Goal: Task Accomplishment & Management: Complete application form

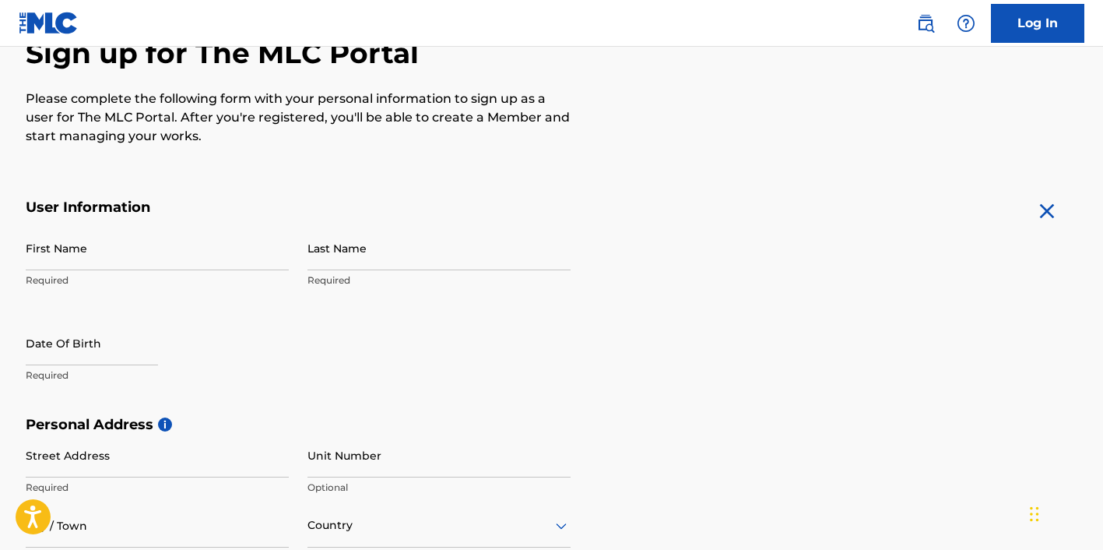
scroll to position [234, 0]
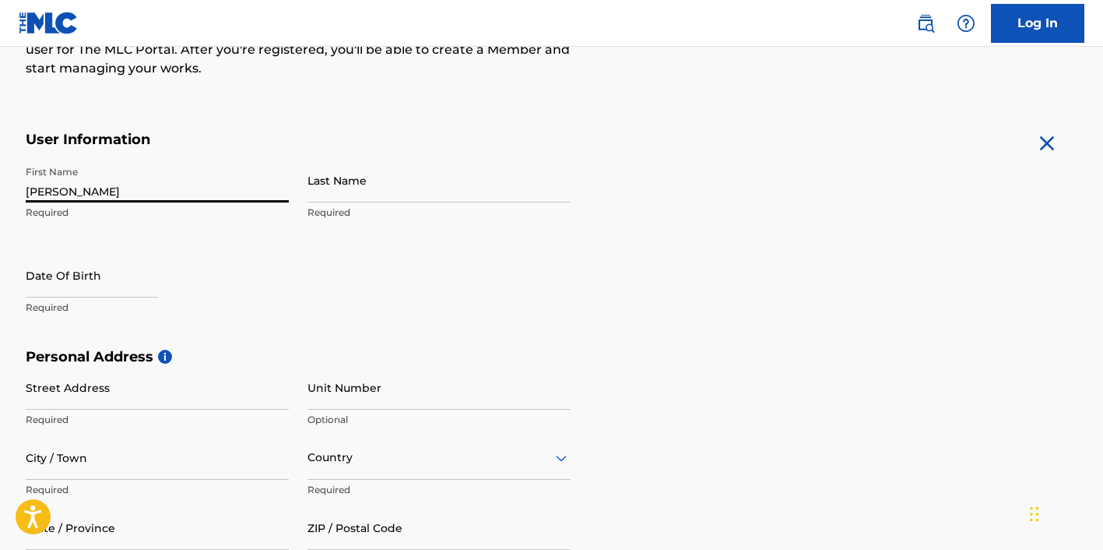
type input "[PERSON_NAME]"
type input "Brown"
select select "8"
select select "2025"
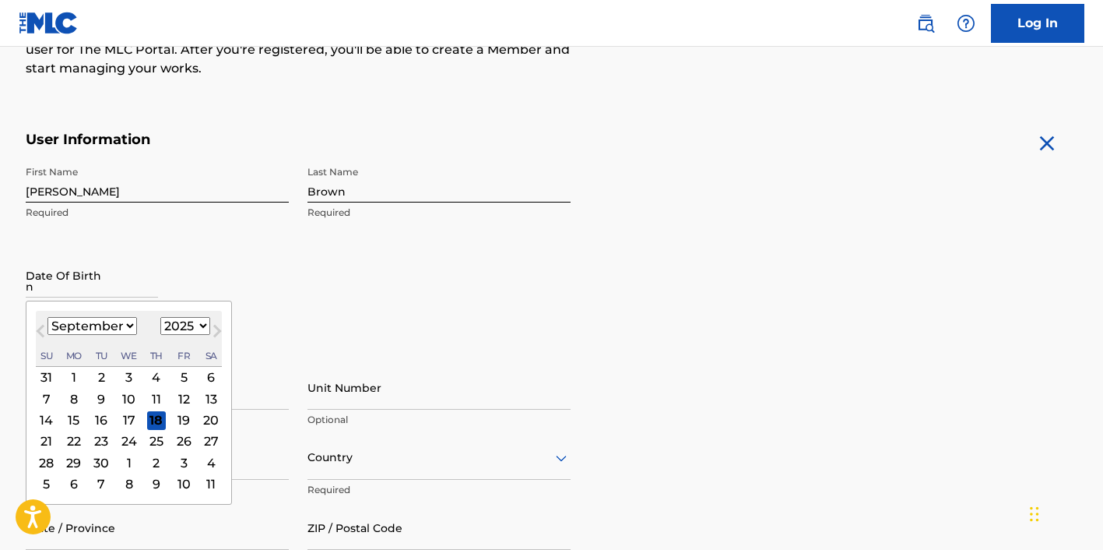
type input "n"
select select "10"
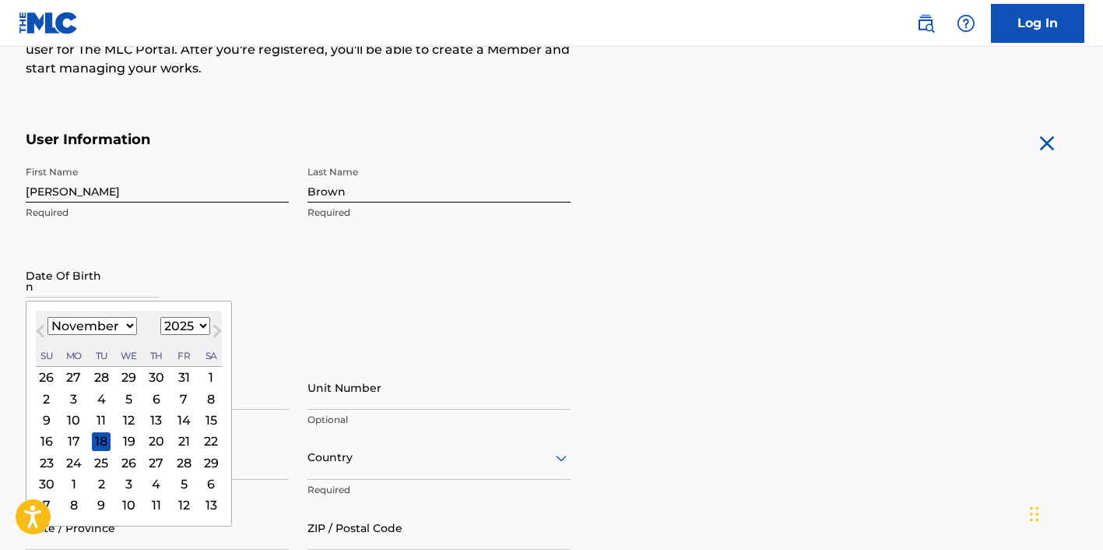
click at [120, 462] on div "26" at bounding box center [128, 462] width 19 height 19
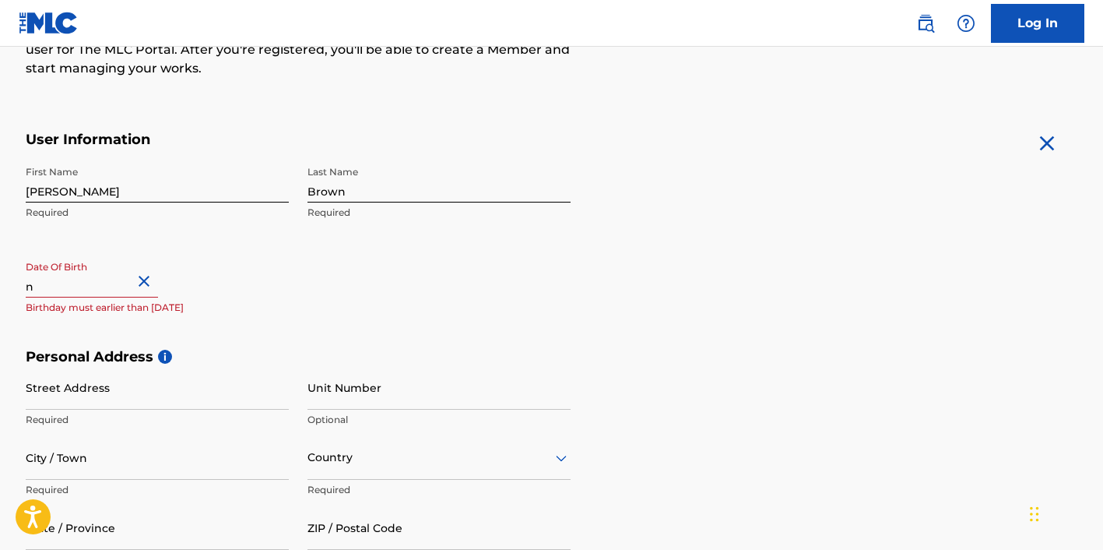
select select "10"
select select "2025"
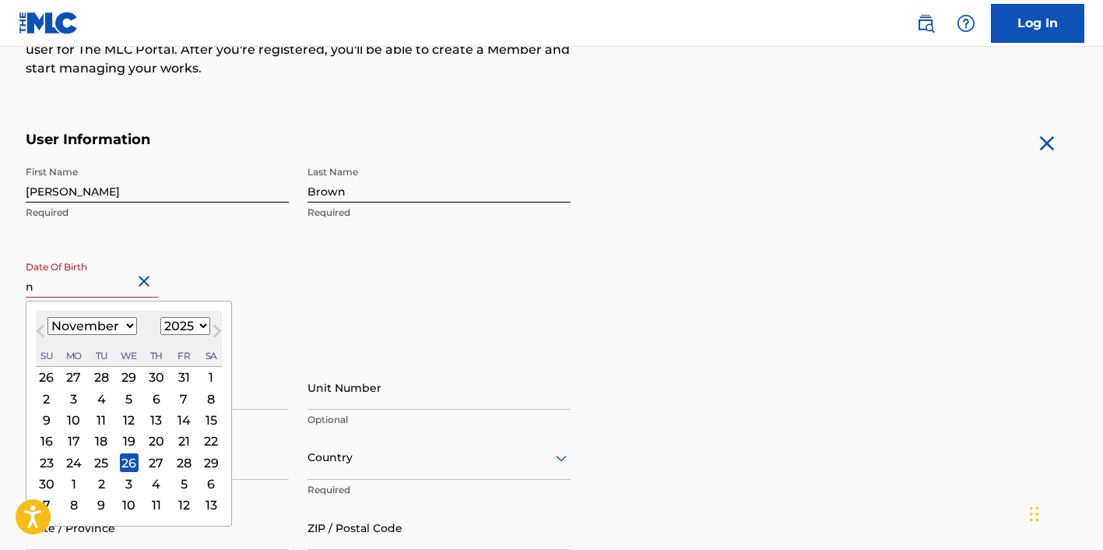
click at [127, 287] on input "n" at bounding box center [92, 275] width 132 height 44
type input "November 26 1971"
select select "1971"
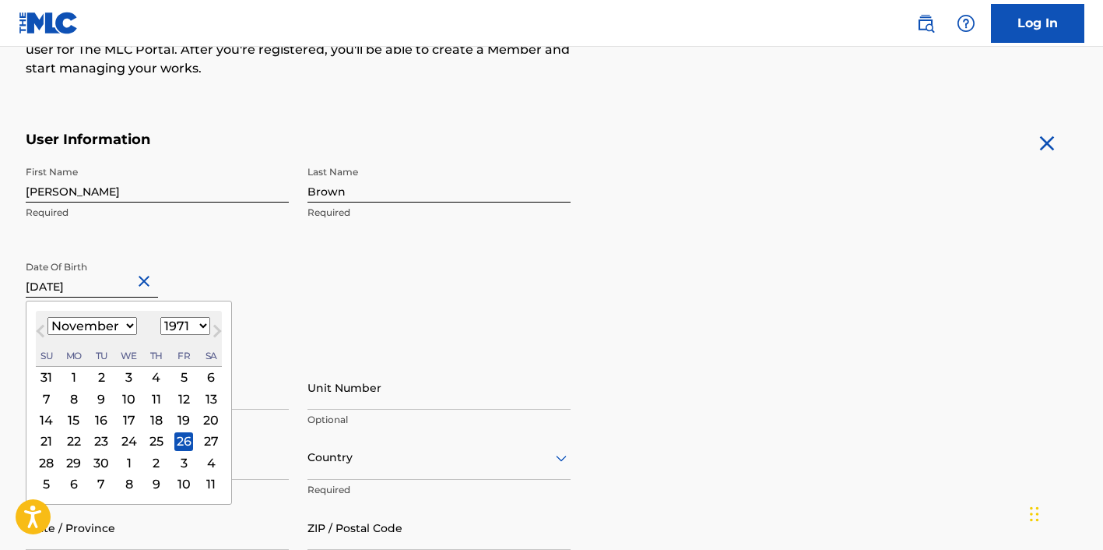
type input "November 26 1971"
click at [393, 301] on div "First Name William Required Last Name Brown Required Date Of Birth November 26 …" at bounding box center [298, 253] width 545 height 190
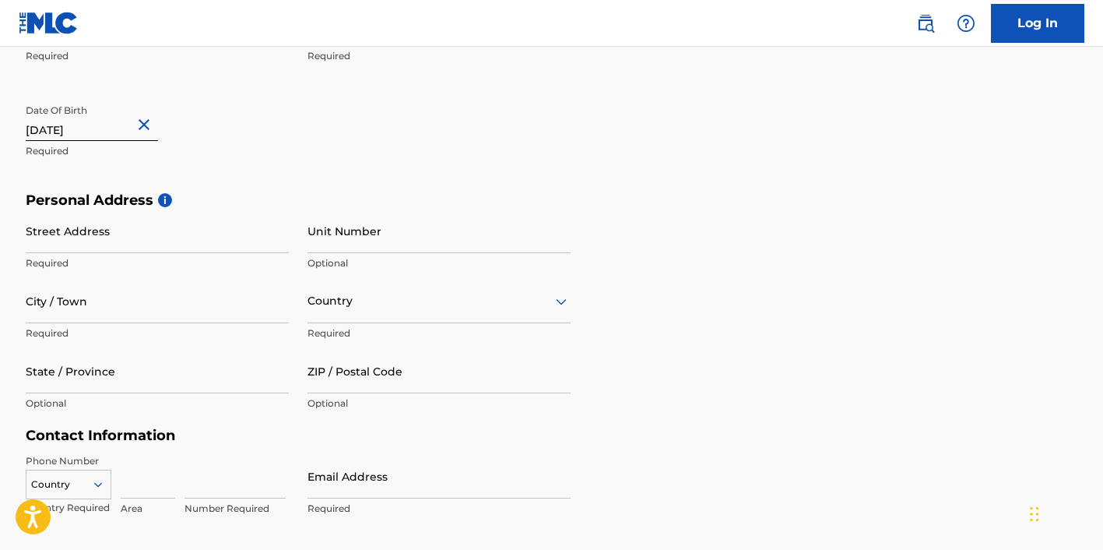
scroll to position [406, 0]
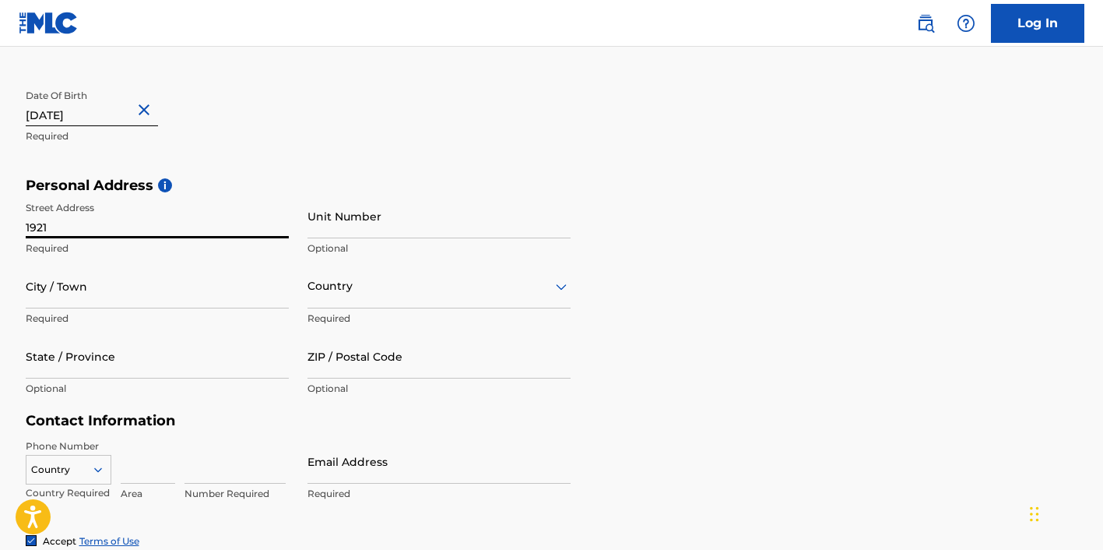
type input "1921 W"
type input "[STREET_ADDRESS][PERSON_NAME]"
type input "[GEOGRAPHIC_DATA]"
type input "CA"
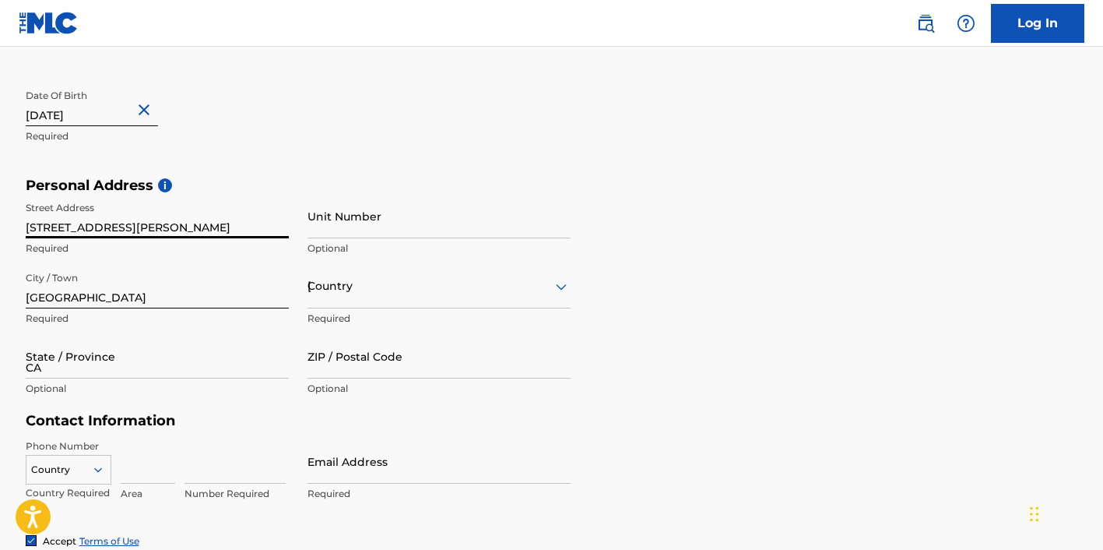
type input "90068"
type input "[GEOGRAPHIC_DATA]"
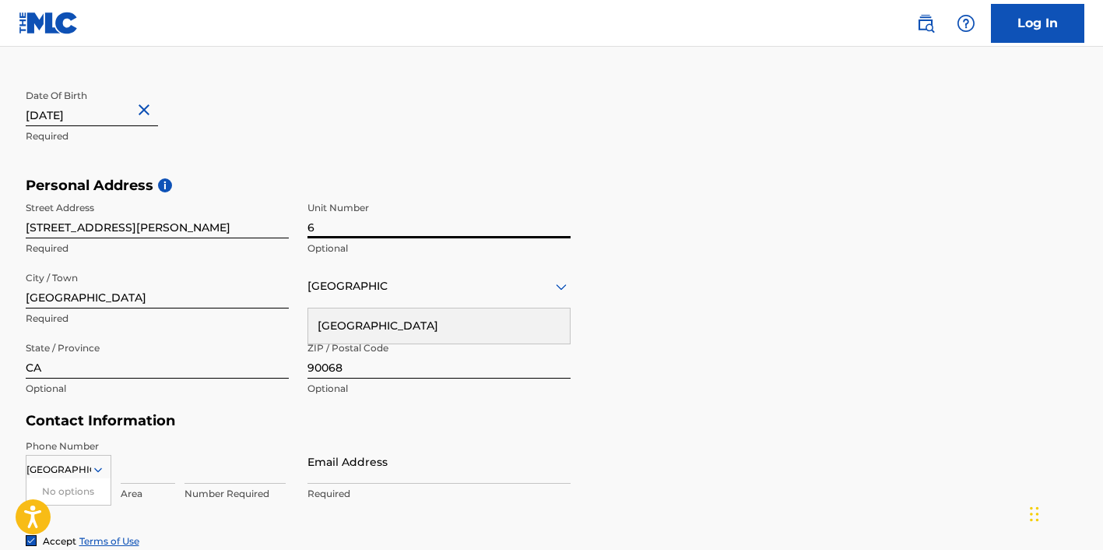
type input "6"
click at [680, 312] on div "Personal Address i Street Address 1921 Whitley Ave Required Unit Number 6 Optio…" at bounding box center [552, 295] width 1053 height 236
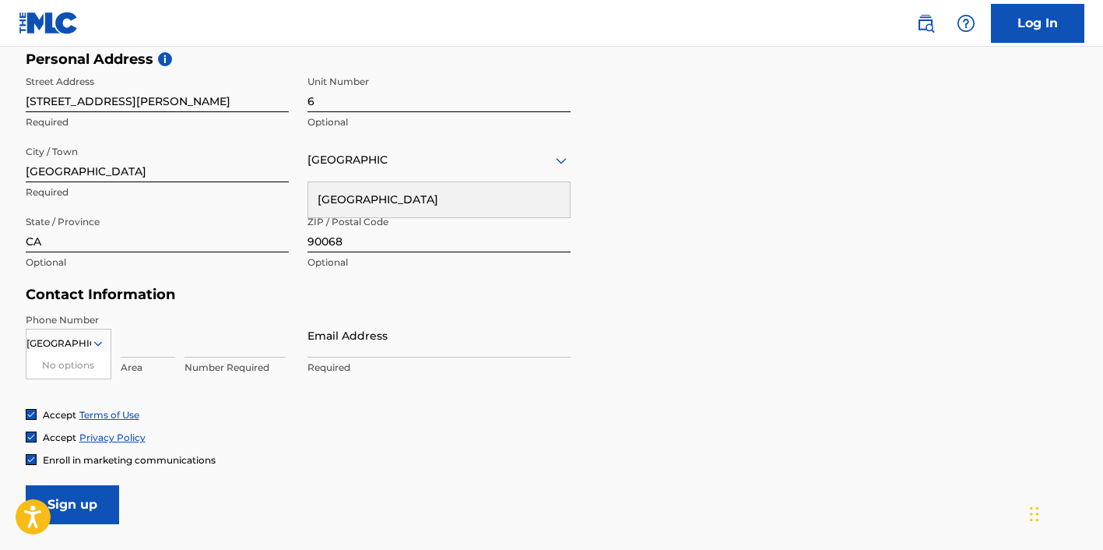
scroll to position [537, 0]
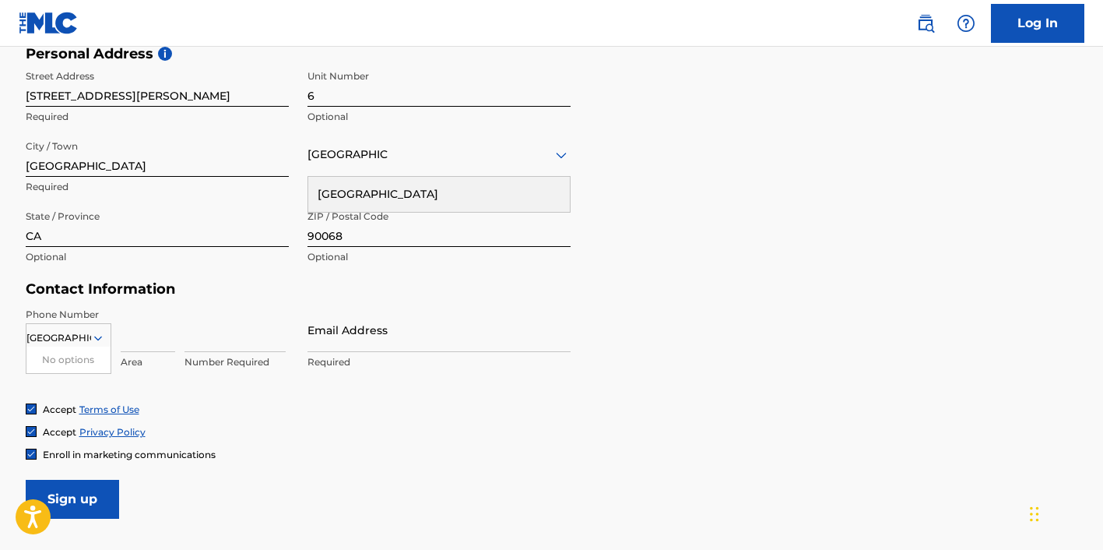
click at [322, 451] on div "Enroll in marketing communications" at bounding box center [552, 454] width 1053 height 13
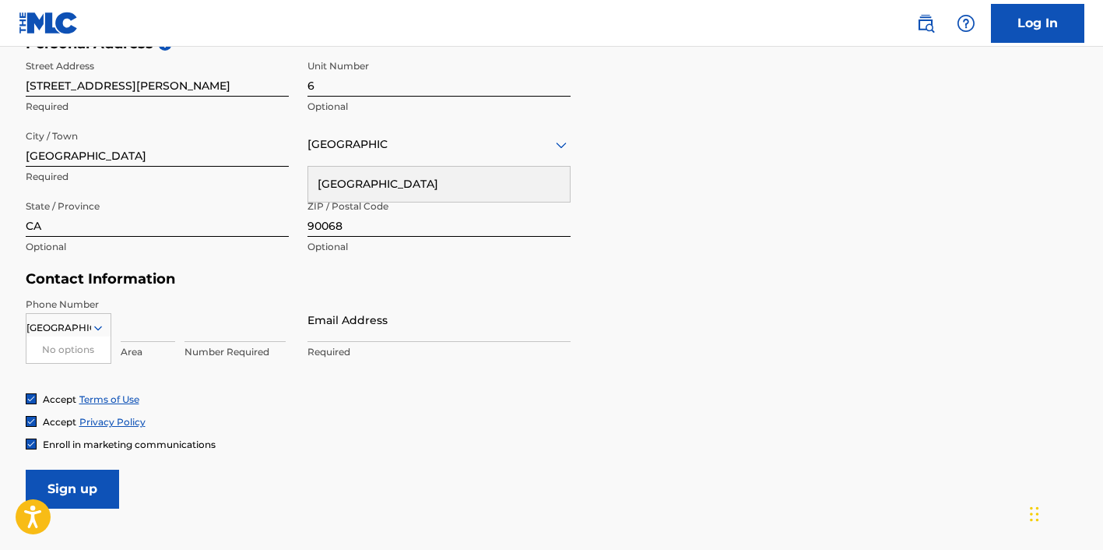
scroll to position [554, 0]
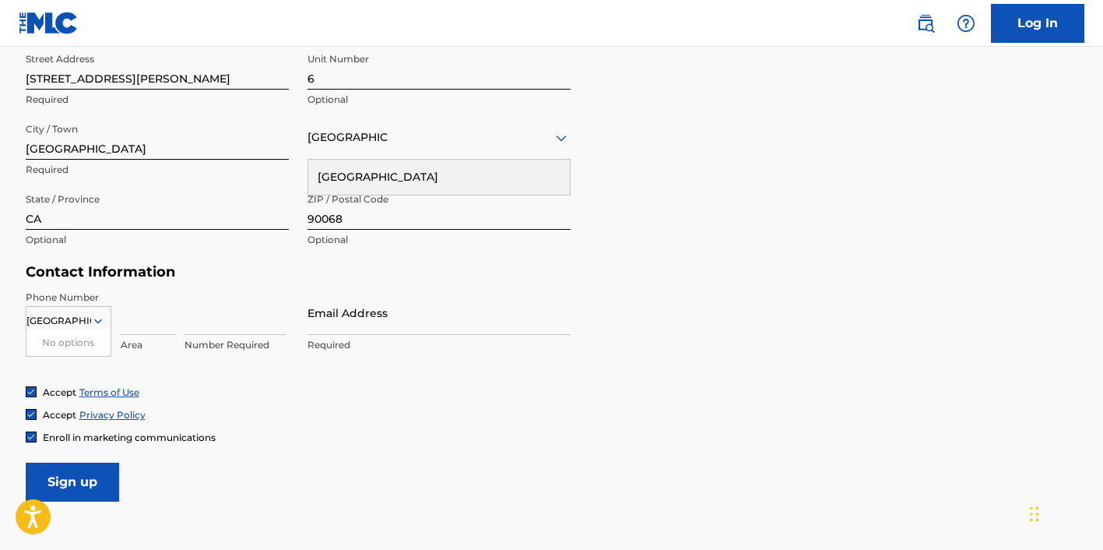
click at [63, 319] on input "[GEOGRAPHIC_DATA]" at bounding box center [58, 321] width 65 height 14
click at [121, 322] on input at bounding box center [148, 312] width 55 height 44
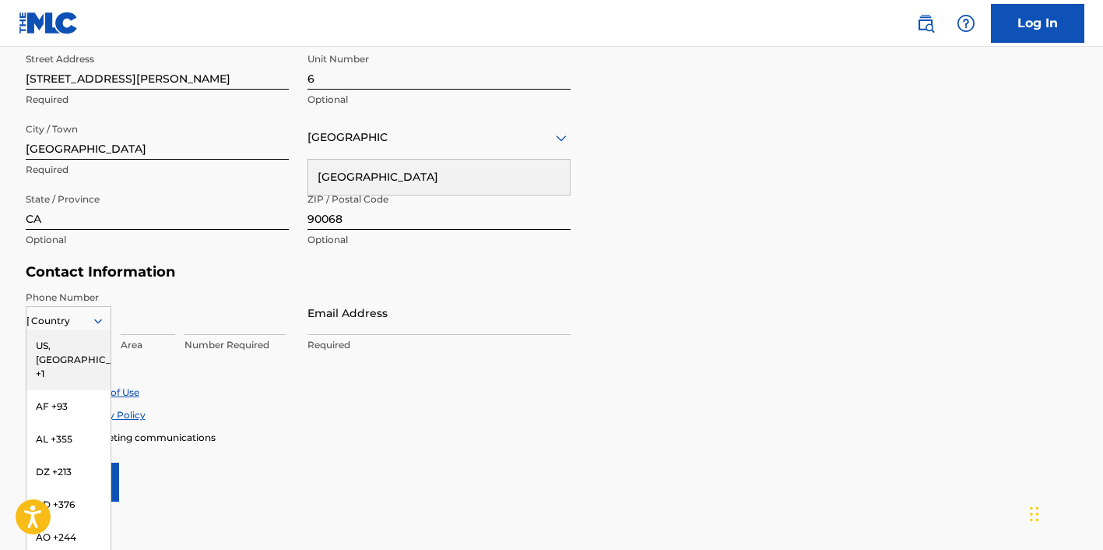
scroll to position [567, 0]
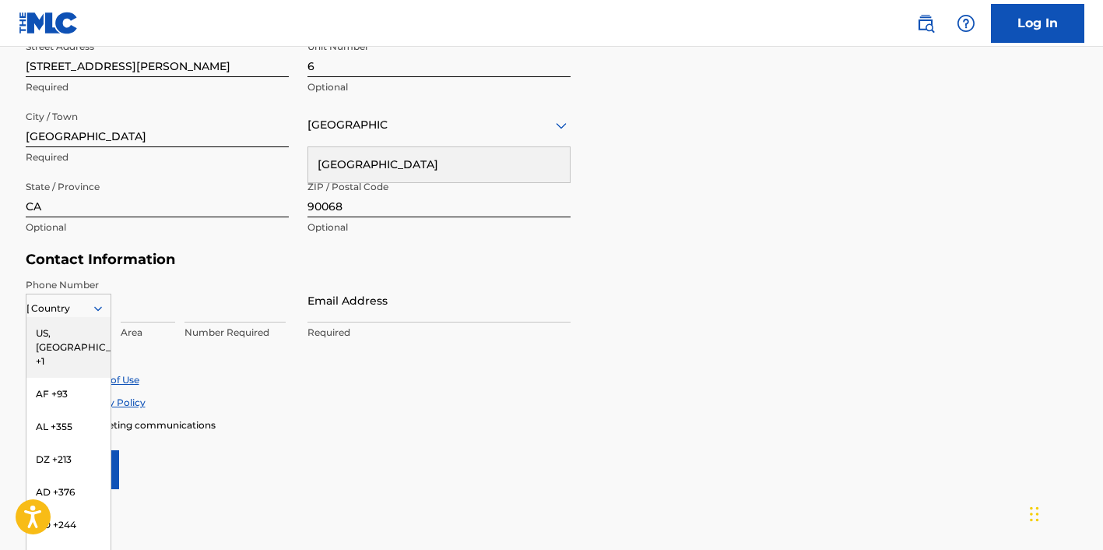
click at [97, 317] on div "US, CA +1, 1 of 216. 216 results available. Use Up and Down to choose options, …" at bounding box center [69, 305] width 86 height 23
click at [83, 332] on div "US, [GEOGRAPHIC_DATA] +1" at bounding box center [68, 347] width 84 height 61
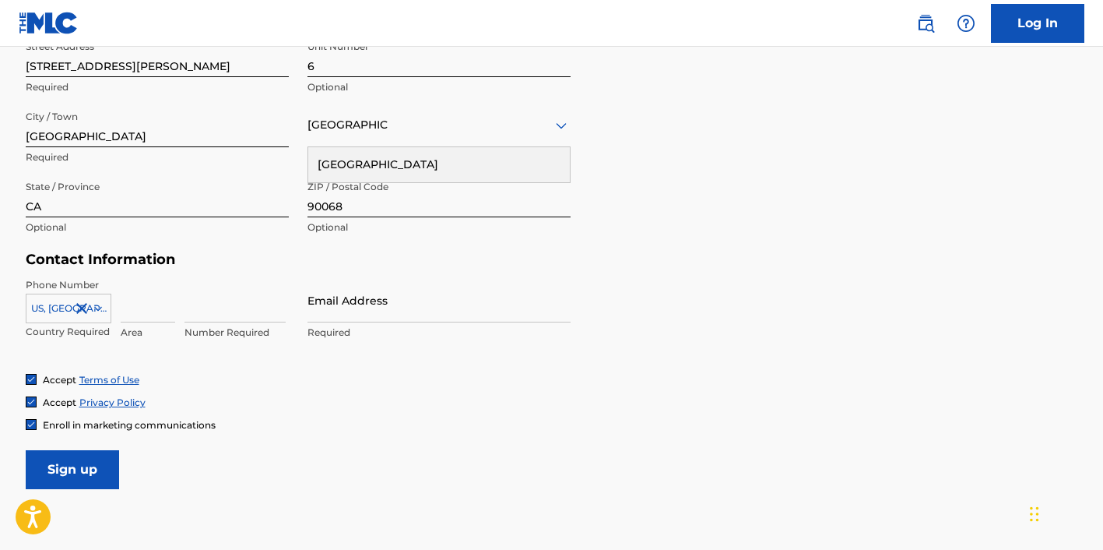
click at [136, 309] on input at bounding box center [148, 300] width 55 height 44
type input "310"
type input "4228745"
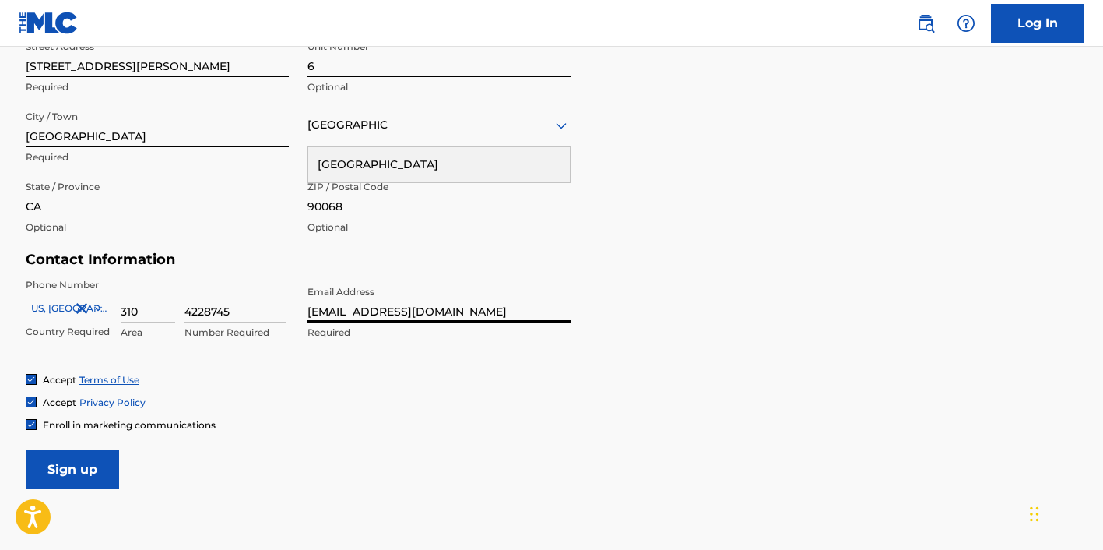
type input "[EMAIL_ADDRESS][DOMAIN_NAME]"
click at [360, 415] on div "Accept Terms of Use Accept Privacy Policy Enroll in marketing communications" at bounding box center [552, 402] width 1053 height 58
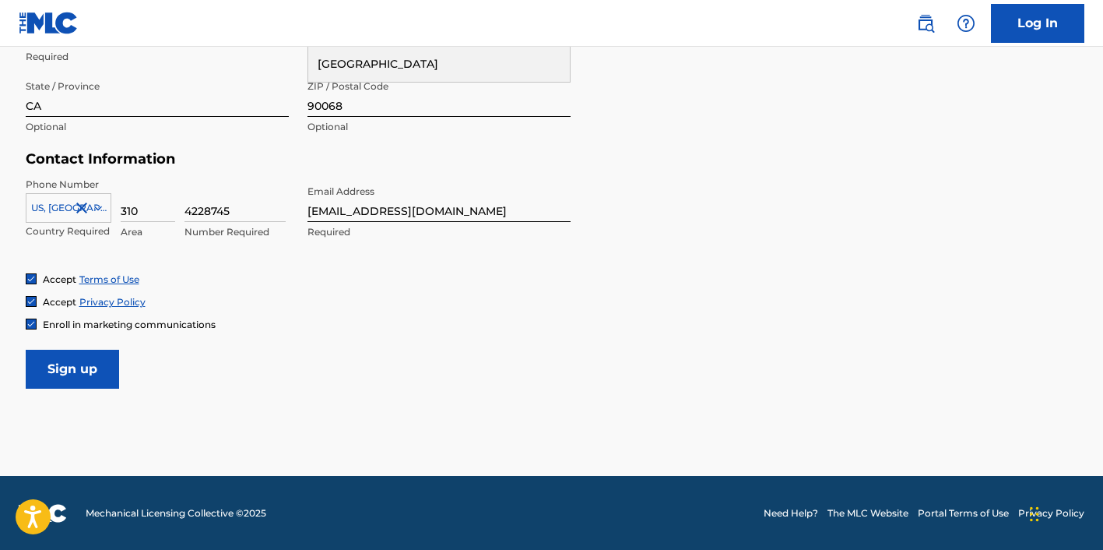
scroll to position [666, 0]
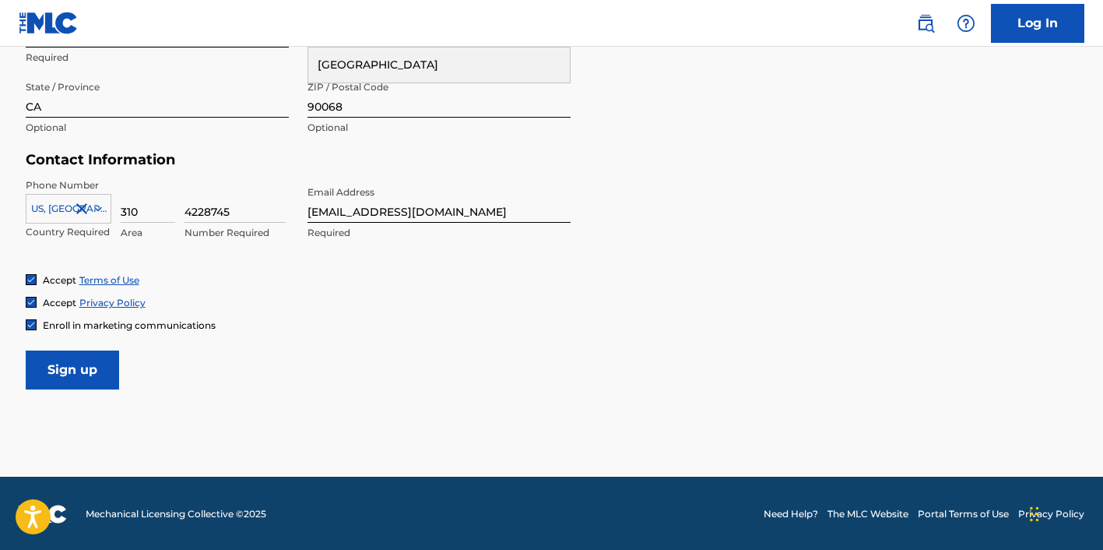
click at [75, 367] on input "Sign up" at bounding box center [72, 369] width 93 height 39
click at [86, 371] on input "Sign up" at bounding box center [72, 369] width 93 height 39
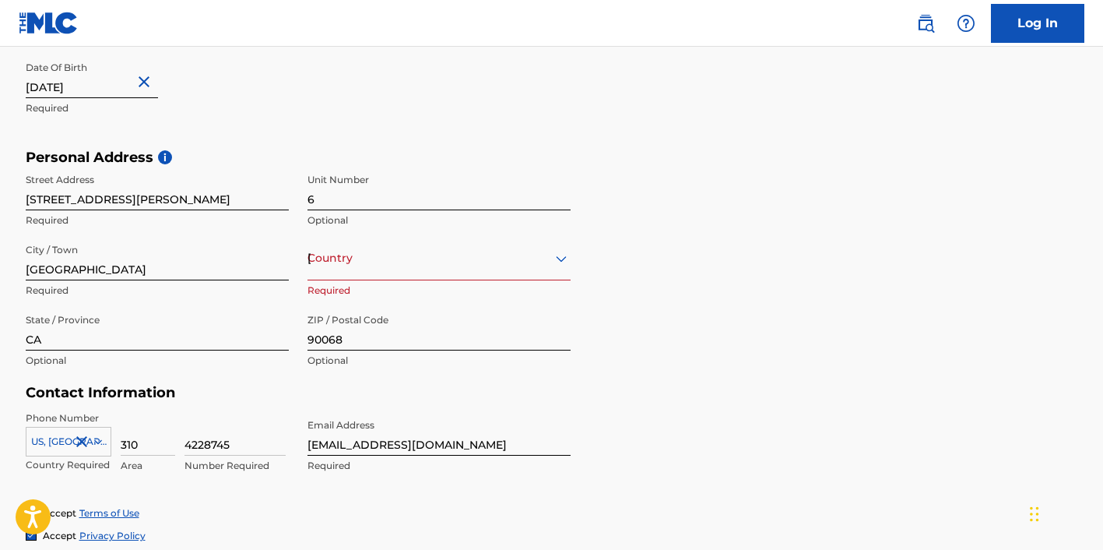
scroll to position [424, 0]
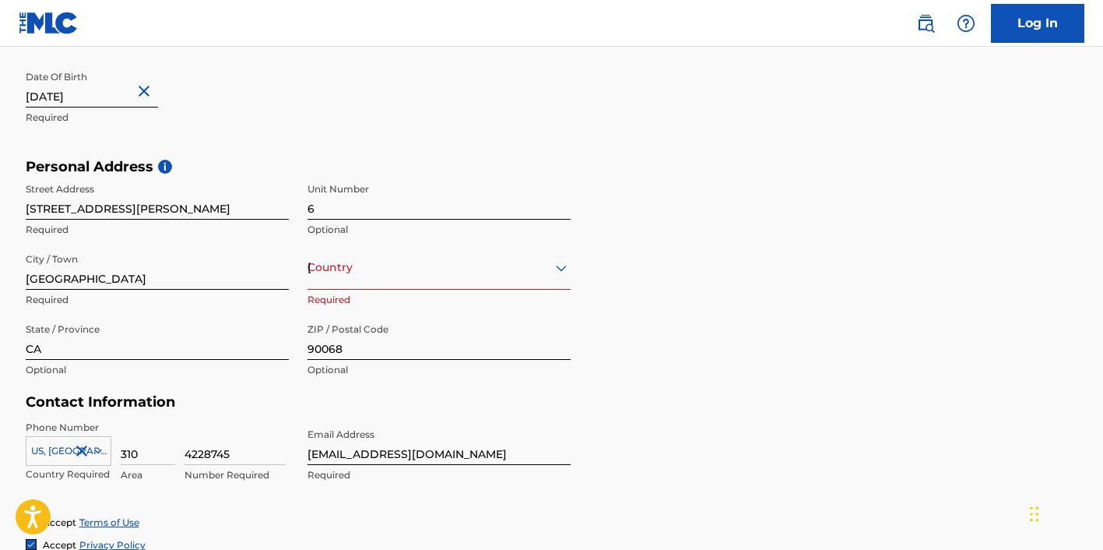
click at [337, 280] on div "Country United States" at bounding box center [439, 267] width 263 height 44
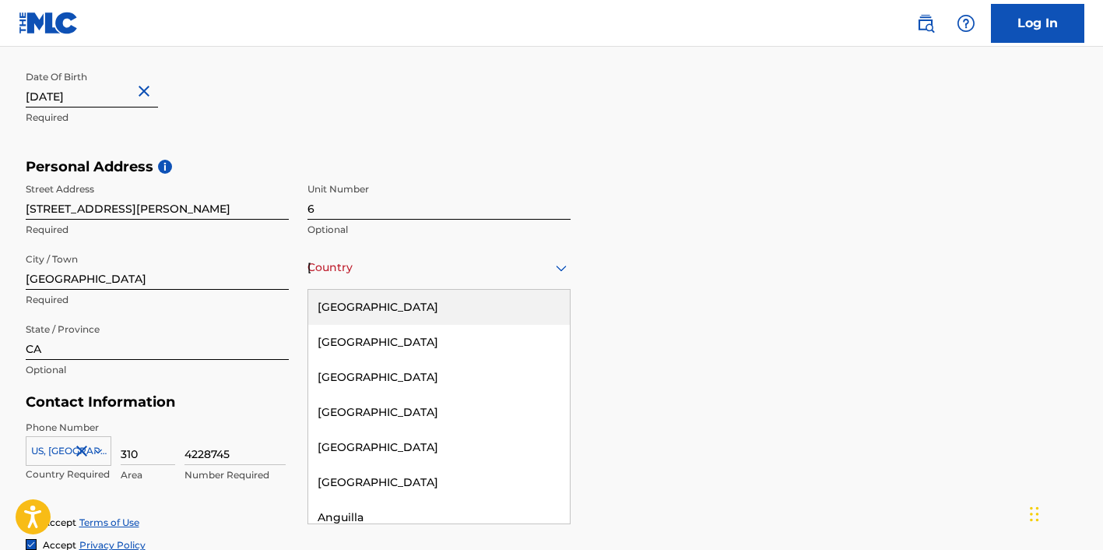
click at [343, 305] on div "[GEOGRAPHIC_DATA]" at bounding box center [439, 307] width 262 height 35
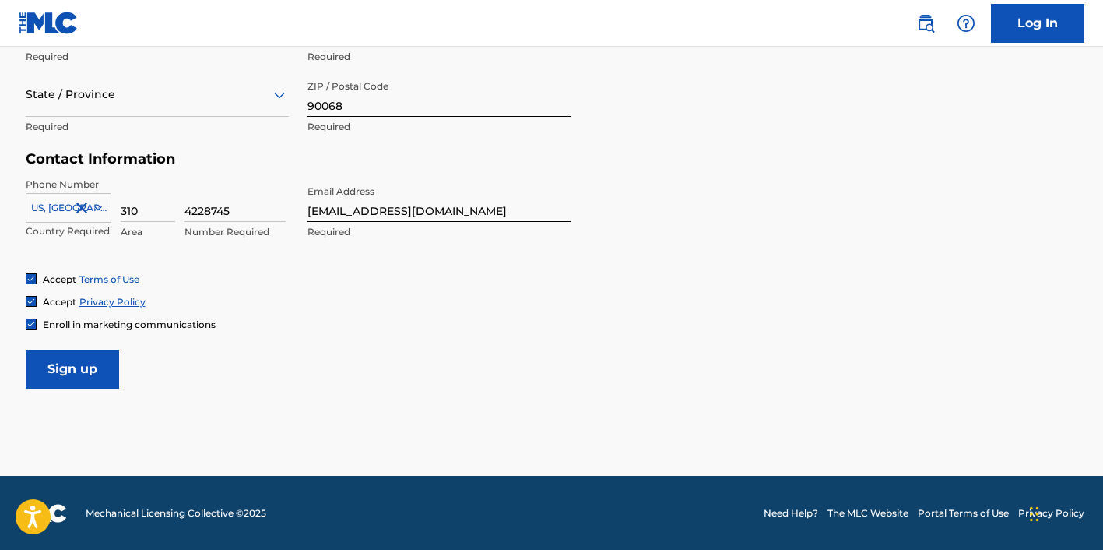
scroll to position [666, 0]
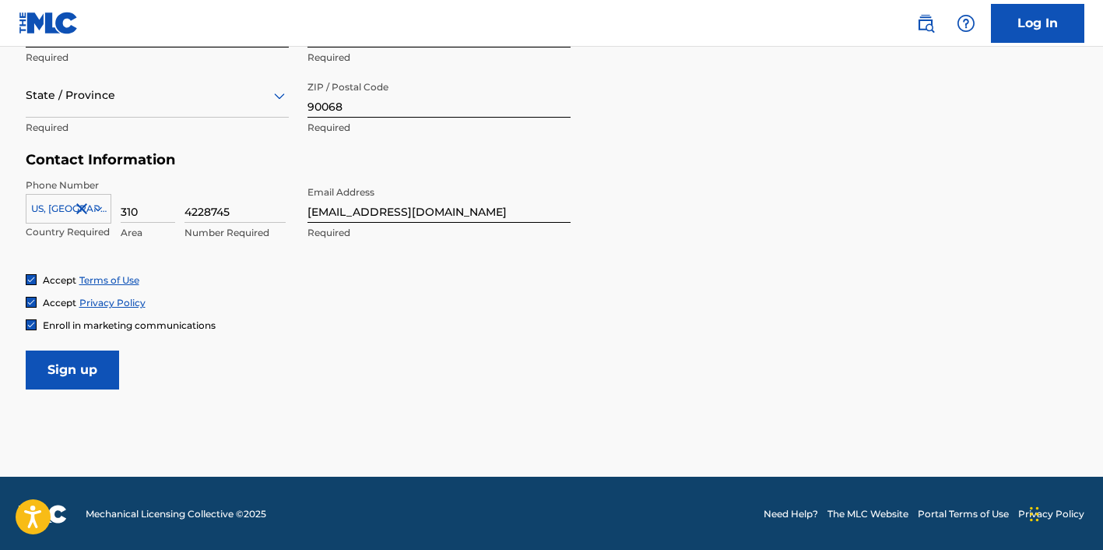
click at [71, 362] on input "Sign up" at bounding box center [72, 369] width 93 height 39
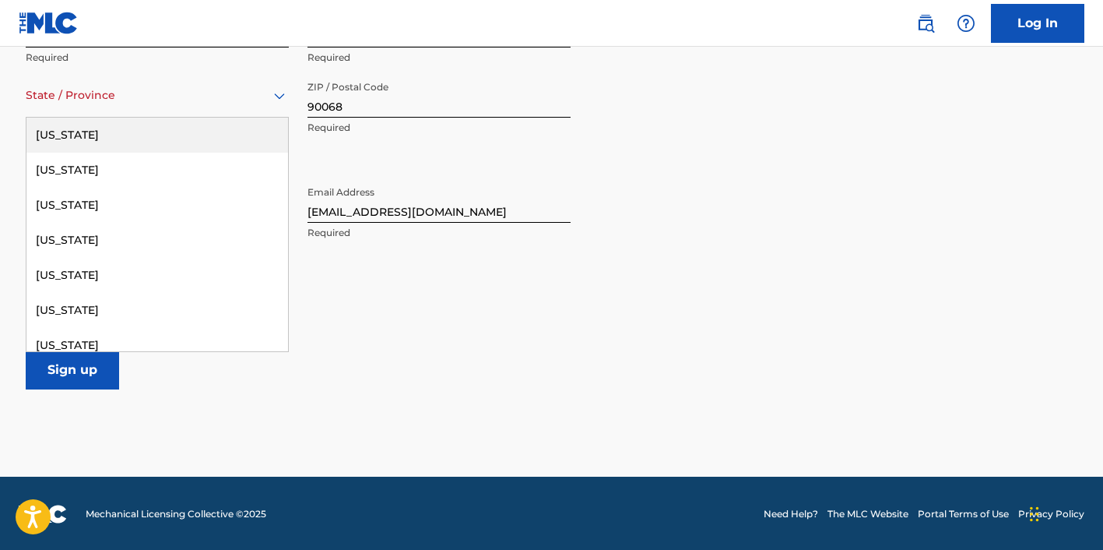
click at [62, 100] on div at bounding box center [157, 95] width 263 height 19
type input "c"
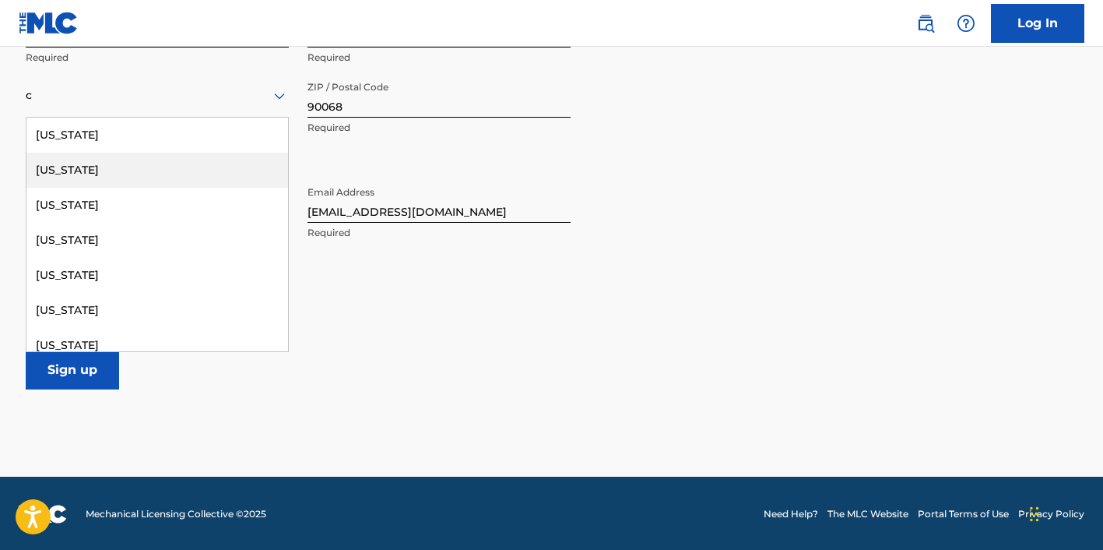
click at [70, 178] on div "[US_STATE]" at bounding box center [157, 170] width 262 height 35
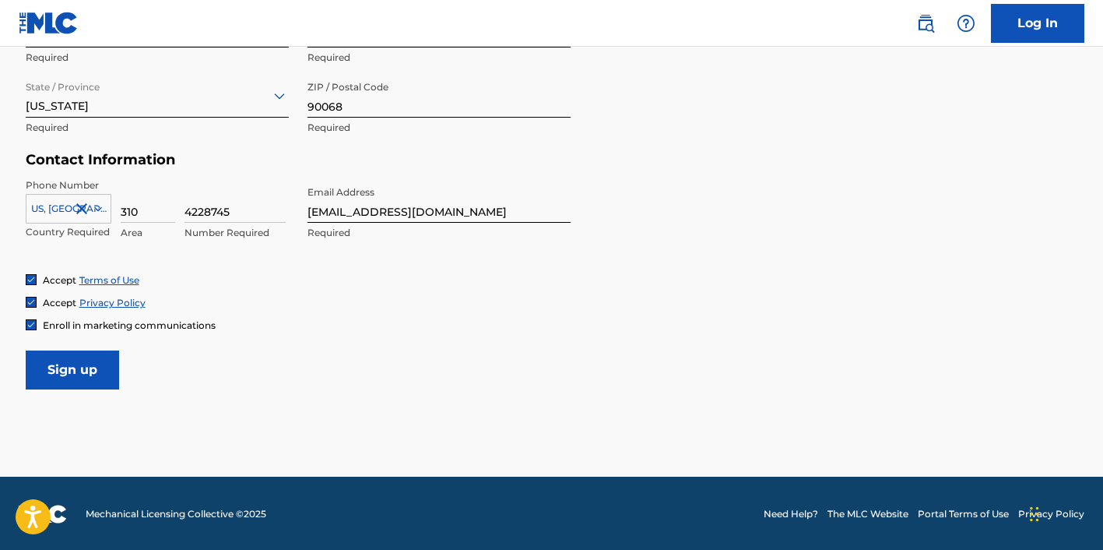
click at [79, 360] on input "Sign up" at bounding box center [72, 369] width 93 height 39
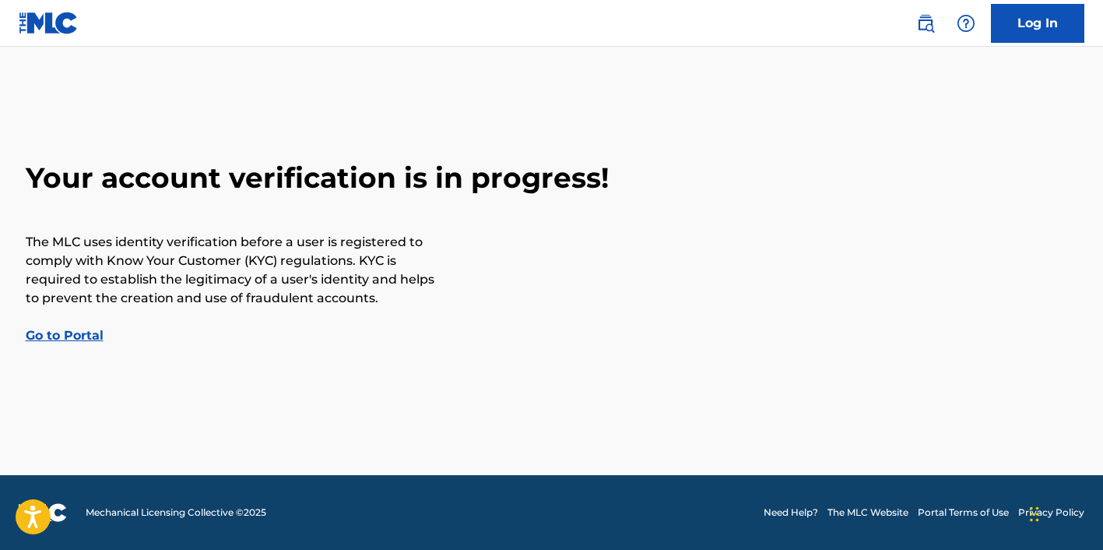
click at [68, 335] on link "Go to Portal" at bounding box center [65, 335] width 78 height 15
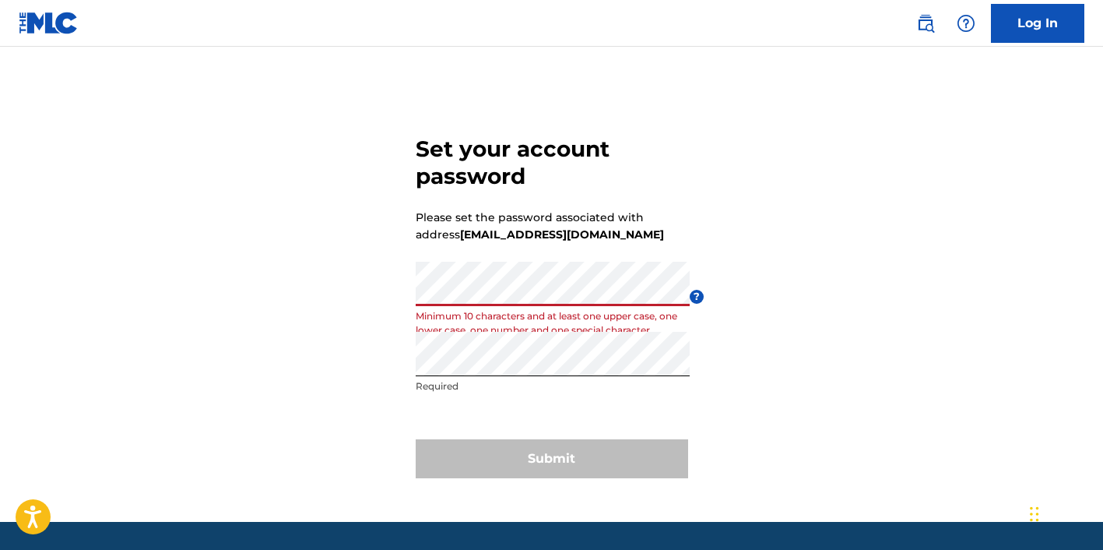
click at [727, 355] on div "Set your account password Please set the password associated with address [EMAI…" at bounding box center [552, 304] width 1090 height 436
click at [560, 462] on div "Submit" at bounding box center [552, 458] width 273 height 39
click at [501, 309] on p "Minimum 10 characters and at least one upper case, one lower case, one number a…" at bounding box center [553, 323] width 274 height 28
click at [391, 293] on div "Set your account password Please set the password associated with address [EMAI…" at bounding box center [552, 304] width 1090 height 436
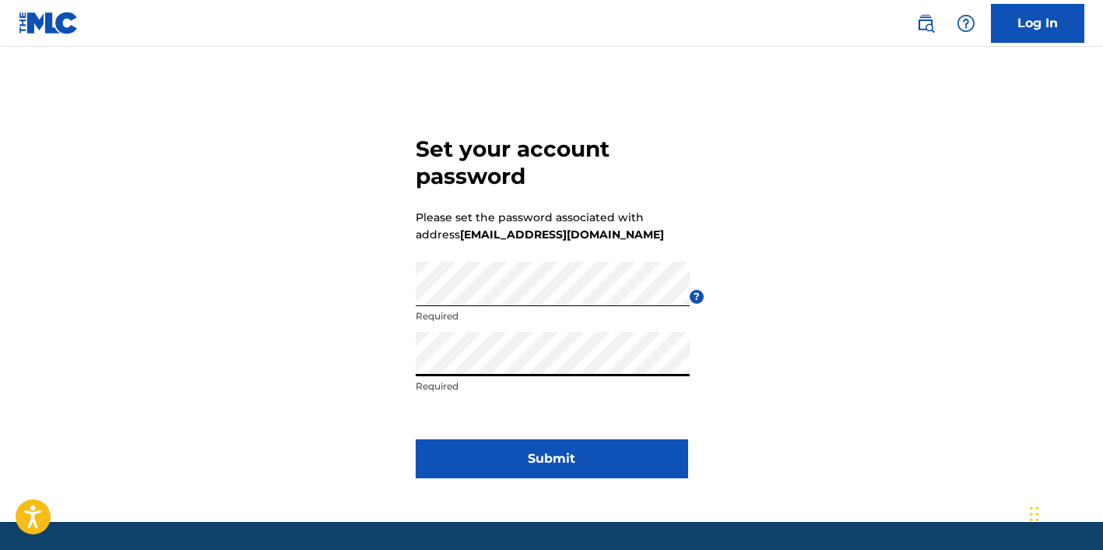
click at [567, 395] on div "Re enter password Required" at bounding box center [553, 367] width 274 height 70
click at [559, 459] on button "Submit" at bounding box center [552, 458] width 273 height 39
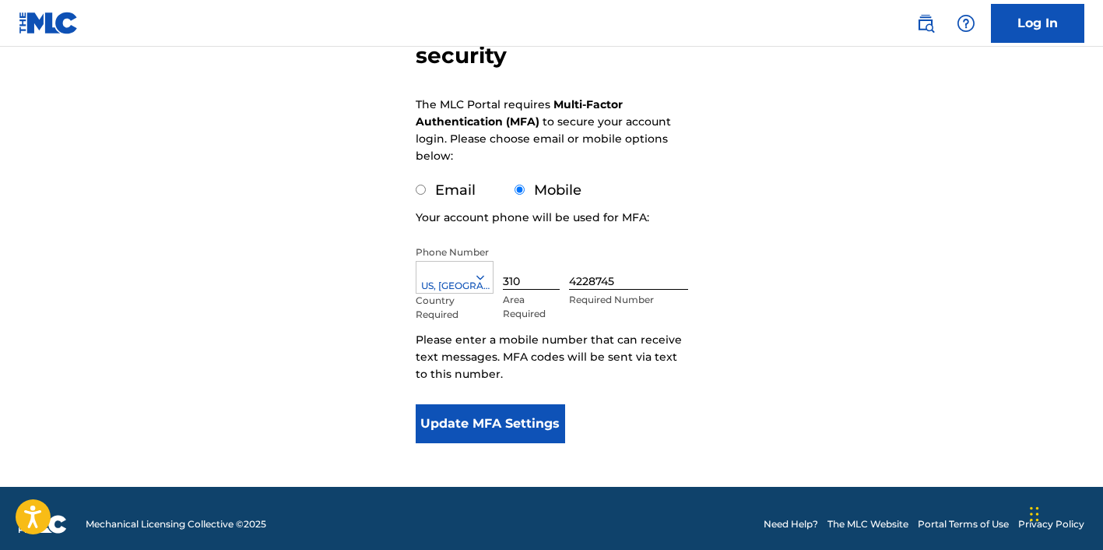
scroll to position [192, 0]
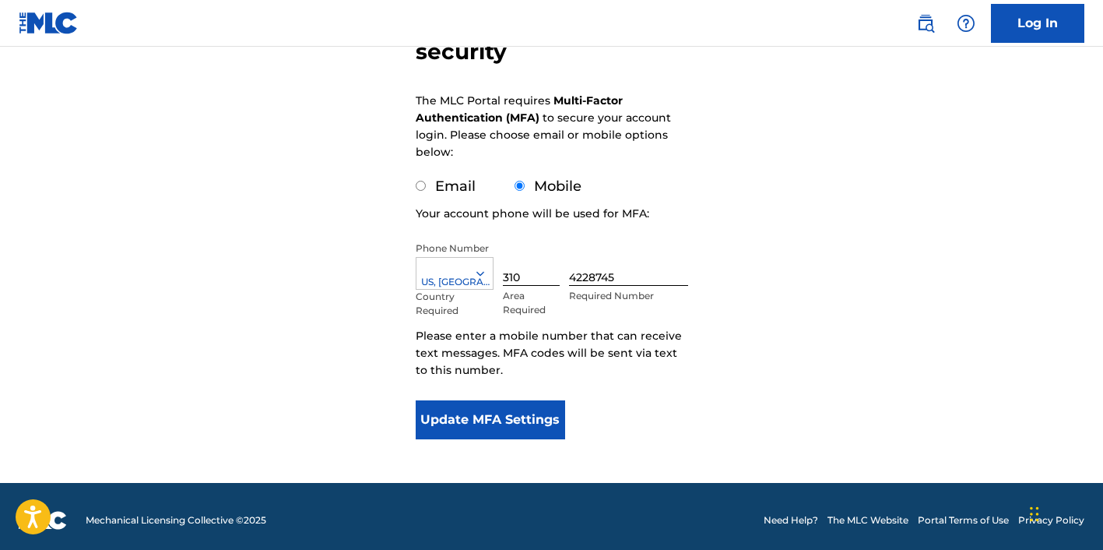
click at [505, 422] on button "Update MFA Settings" at bounding box center [491, 419] width 150 height 39
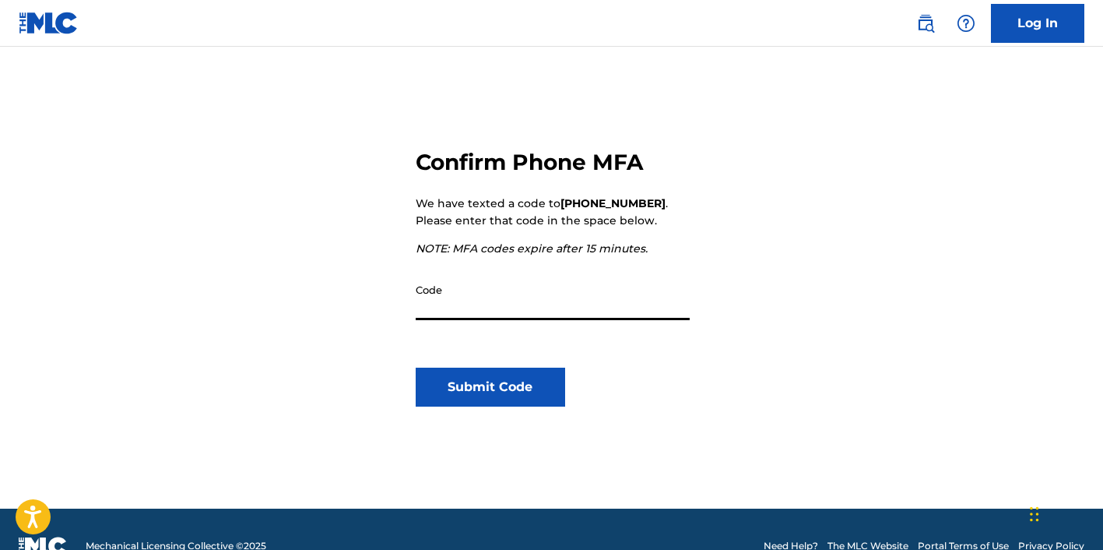
scroll to position [135, 0]
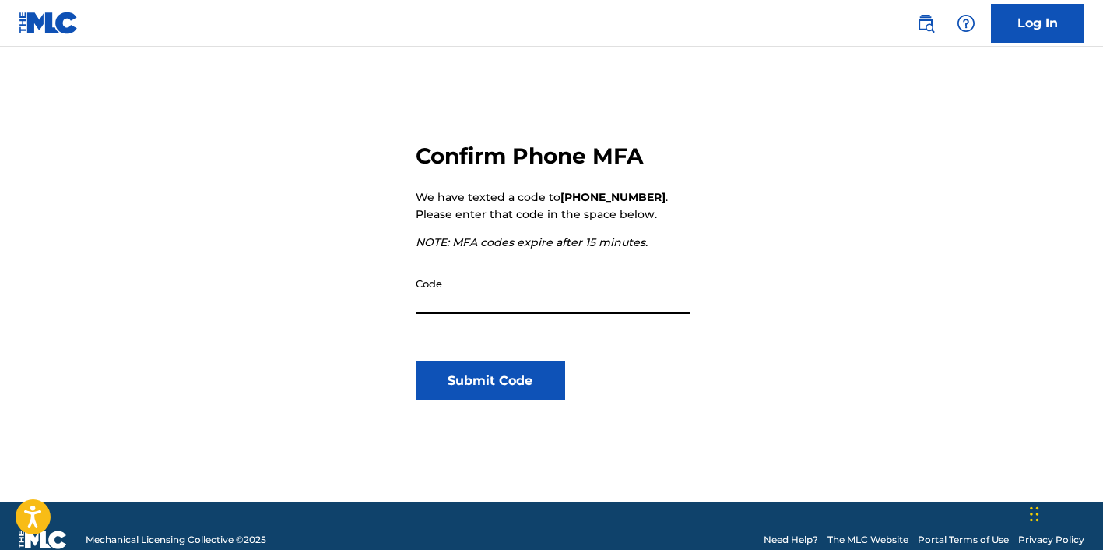
click at [457, 297] on input "Code" at bounding box center [553, 291] width 274 height 44
click at [434, 304] on input "Code" at bounding box center [553, 291] width 274 height 44
click at [450, 282] on input "Code" at bounding box center [553, 291] width 274 height 44
click at [490, 289] on input "Code" at bounding box center [553, 291] width 274 height 44
type input "828746"
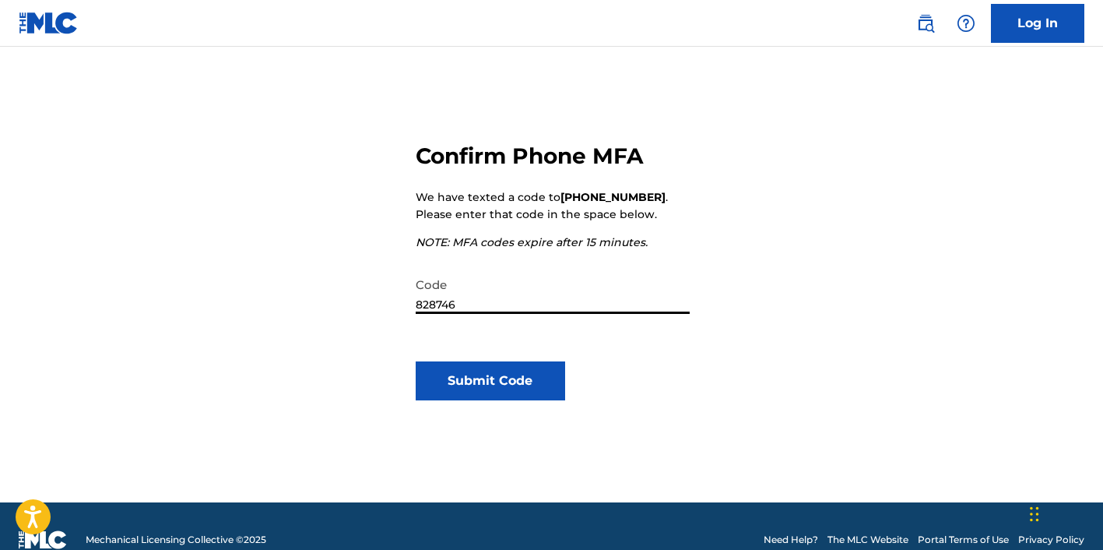
click at [494, 374] on button "Submit Code" at bounding box center [491, 380] width 150 height 39
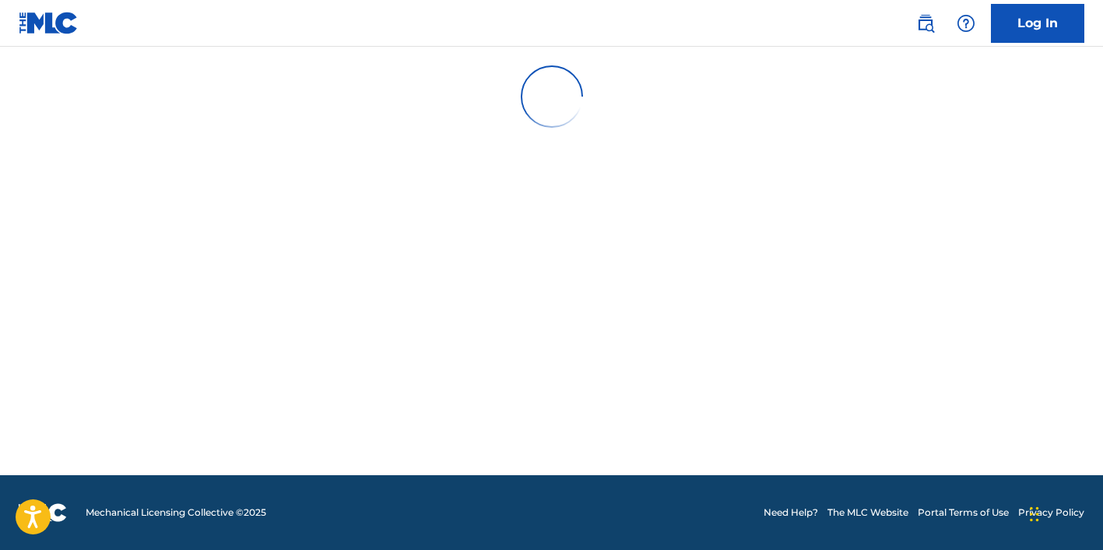
scroll to position [0, 0]
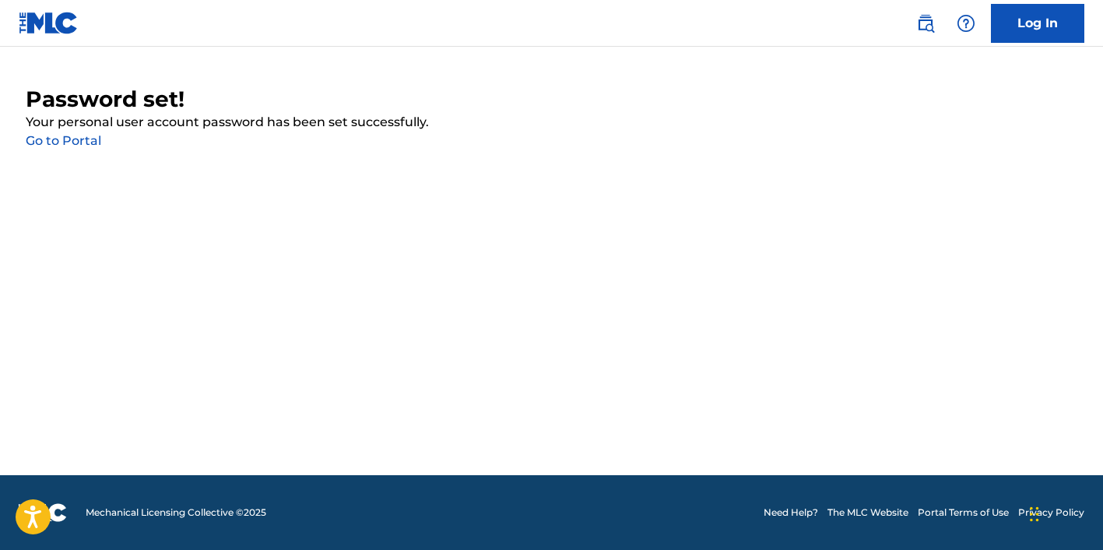
click at [60, 139] on link "Go to Portal" at bounding box center [64, 140] width 76 height 15
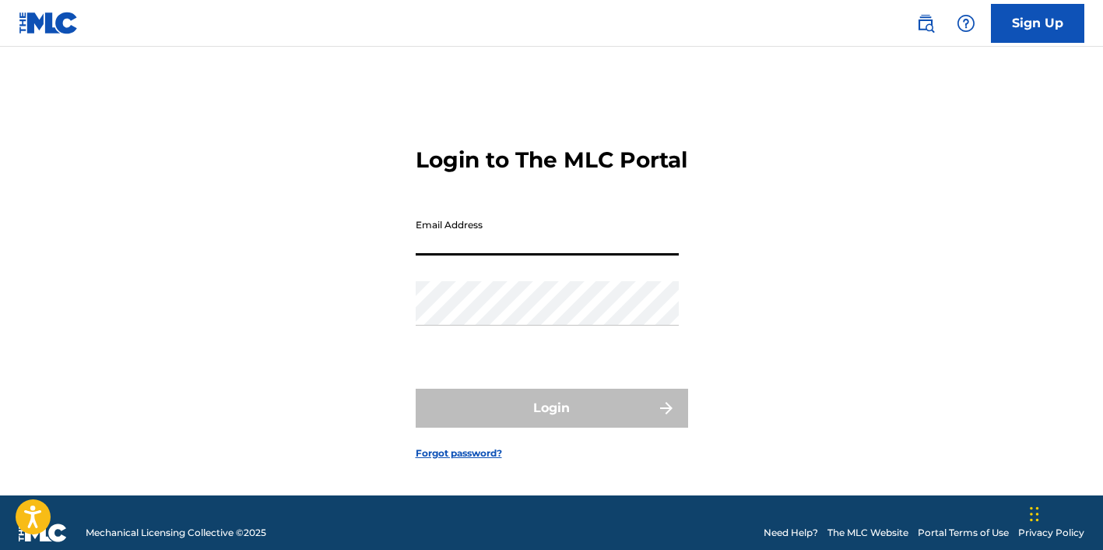
type input "[EMAIL_ADDRESS][DOMAIN_NAME]"
click at [551, 424] on button "Login" at bounding box center [552, 408] width 273 height 39
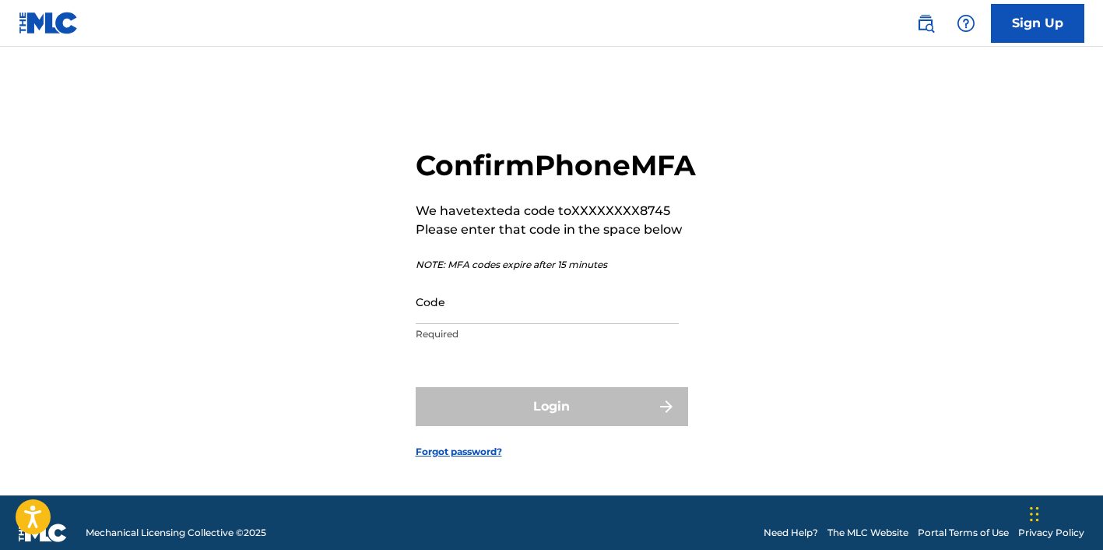
click at [445, 324] on input "Code" at bounding box center [547, 302] width 263 height 44
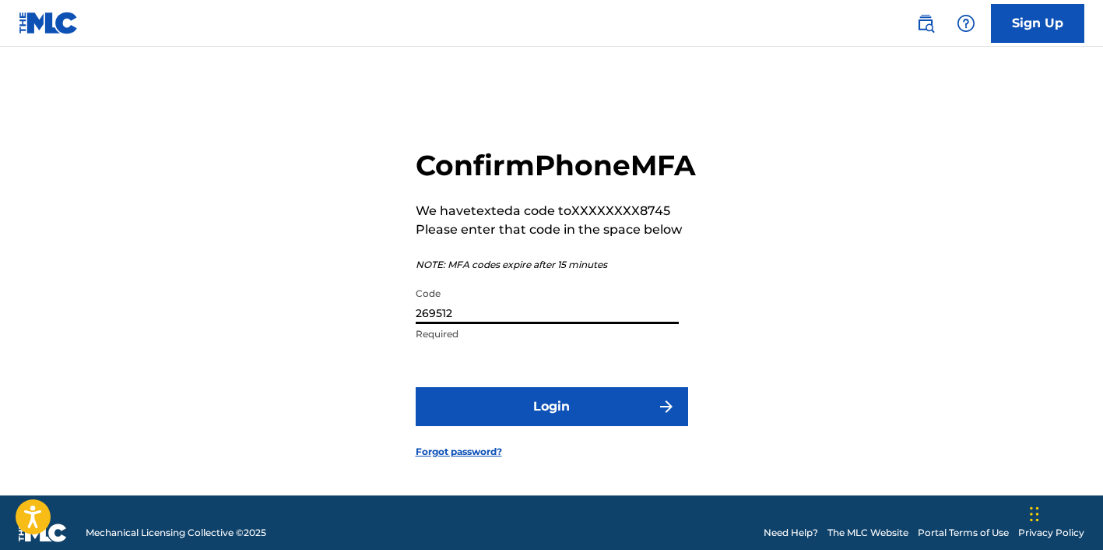
type input "269512"
click at [504, 426] on button "Login" at bounding box center [552, 406] width 273 height 39
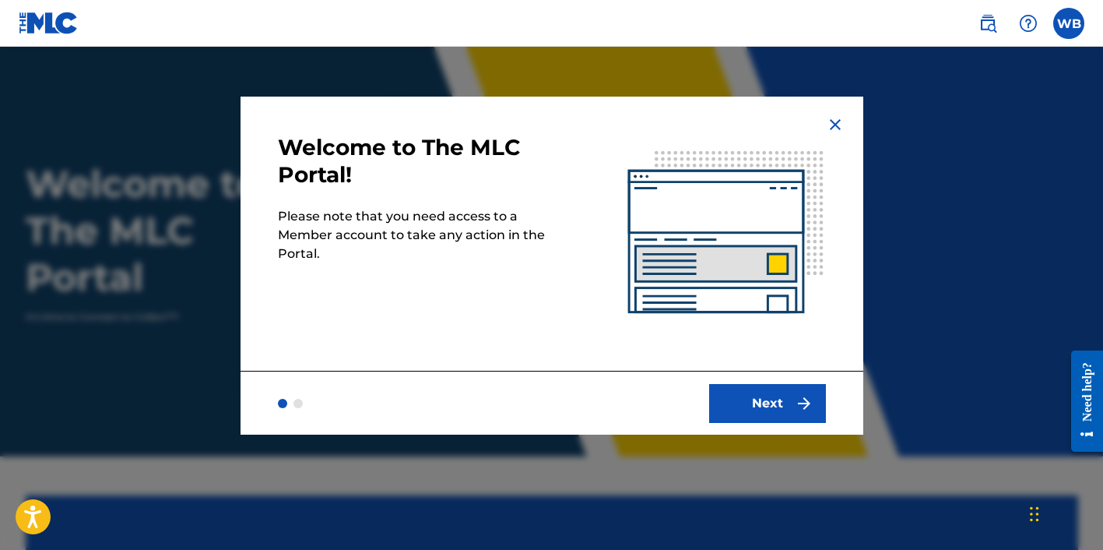
click at [773, 399] on button "Next" at bounding box center [767, 403] width 117 height 39
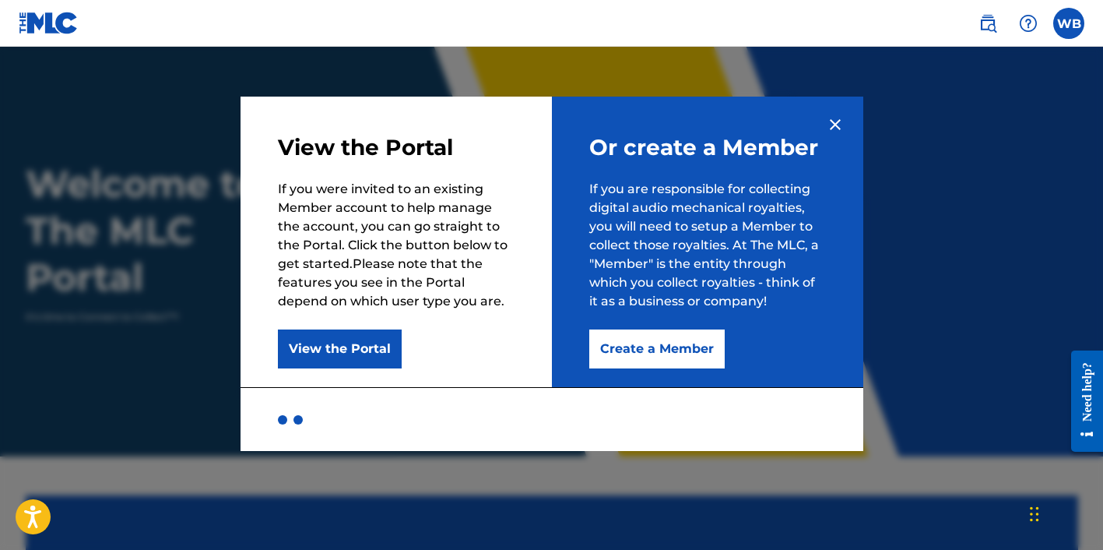
click at [663, 350] on button "Create a Member" at bounding box center [656, 348] width 135 height 39
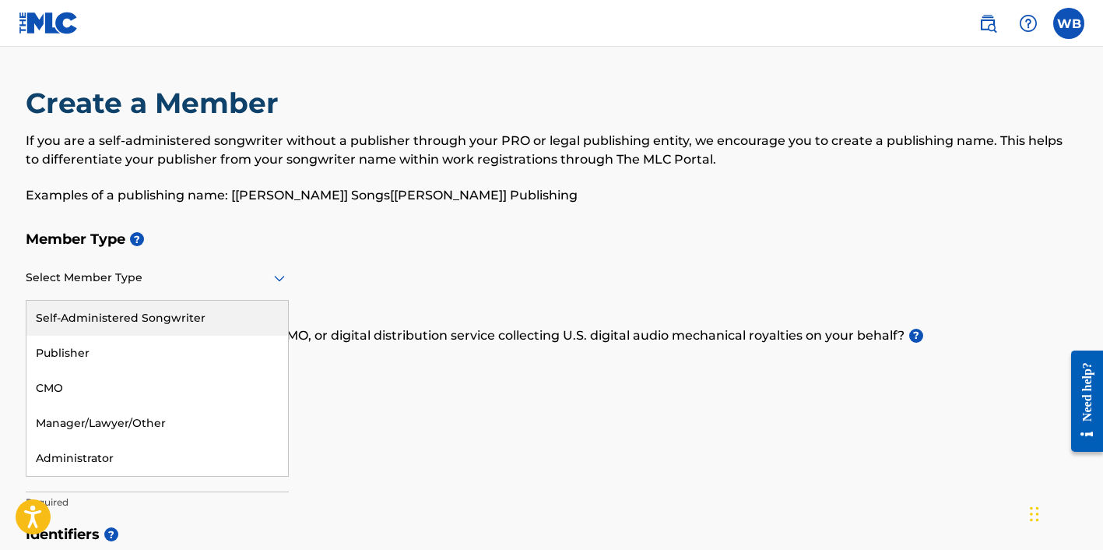
click at [248, 273] on div at bounding box center [157, 277] width 263 height 19
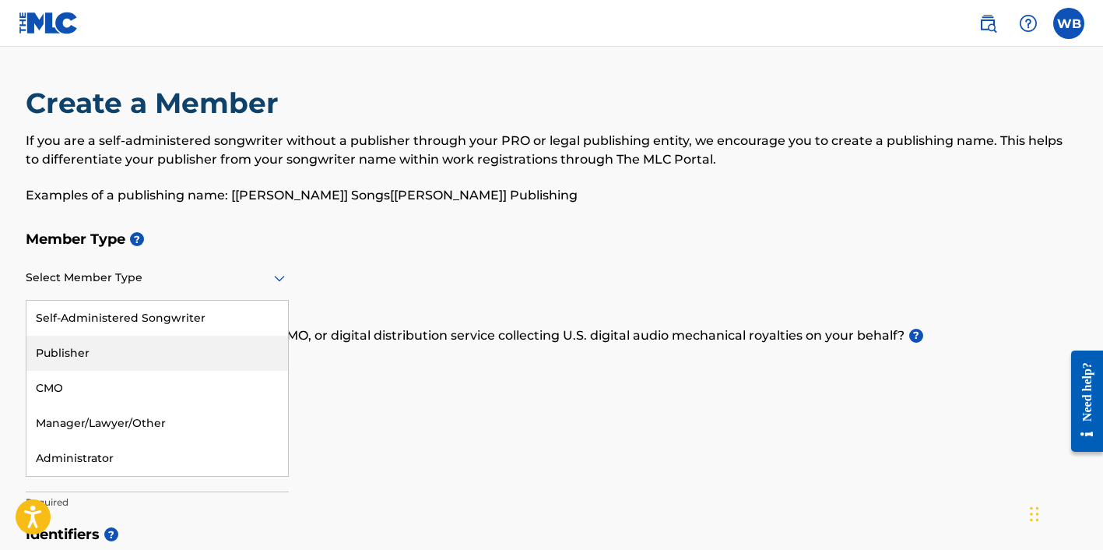
click at [156, 346] on div "Publisher" at bounding box center [157, 353] width 262 height 35
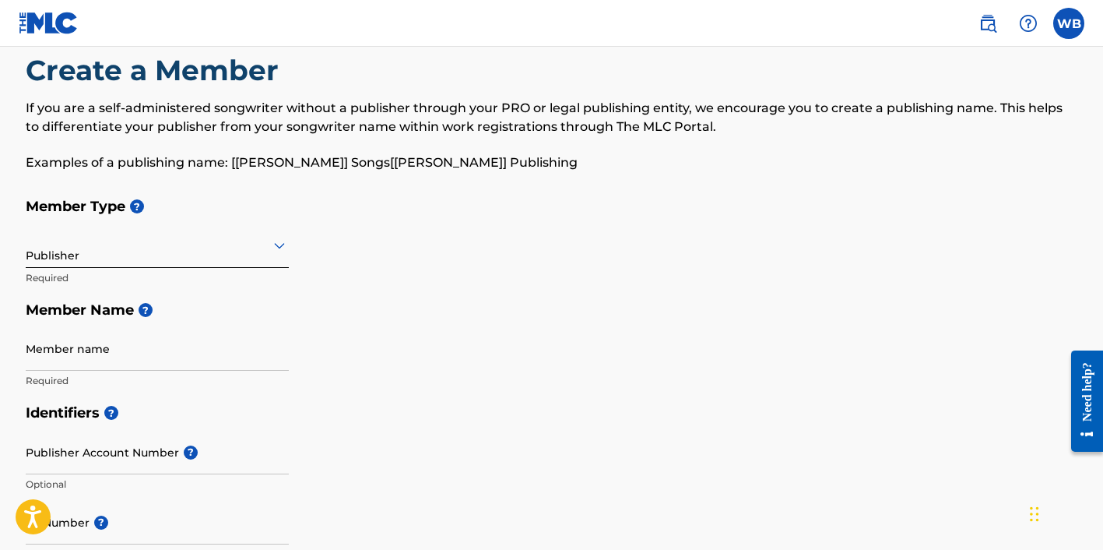
scroll to position [43, 0]
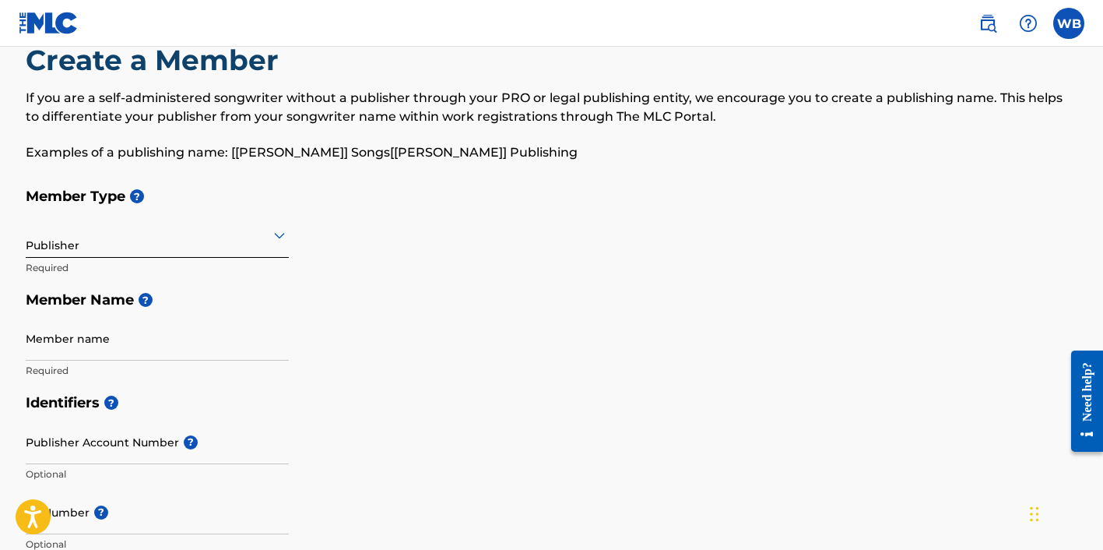
click at [203, 246] on div "Publisher" at bounding box center [157, 235] width 263 height 38
type input "[PERSON_NAME] Creations"
click at [287, 410] on h5 "Identifiers ?" at bounding box center [552, 402] width 1053 height 33
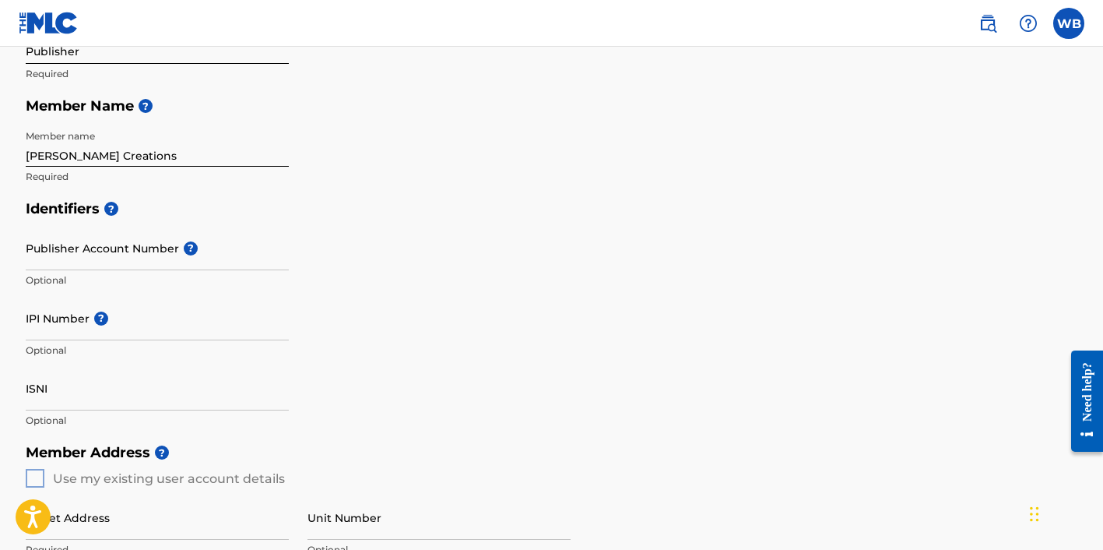
scroll to position [238, 0]
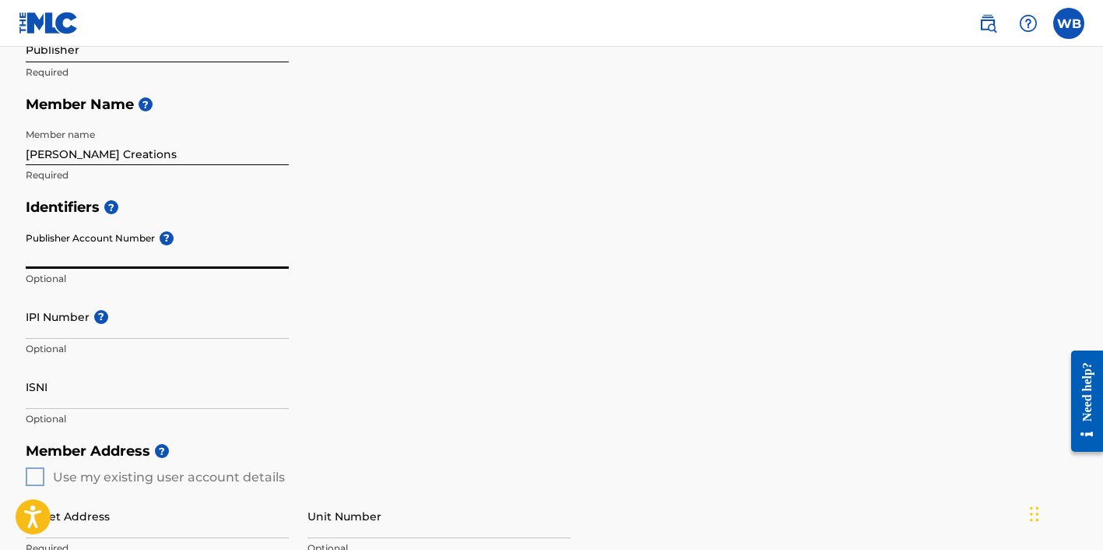
click at [100, 252] on input "Publisher Account Number ?" at bounding box center [157, 246] width 263 height 44
paste input "7983843"
type input "7983843"
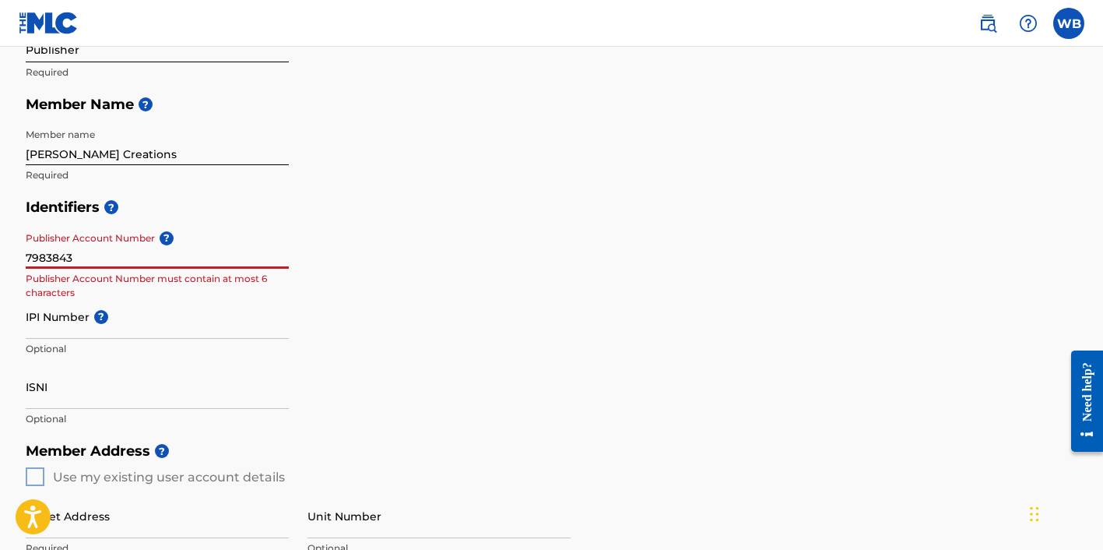
drag, startPoint x: 74, startPoint y: 254, endPoint x: -6, endPoint y: 248, distance: 80.4
click at [0, 248] on html "Accessibility Screen-Reader Guide, Feedback, and Issue Reporting | New window W…" at bounding box center [551, 37] width 1103 height 550
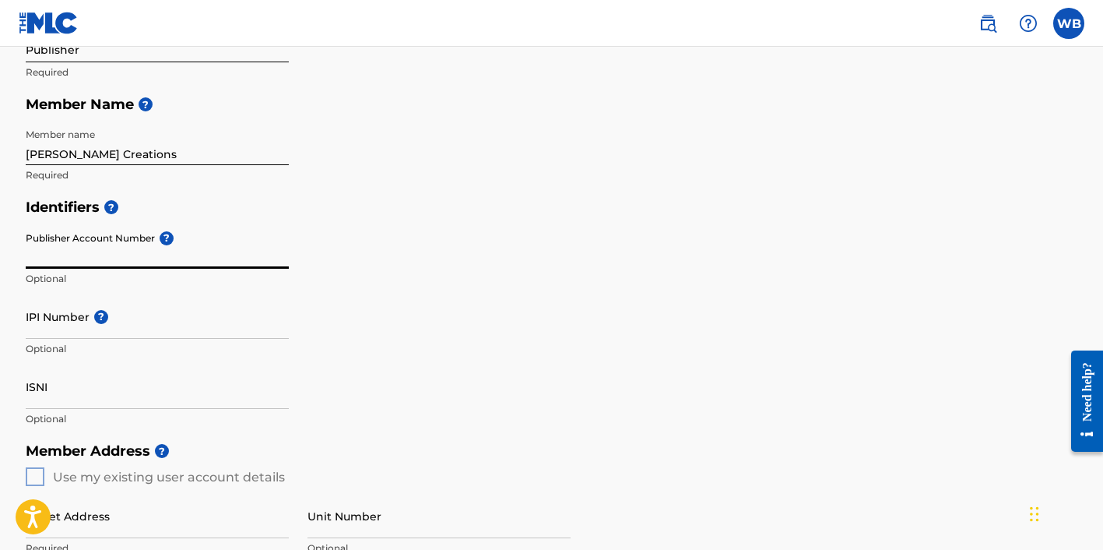
click at [461, 356] on div "Identifiers ? Publisher Account Number ? Optional IPI Number ? Optional ISNI Op…" at bounding box center [552, 313] width 1053 height 244
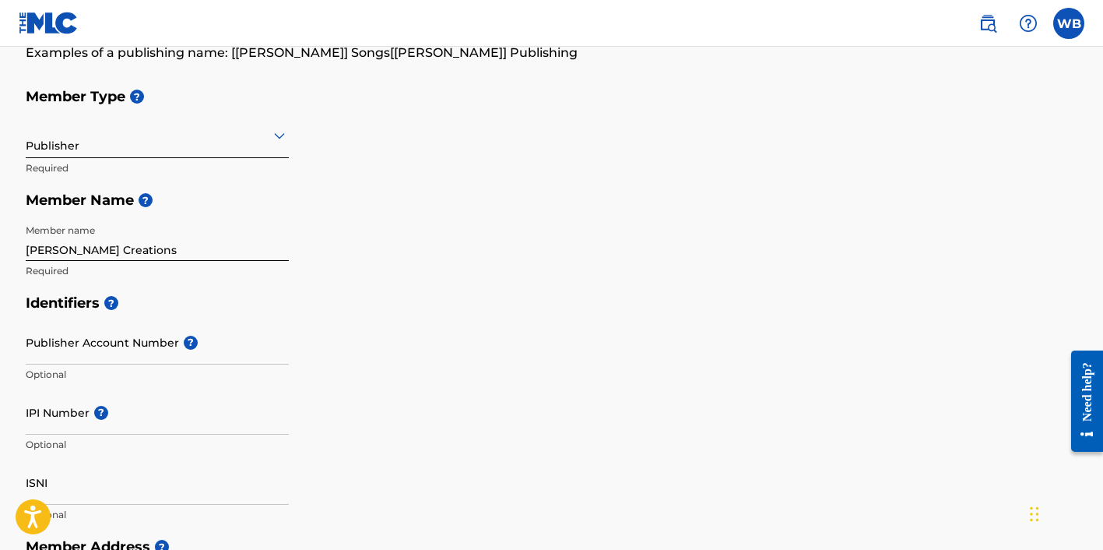
scroll to position [45, 0]
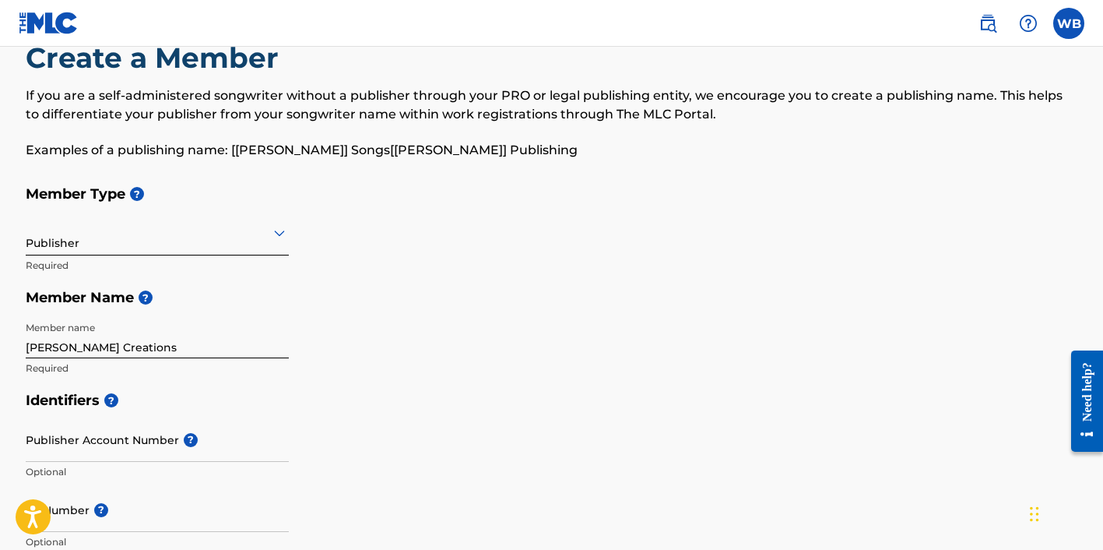
click at [91, 346] on input "[PERSON_NAME] Creations" at bounding box center [157, 336] width 263 height 44
click at [423, 350] on div "Member Type ? Publisher Required Member Name ? Member name [PERSON_NAME] Creati…" at bounding box center [552, 281] width 1053 height 206
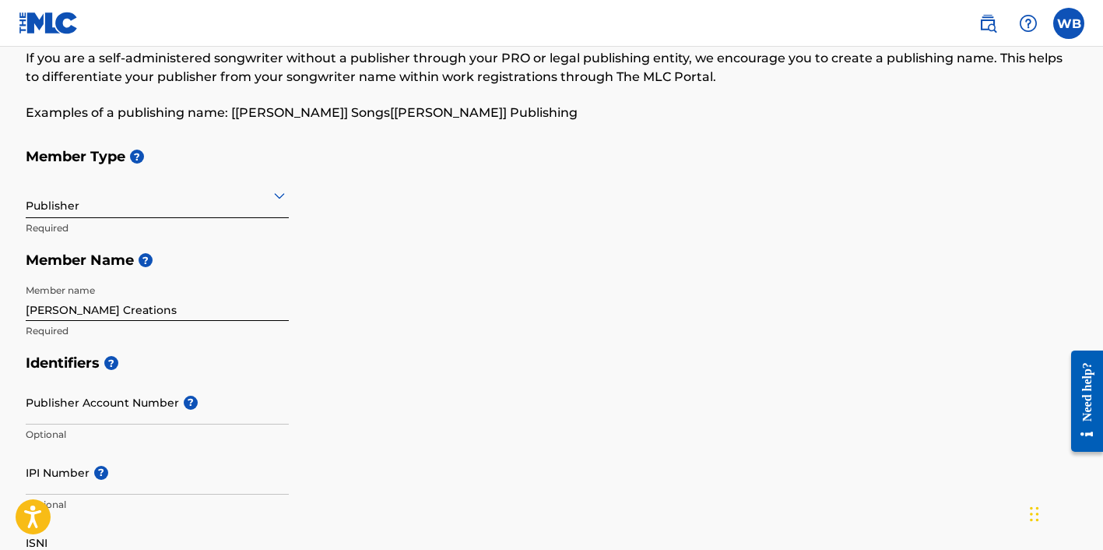
scroll to position [76, 0]
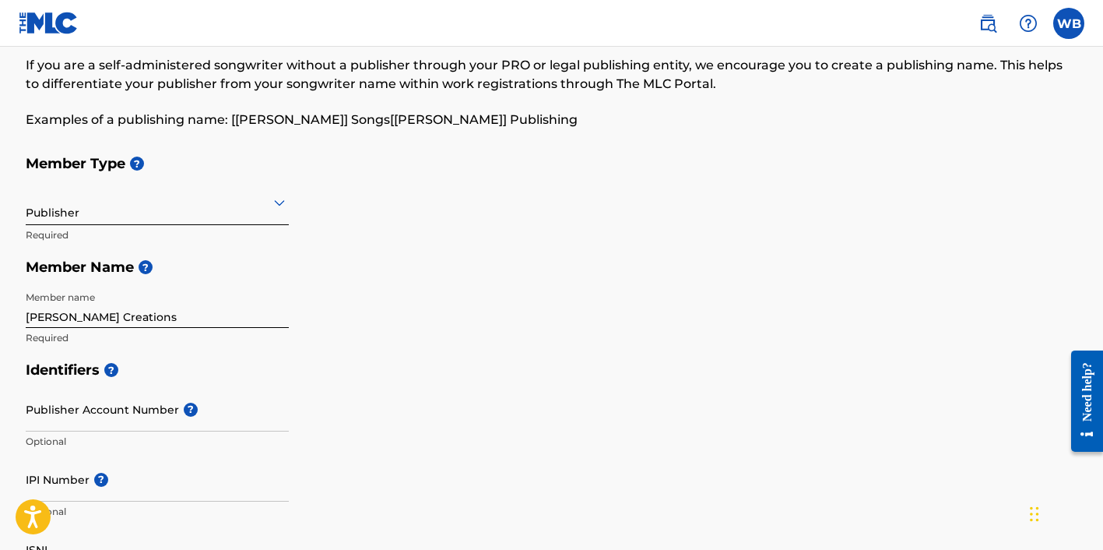
click at [279, 195] on icon at bounding box center [279, 202] width 19 height 19
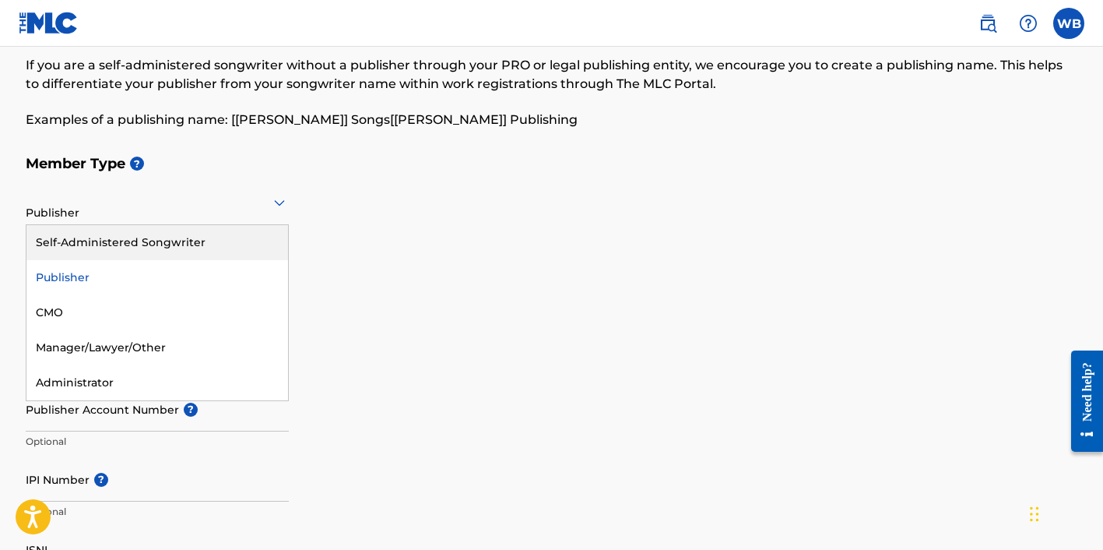
click at [161, 239] on div "Self-Administered Songwriter" at bounding box center [157, 242] width 262 height 35
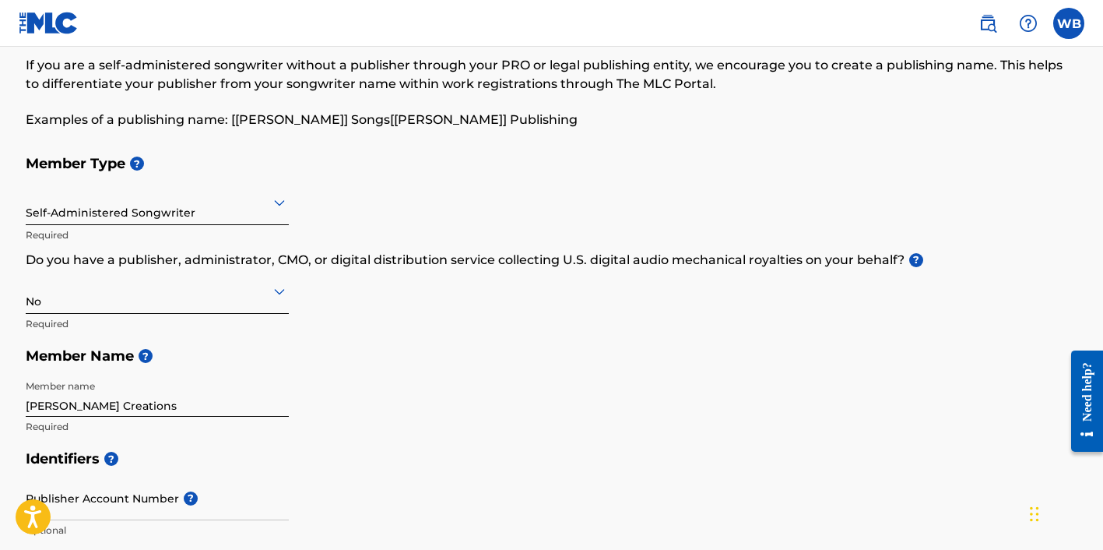
click at [277, 288] on icon at bounding box center [279, 291] width 19 height 19
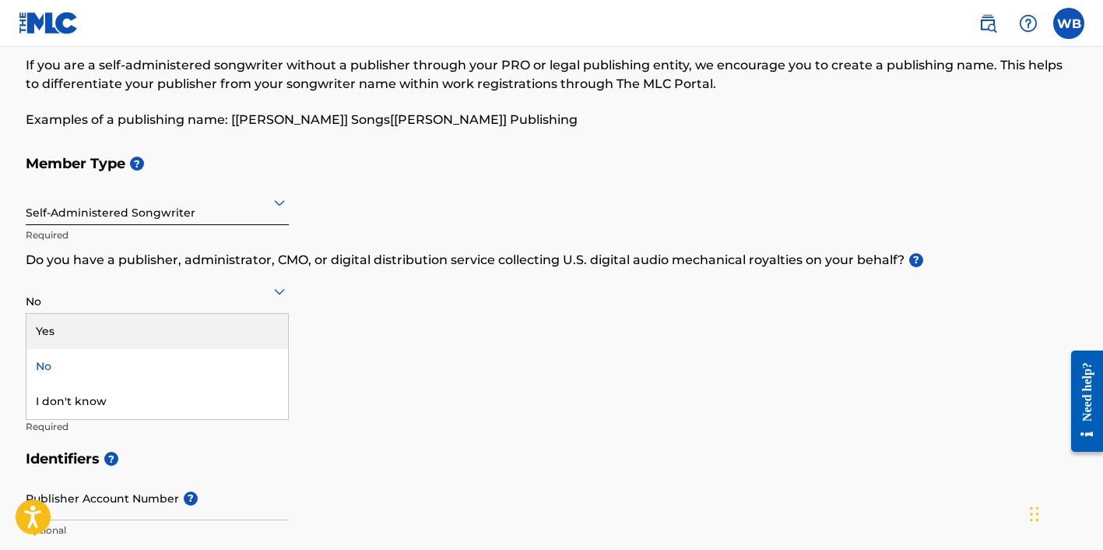
click at [243, 327] on div "Yes" at bounding box center [157, 331] width 262 height 35
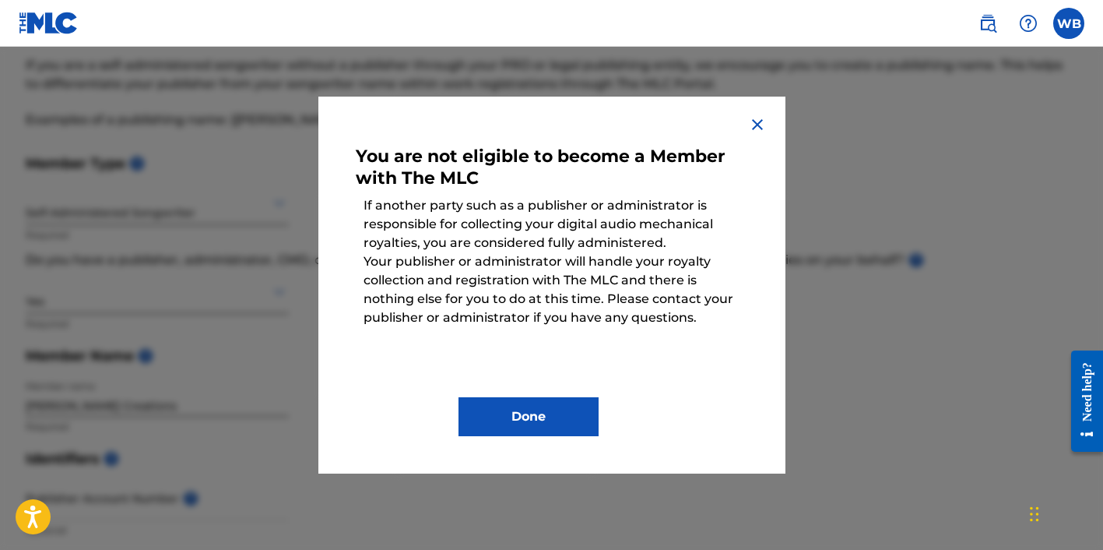
click at [751, 125] on img at bounding box center [757, 124] width 19 height 19
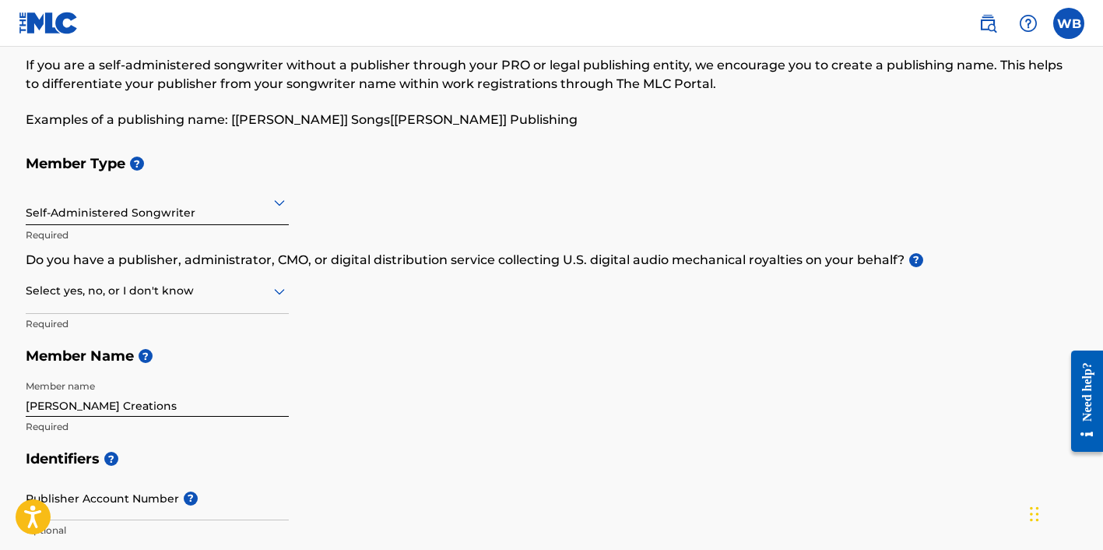
click at [253, 202] on div at bounding box center [157, 201] width 263 height 19
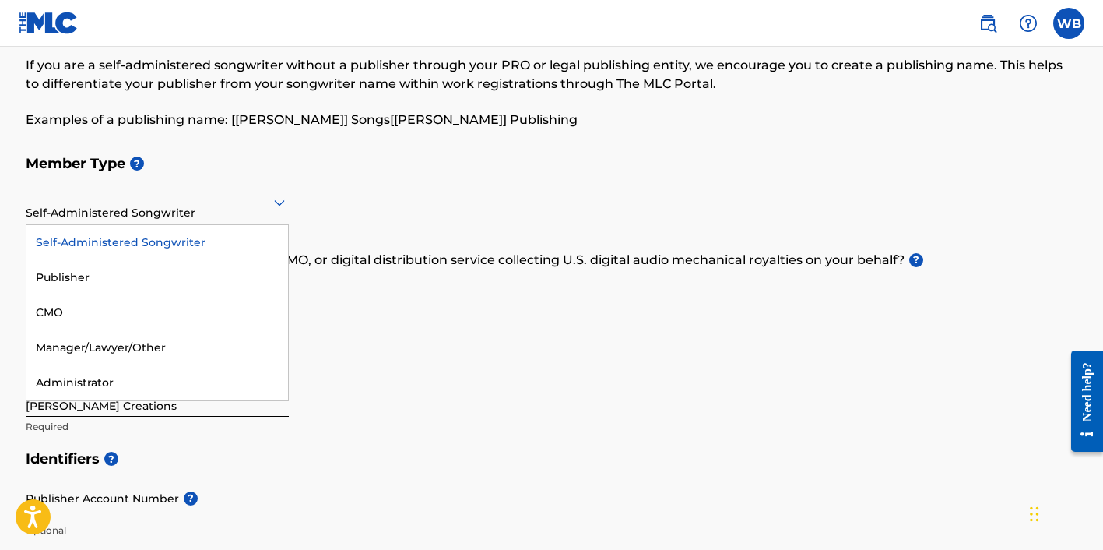
click at [253, 202] on div at bounding box center [157, 201] width 263 height 19
click at [188, 271] on div "Publisher" at bounding box center [157, 277] width 262 height 35
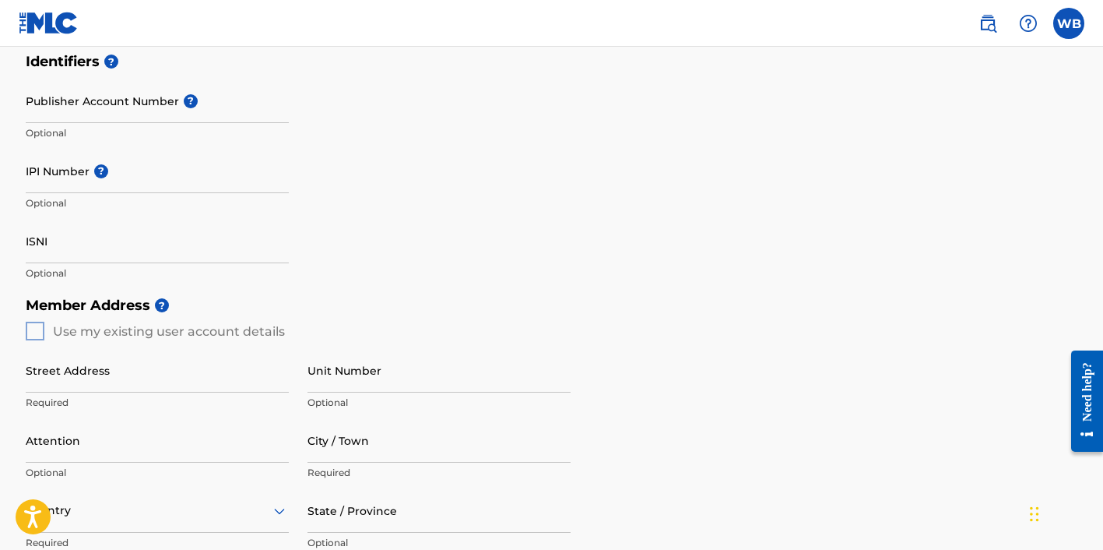
scroll to position [390, 0]
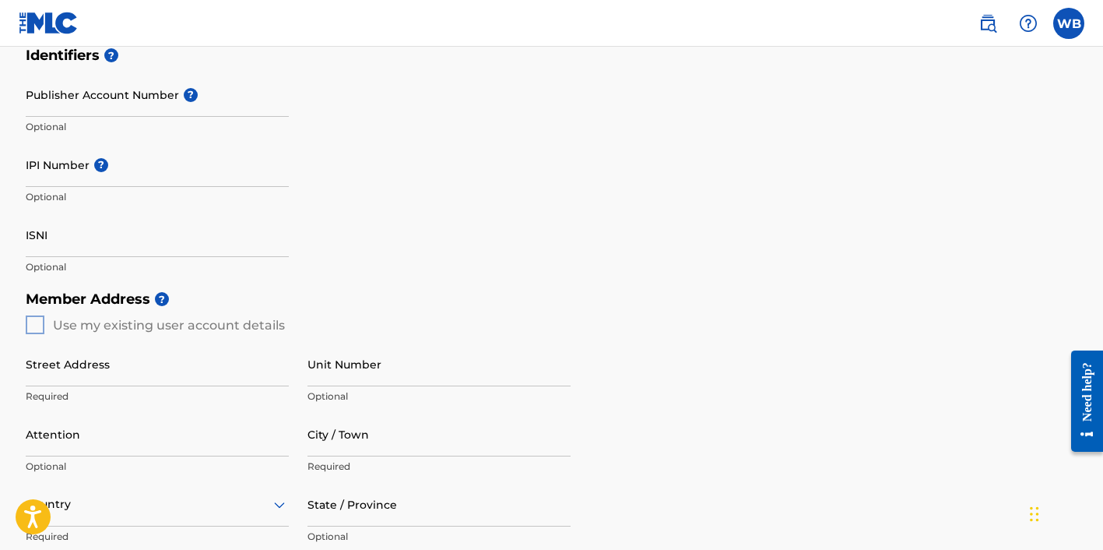
click at [43, 323] on div "Member Address ? Use my existing user account details Street Address Required U…" at bounding box center [552, 461] width 1053 height 356
click at [33, 322] on div "Member Address ? Use my existing user account details Street Address Required U…" at bounding box center [552, 461] width 1053 height 356
click at [33, 320] on div "Member Address ? Use my existing user account details Street Address Required U…" at bounding box center [552, 461] width 1053 height 356
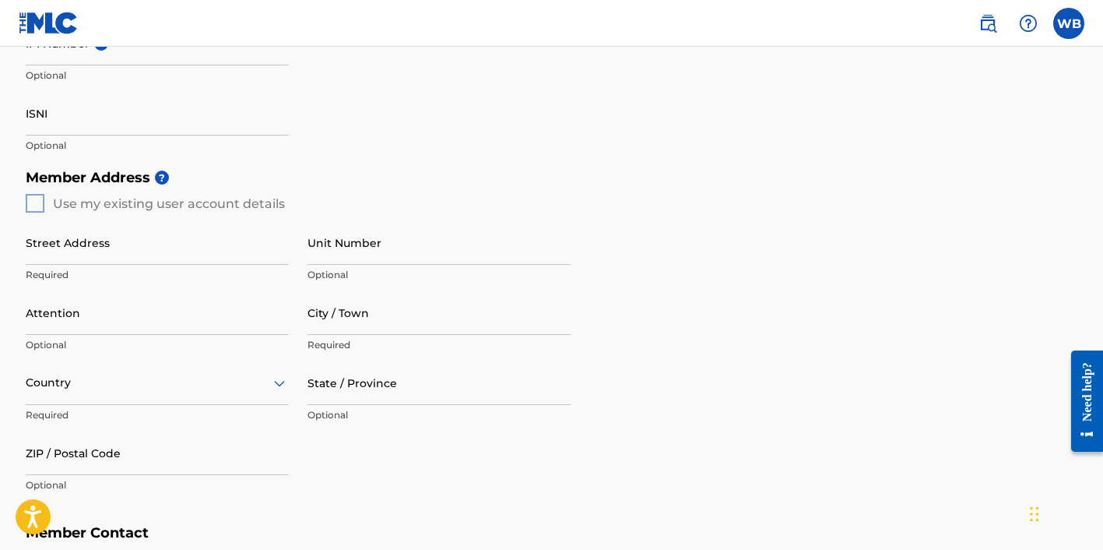
scroll to position [532, 0]
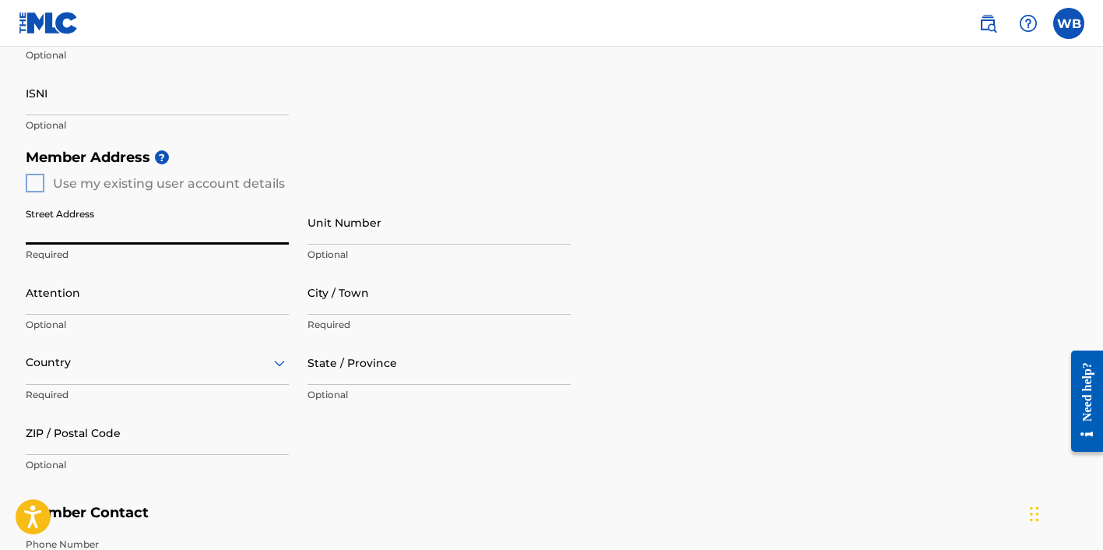
click at [36, 185] on div "Member Address ? Use my existing user account details Street Address Required U…" at bounding box center [552, 319] width 1053 height 356
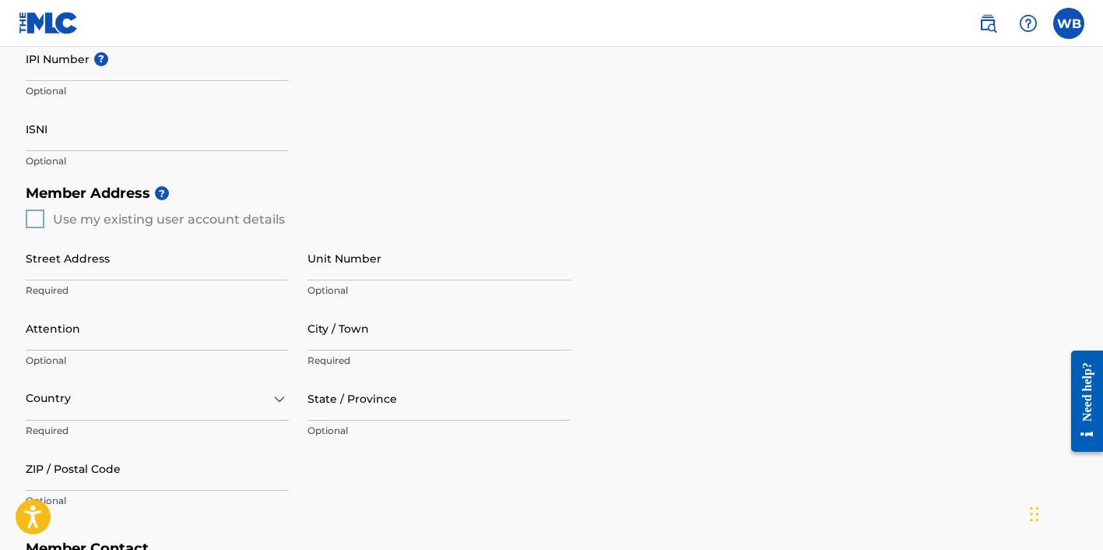
scroll to position [447, 0]
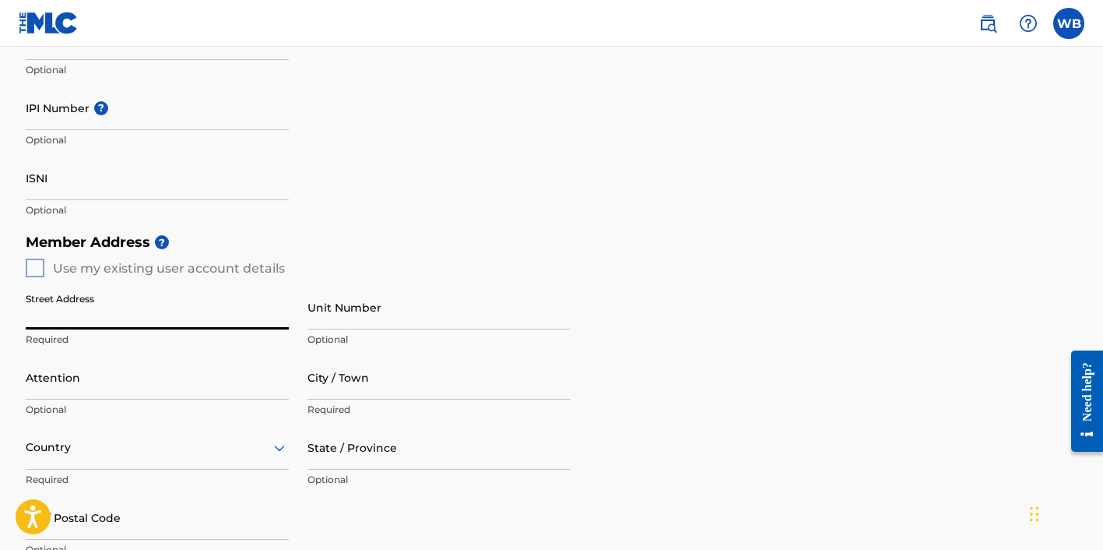
click at [49, 325] on input "Street Address" at bounding box center [157, 307] width 263 height 44
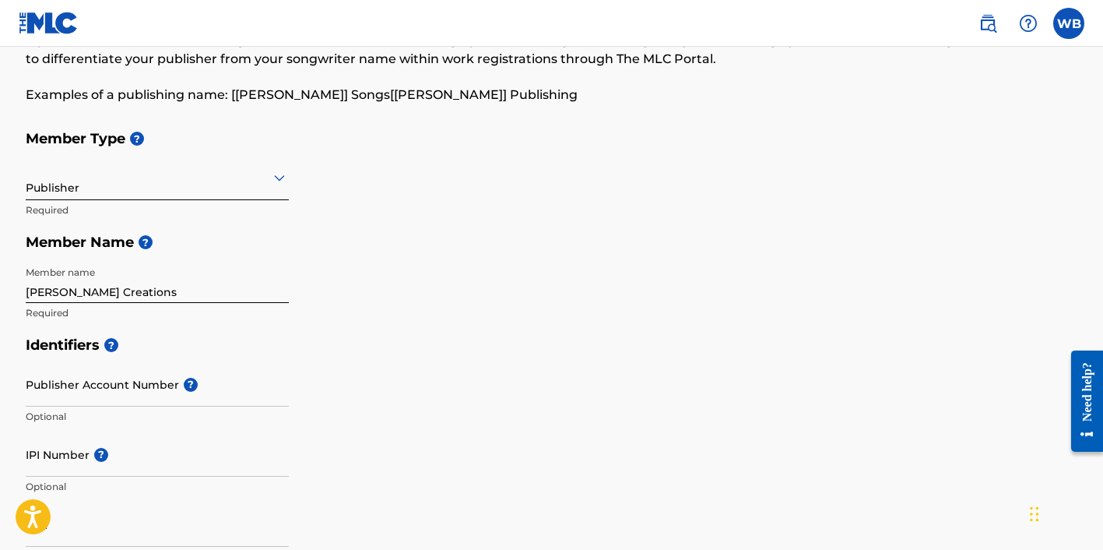
scroll to position [110, 0]
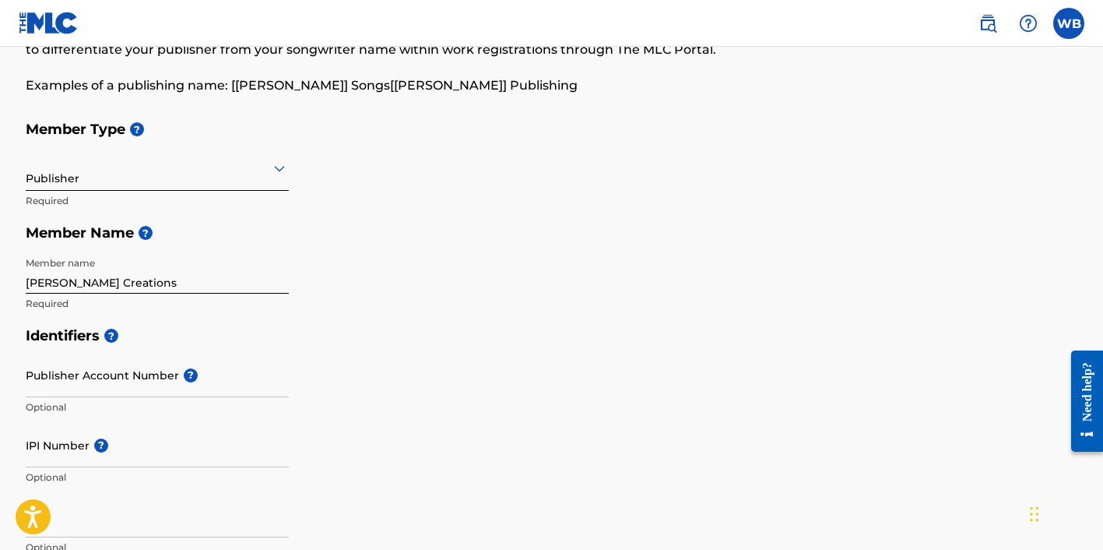
click at [142, 181] on div "Publisher" at bounding box center [157, 168] width 263 height 38
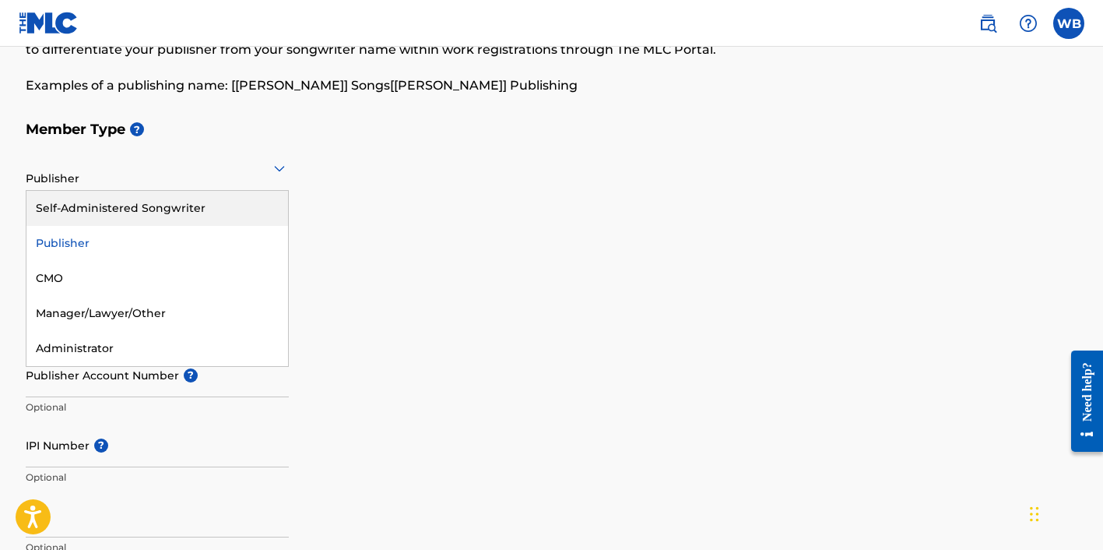
click at [138, 206] on div "Self-Administered Songwriter" at bounding box center [157, 208] width 262 height 35
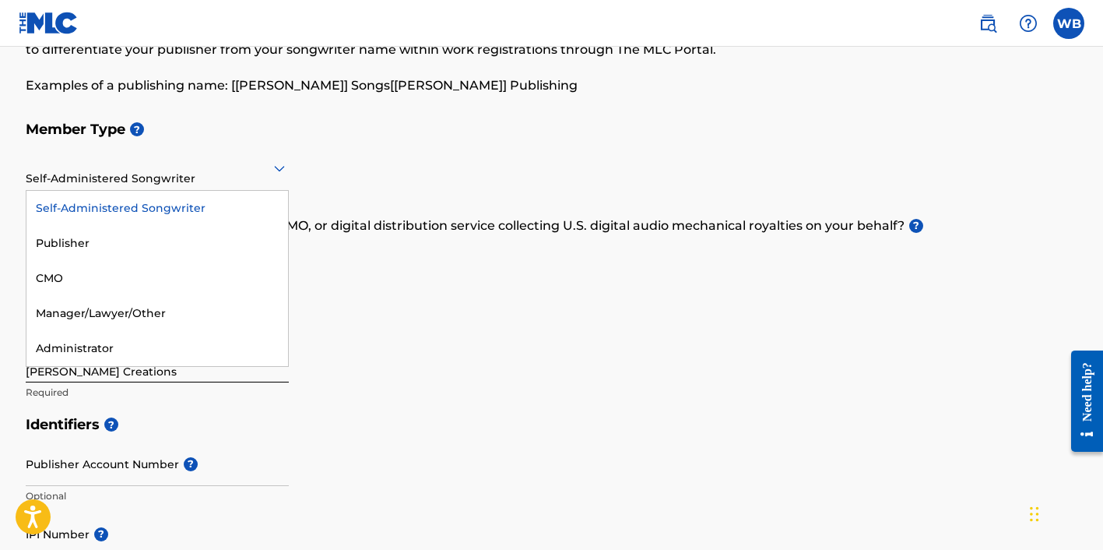
click at [166, 179] on div "Self-Administered Songwriter" at bounding box center [157, 168] width 263 height 38
click at [153, 209] on div "Self-Administered Songwriter" at bounding box center [157, 208] width 262 height 35
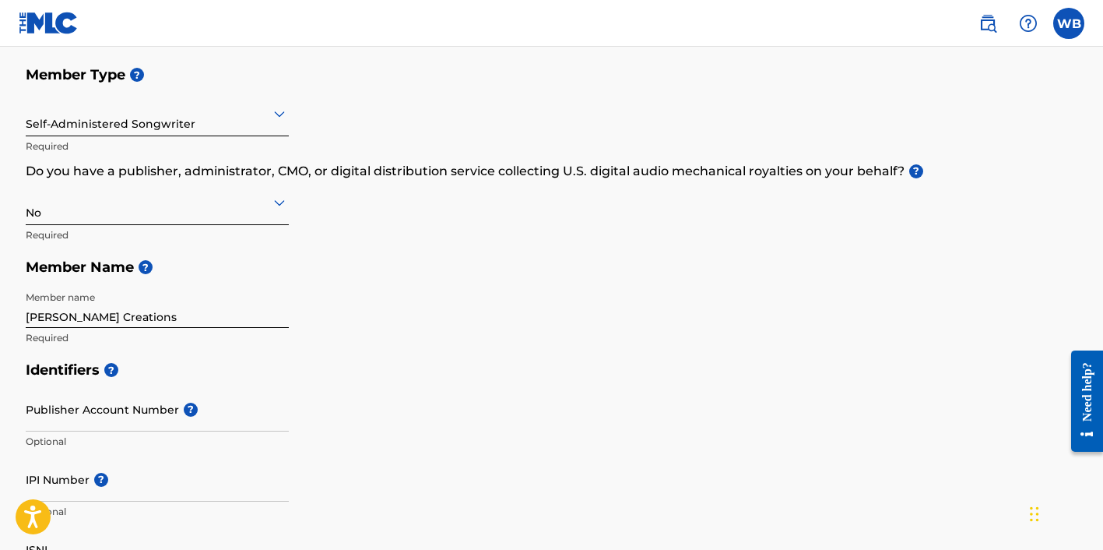
scroll to position [200, 0]
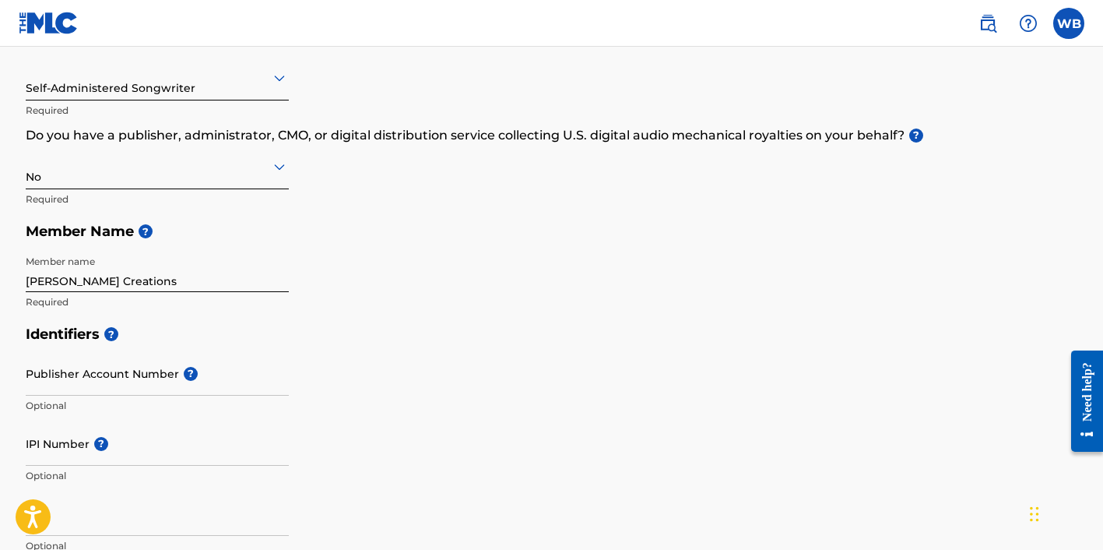
click at [158, 282] on input "[PERSON_NAME] Creations" at bounding box center [157, 270] width 263 height 44
type input "W"
click at [417, 273] on div "Member Type ? Self-Administered Songwriter Required Do you have a publisher, ad…" at bounding box center [552, 170] width 1053 height 295
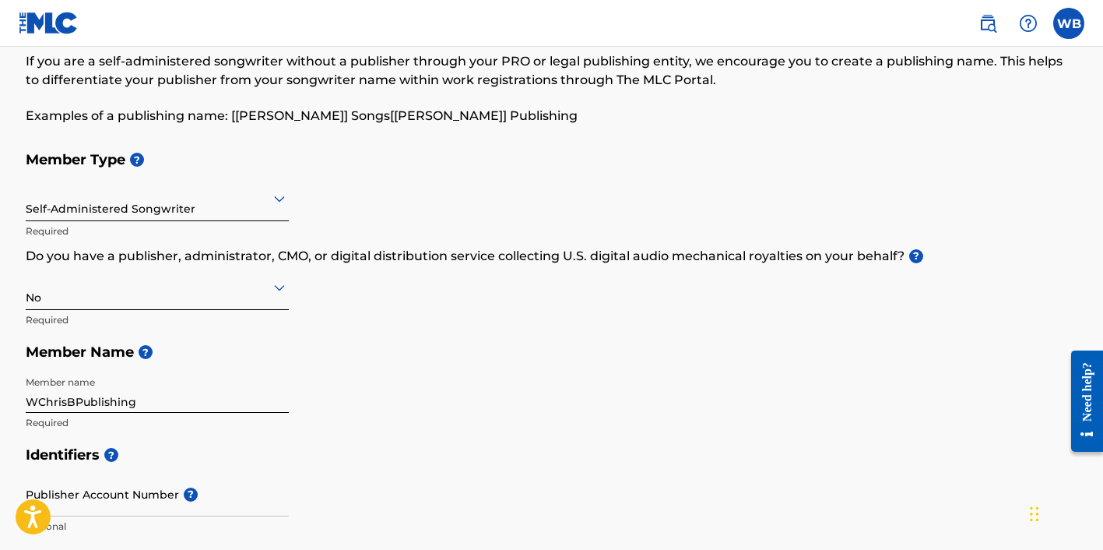
scroll to position [77, 0]
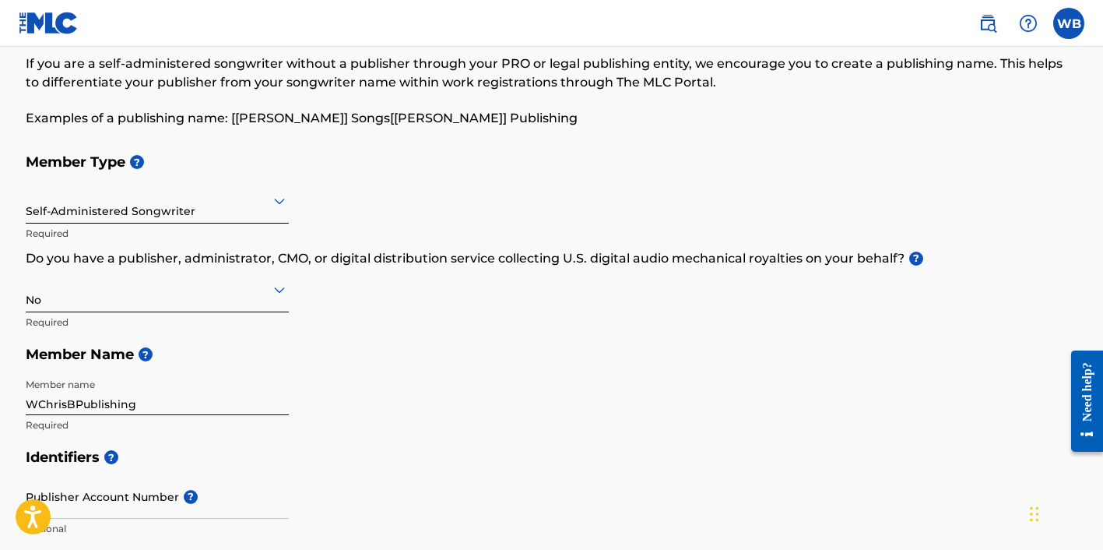
click at [168, 400] on input "WChrisBPublishing" at bounding box center [157, 393] width 263 height 44
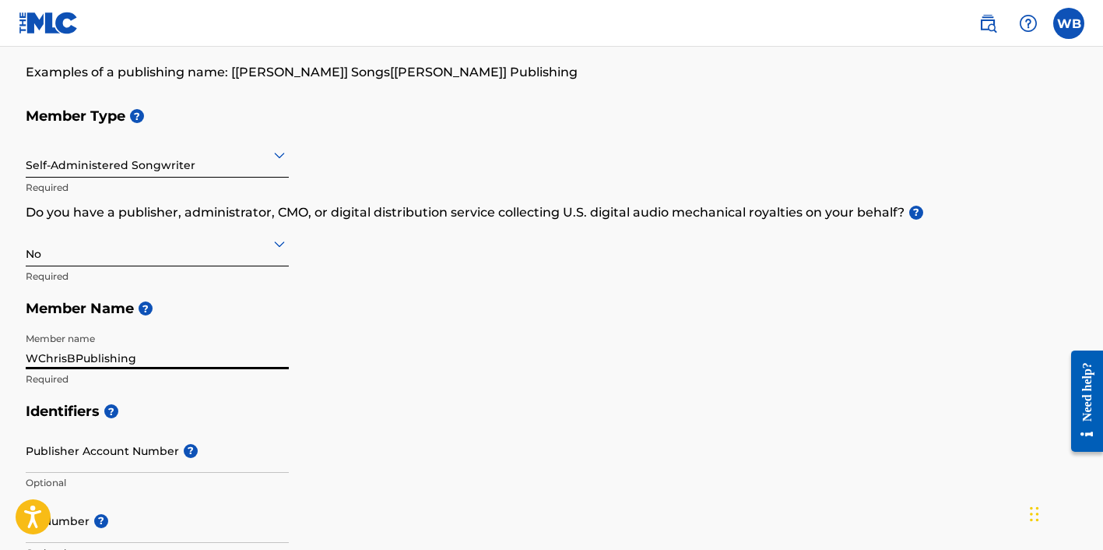
scroll to position [118, 0]
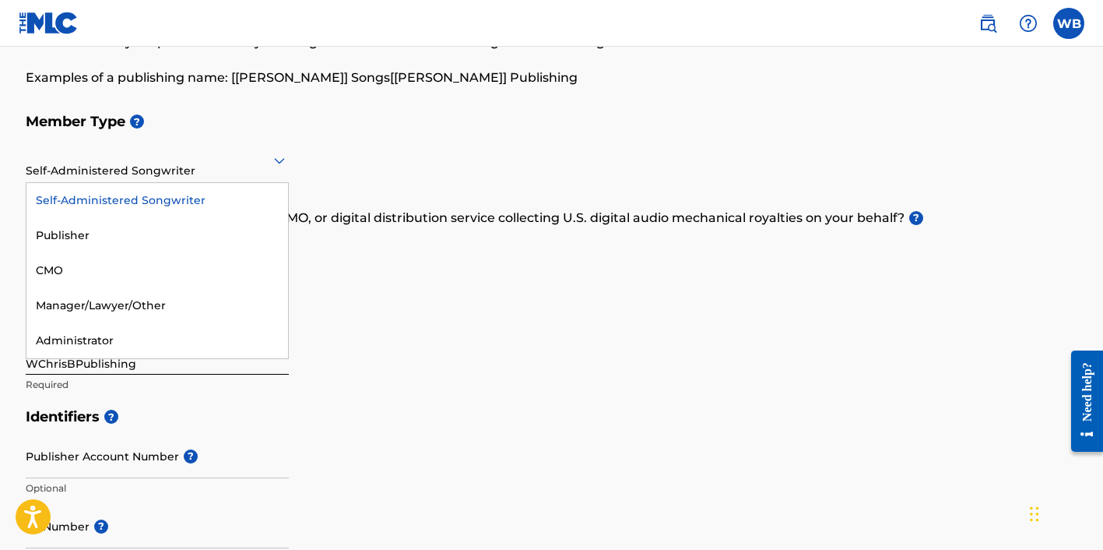
click at [191, 162] on div at bounding box center [157, 159] width 263 height 19
click at [160, 234] on div "Publisher" at bounding box center [157, 235] width 262 height 35
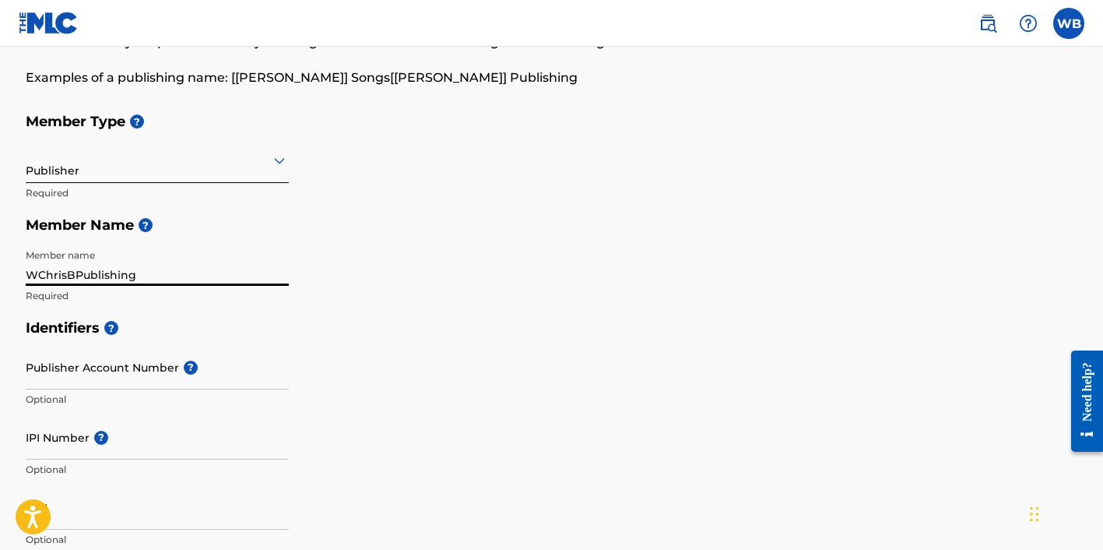
click at [148, 275] on input "WChrisBPublishing" at bounding box center [157, 263] width 263 height 44
type input "[PERSON_NAME] Creations"
click at [413, 351] on div "Identifiers ? Publisher Account Number ? Optional IPI Number ? Optional ISNI Op…" at bounding box center [552, 433] width 1053 height 244
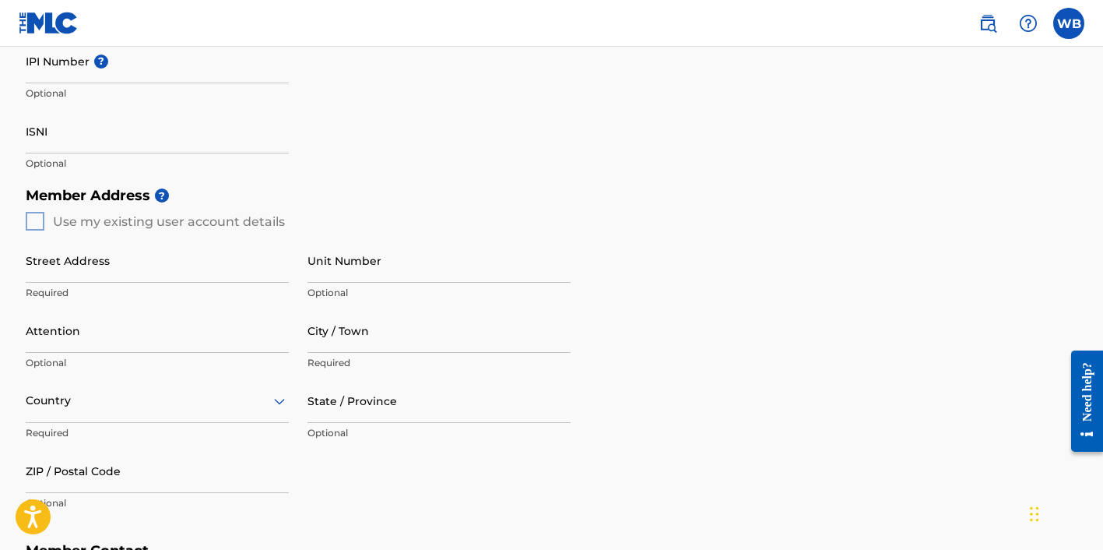
scroll to position [525, 0]
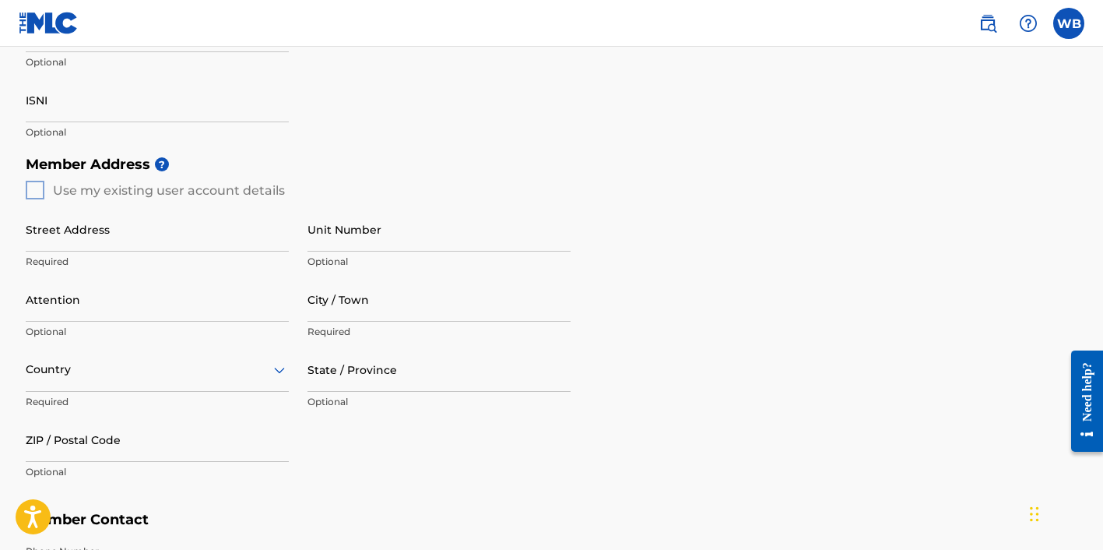
click at [178, 237] on input "Street Address" at bounding box center [157, 229] width 263 height 44
type input "1921"
type input "[STREET_ADDRESS][PERSON_NAME]"
type input "[GEOGRAPHIC_DATA]"
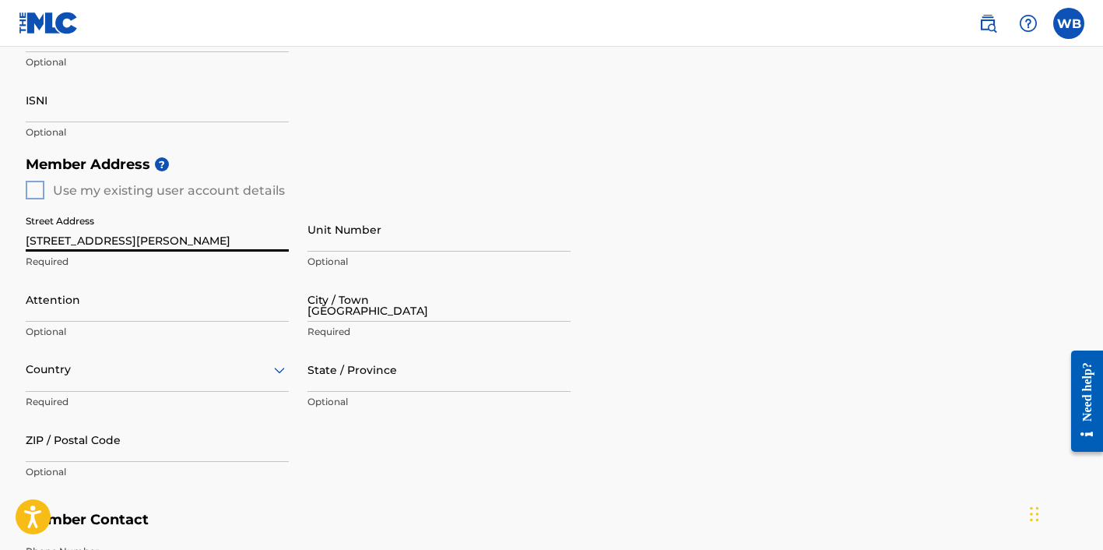
type input "[GEOGRAPHIC_DATA]"
type input "CA"
type input "90068"
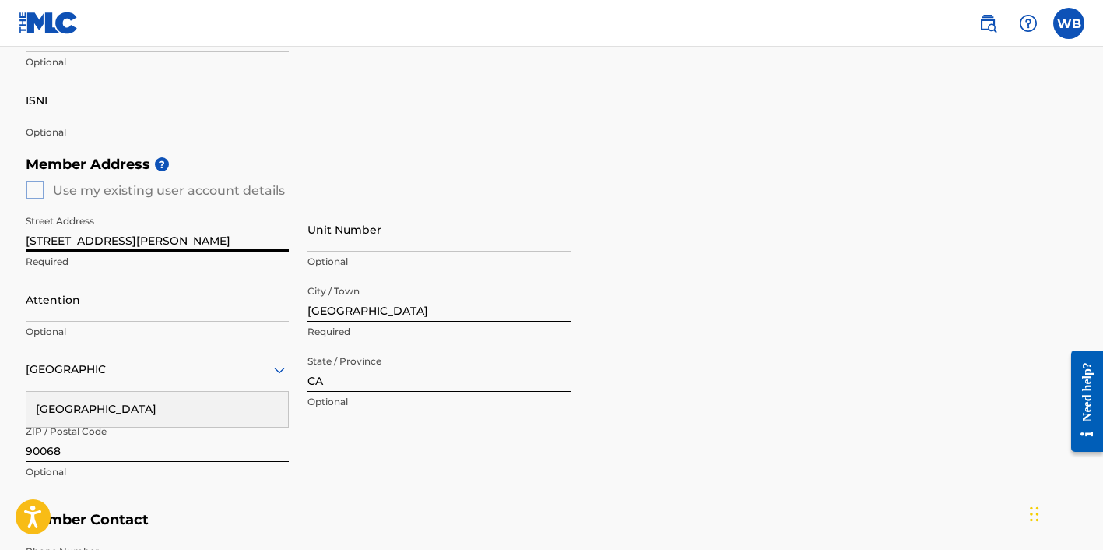
type input "[GEOGRAPHIC_DATA]"
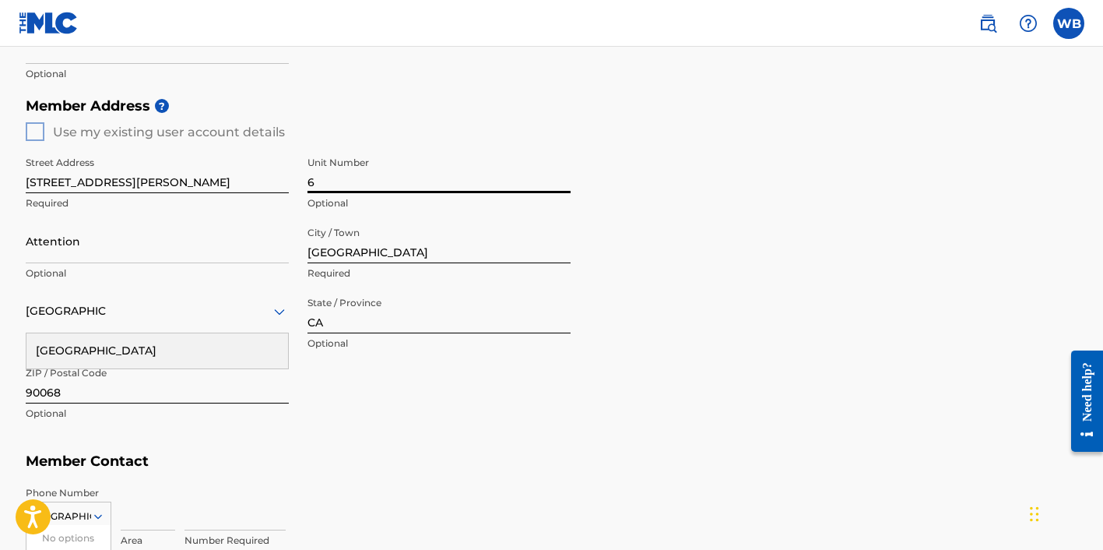
type input "6"
click at [350, 407] on div "Street Address [STREET_ADDRESS][PERSON_NAME] Optional Attention Optional City /…" at bounding box center [298, 289] width 545 height 296
click at [231, 358] on div "[GEOGRAPHIC_DATA]" at bounding box center [157, 350] width 262 height 35
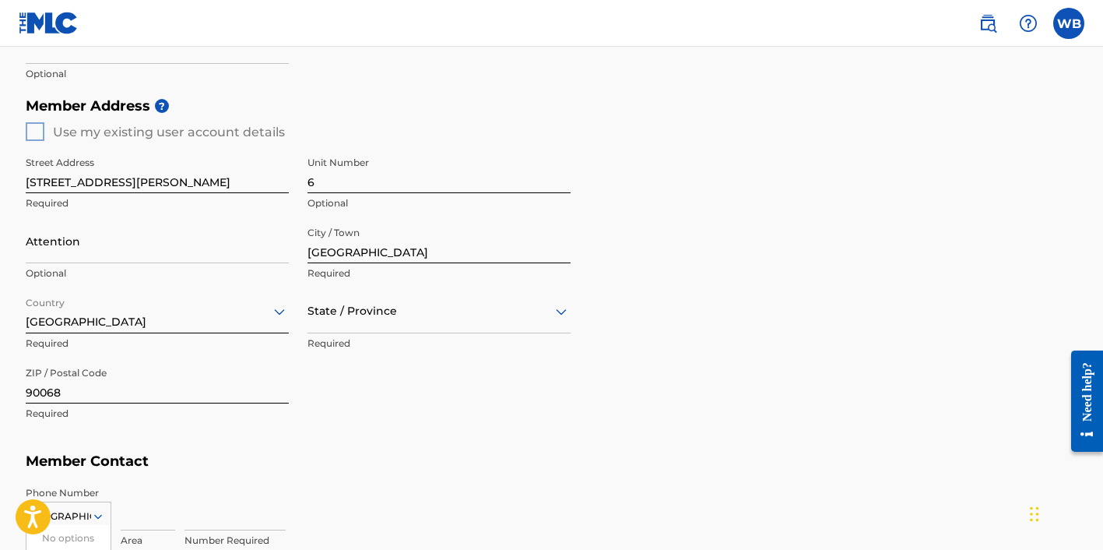
scroll to position [600, 0]
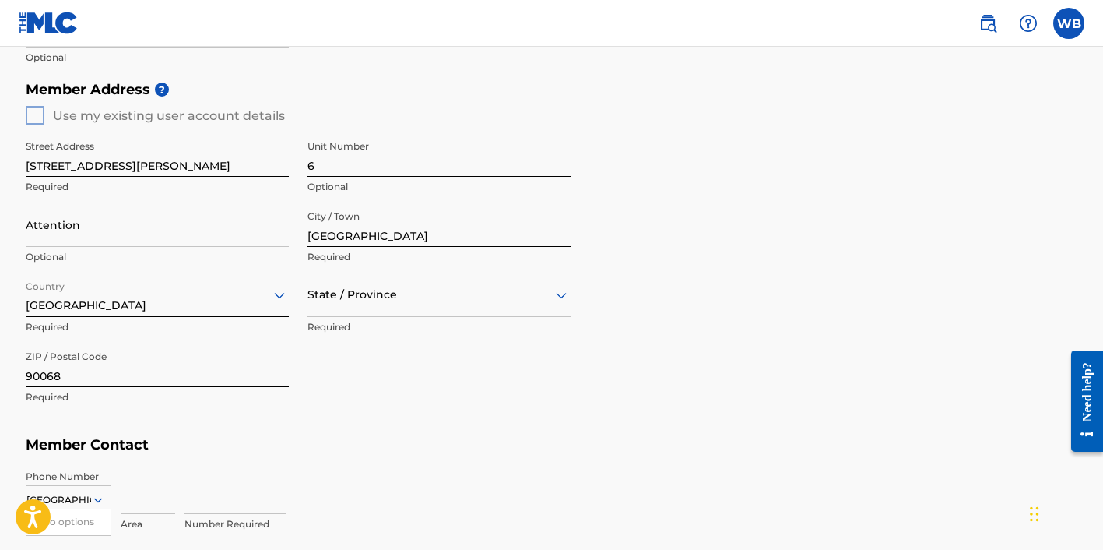
click at [381, 310] on div "State / Province" at bounding box center [439, 295] width 263 height 44
type input "c"
click at [365, 363] on div "[US_STATE]" at bounding box center [439, 369] width 262 height 35
click at [365, 363] on div "Street Address [STREET_ADDRESS][PERSON_NAME] Optional Attention Optional City /…" at bounding box center [298, 273] width 545 height 296
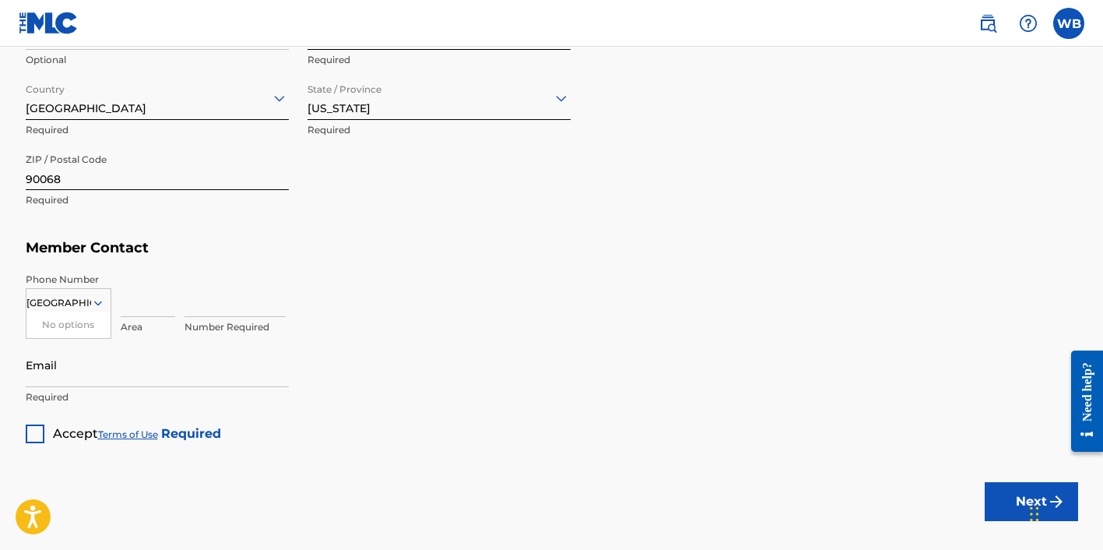
scroll to position [825, 0]
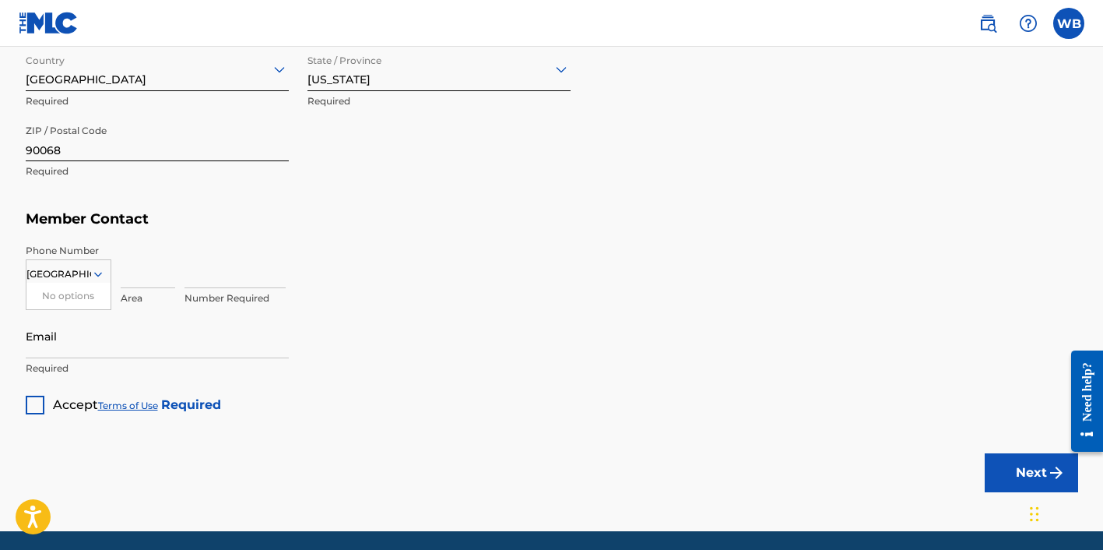
click at [142, 279] on input at bounding box center [148, 266] width 55 height 44
type input "310"
type input "4228745"
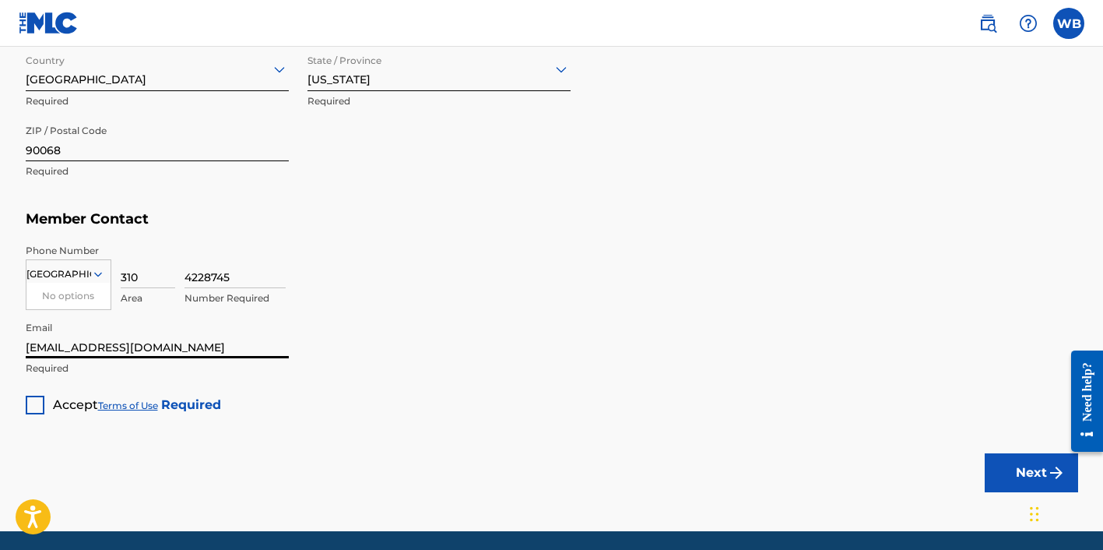
type input "[EMAIL_ADDRESS][DOMAIN_NAME]"
click at [41, 405] on div at bounding box center [35, 405] width 19 height 19
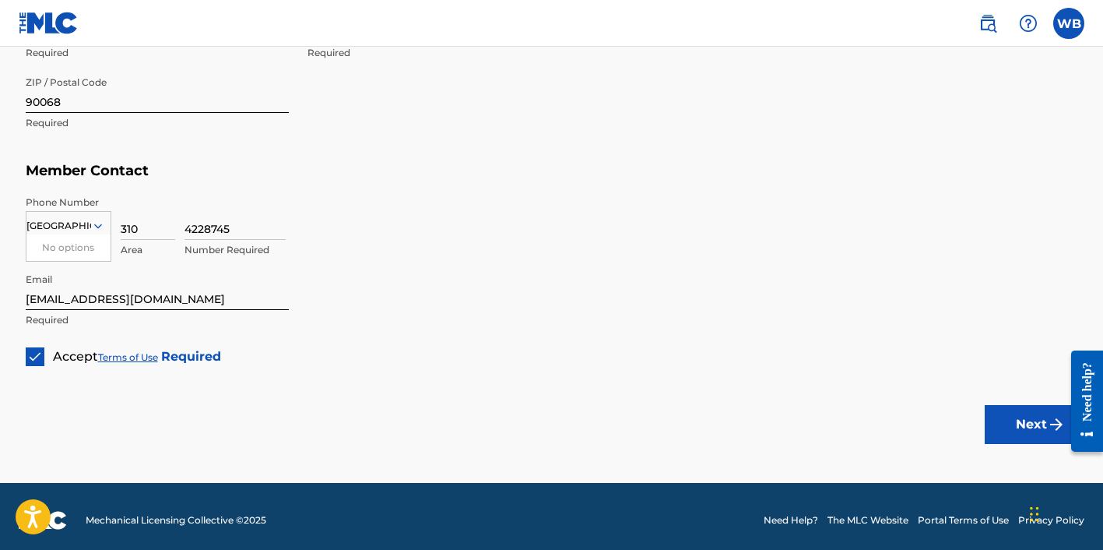
scroll to position [879, 0]
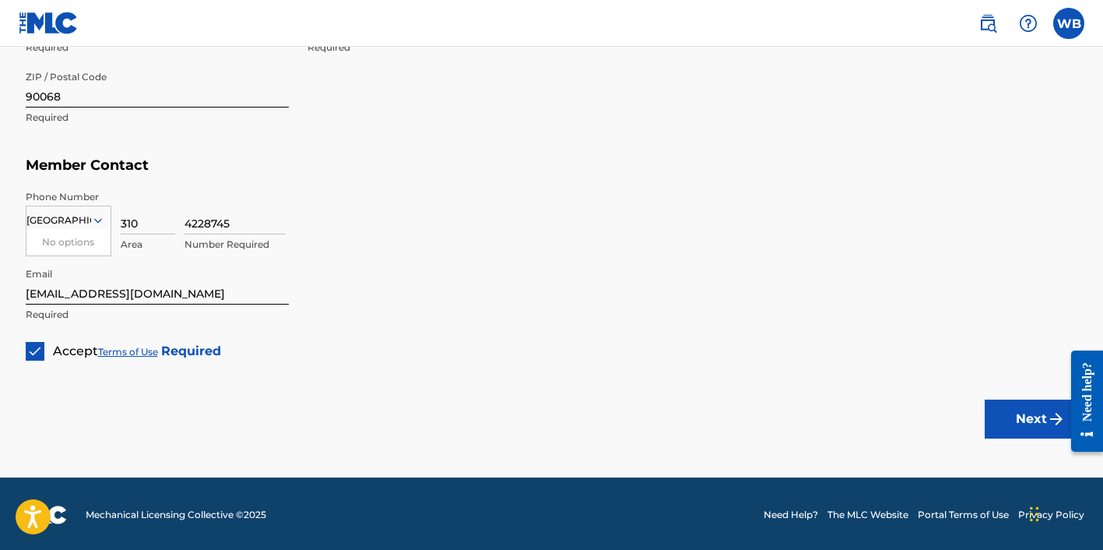
click at [1029, 413] on button "Next" at bounding box center [1031, 418] width 93 height 39
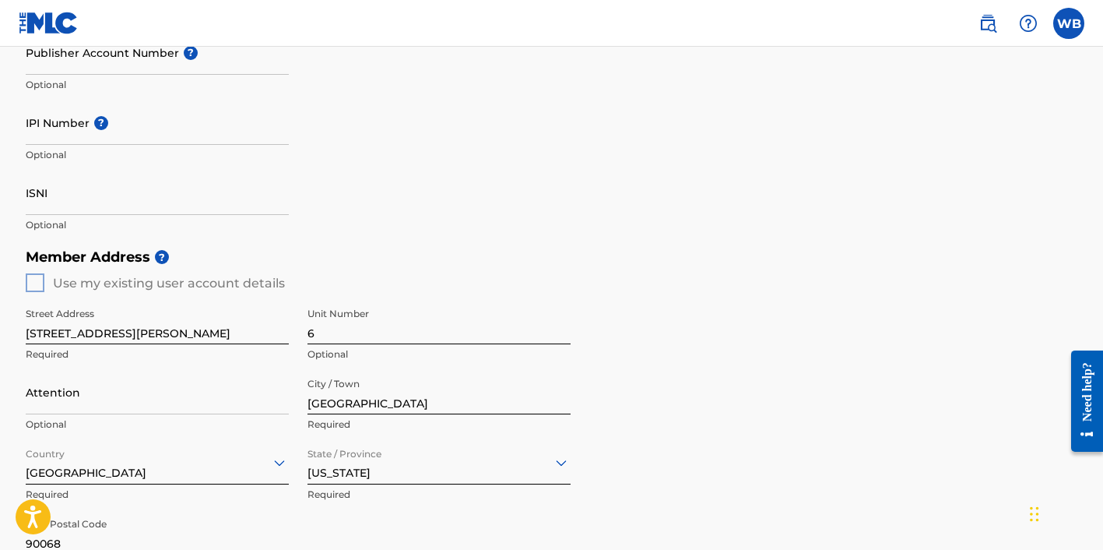
scroll to position [433, 0]
click at [36, 273] on div "Member Address ? Use my existing user account details Street Address [STREET_AD…" at bounding box center [552, 418] width 1053 height 356
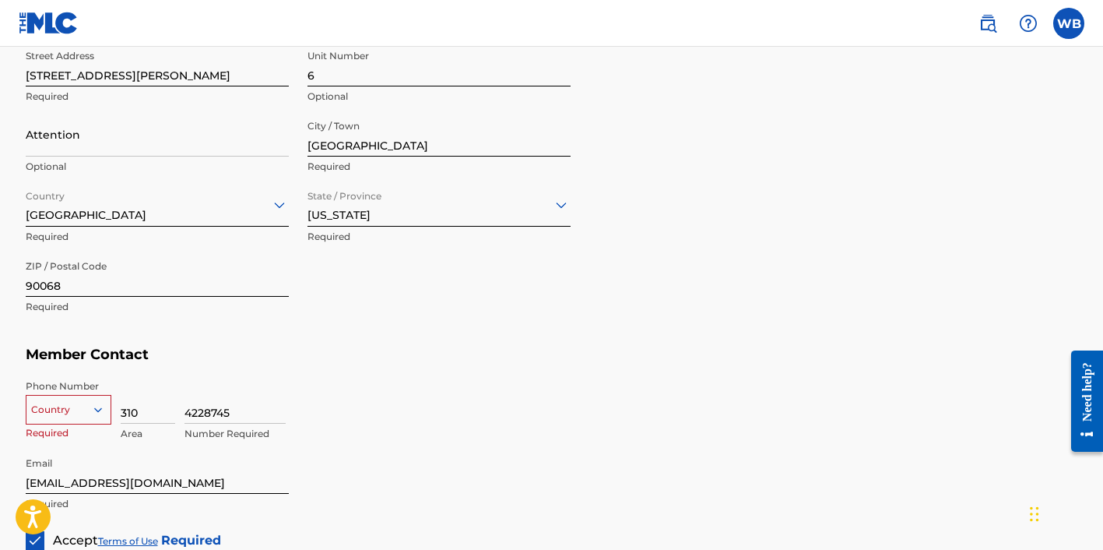
scroll to position [823, 0]
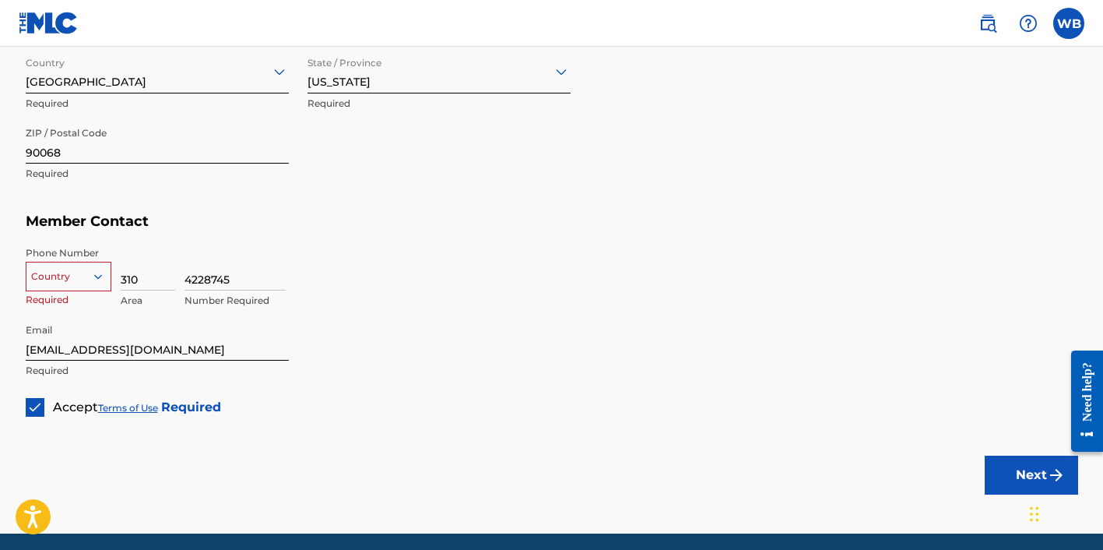
click at [45, 276] on div at bounding box center [68, 276] width 84 height 17
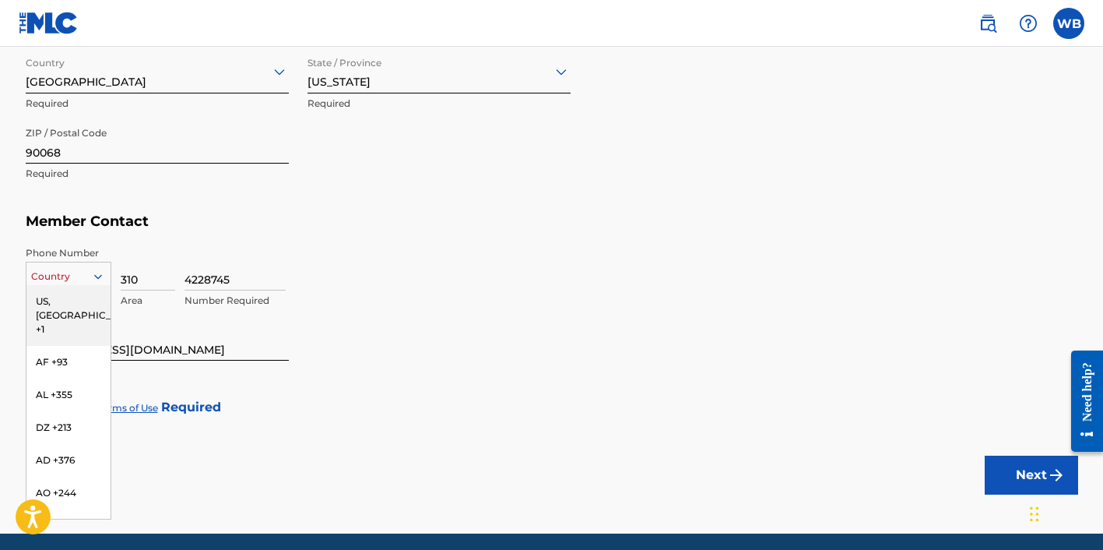
click at [47, 298] on div "US, [GEOGRAPHIC_DATA] +1" at bounding box center [68, 315] width 84 height 61
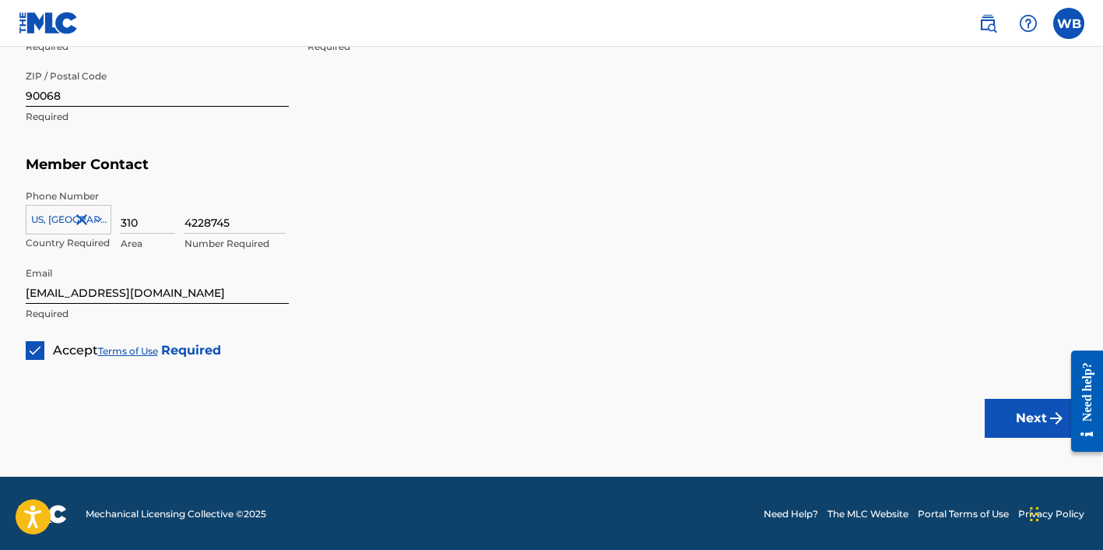
scroll to position [879, 0]
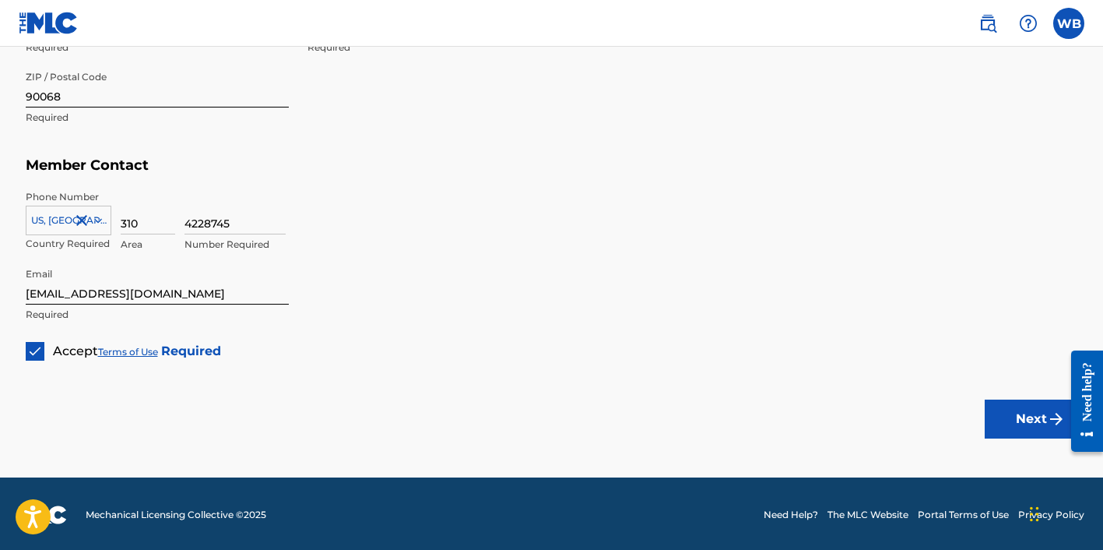
click at [1025, 410] on button "Next" at bounding box center [1031, 418] width 93 height 39
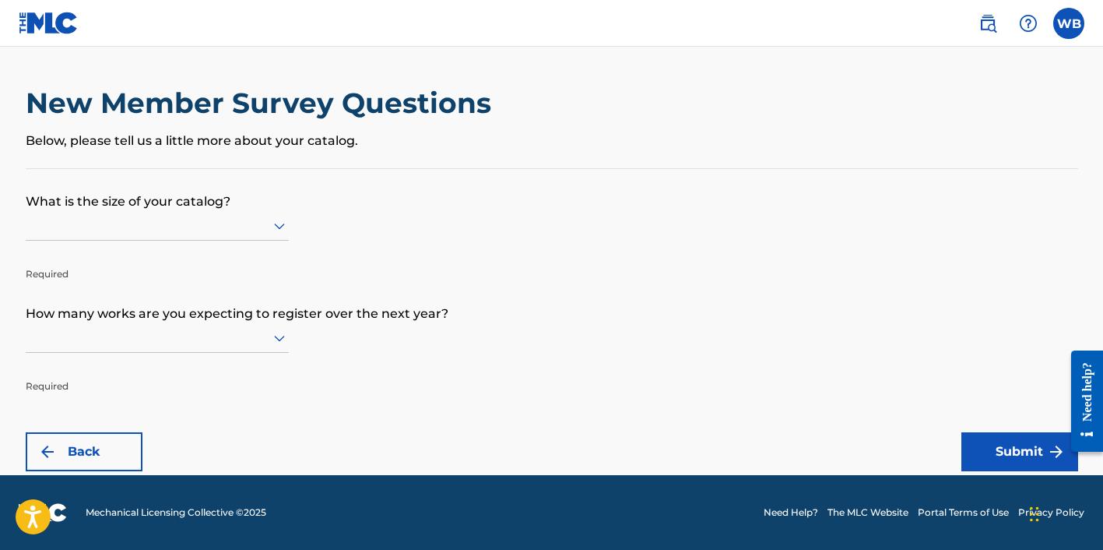
click at [279, 230] on icon at bounding box center [279, 226] width 11 height 6
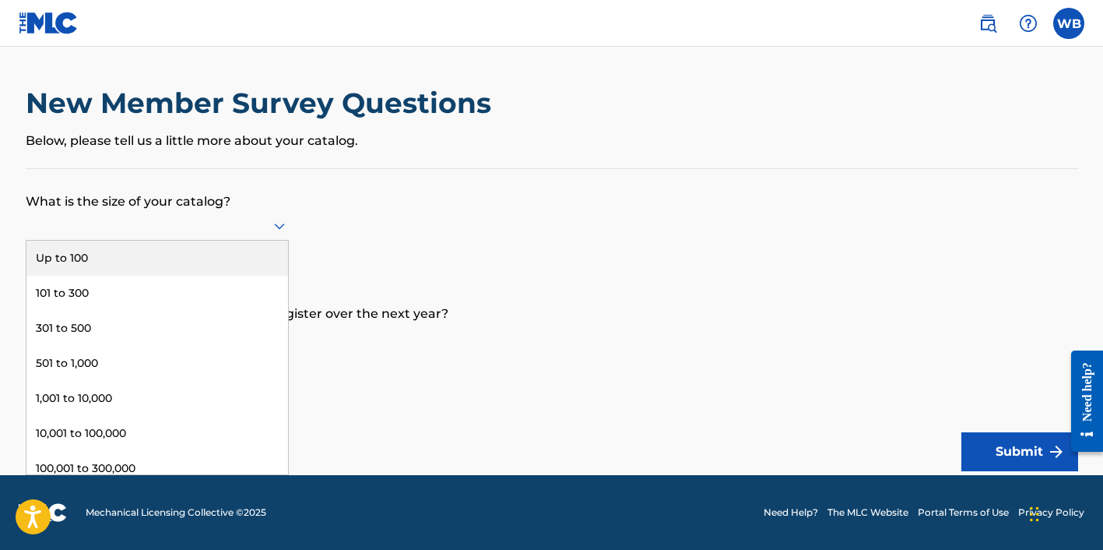
click at [220, 272] on div "Up to 100" at bounding box center [157, 258] width 262 height 35
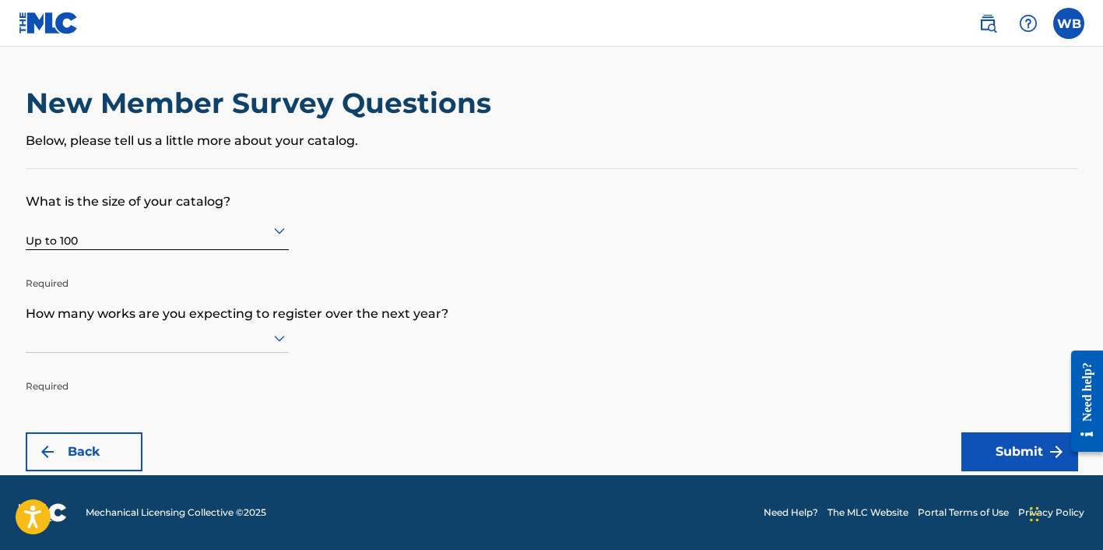
scroll to position [1, 0]
click at [275, 342] on icon at bounding box center [279, 339] width 11 height 6
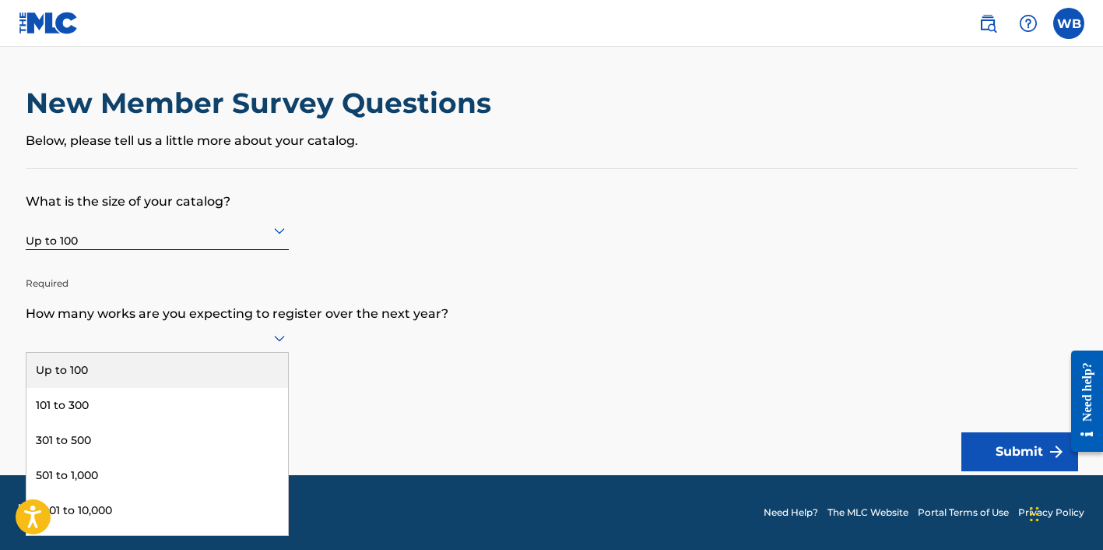
click at [164, 384] on div "Up to 100" at bounding box center [157, 370] width 262 height 35
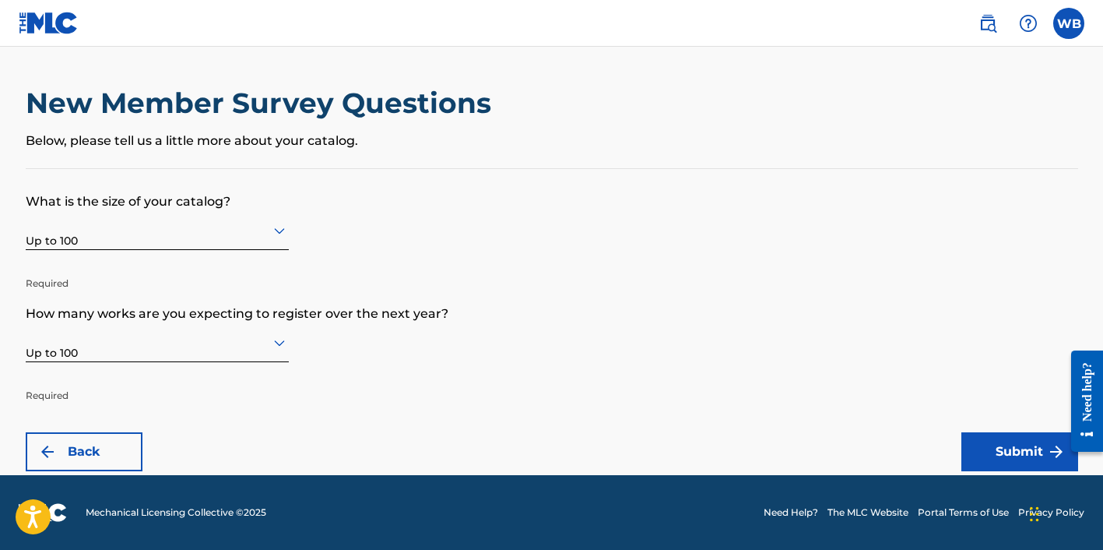
scroll to position [0, 0]
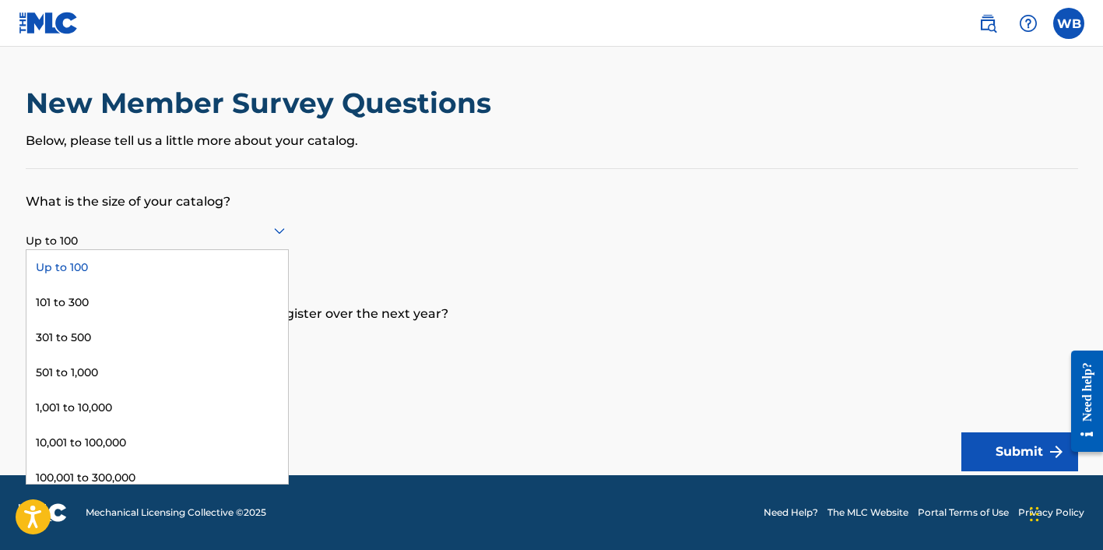
click at [280, 230] on icon at bounding box center [279, 230] width 19 height 19
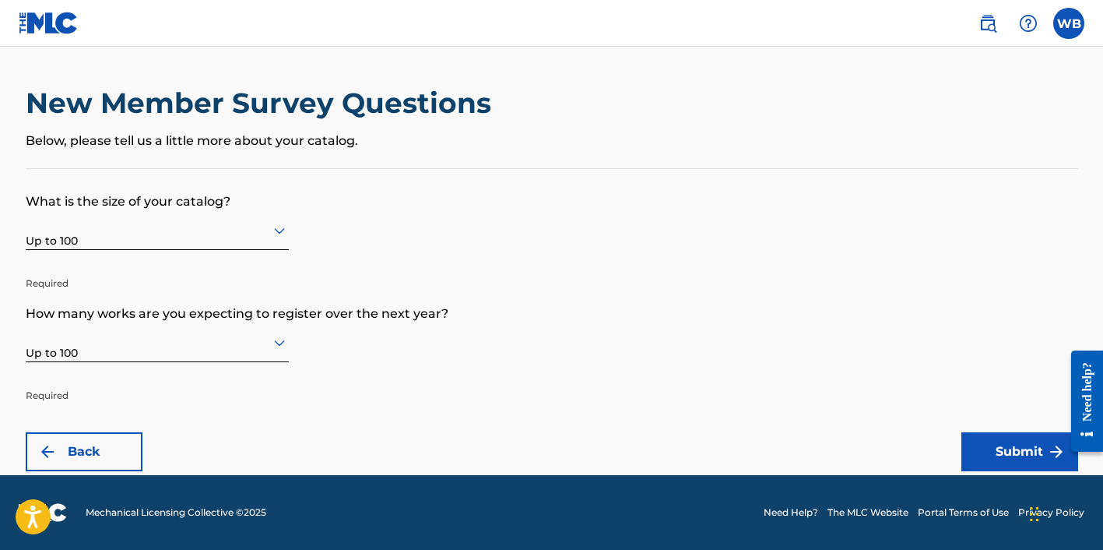
click at [1016, 453] on button "Submit" at bounding box center [1020, 451] width 117 height 39
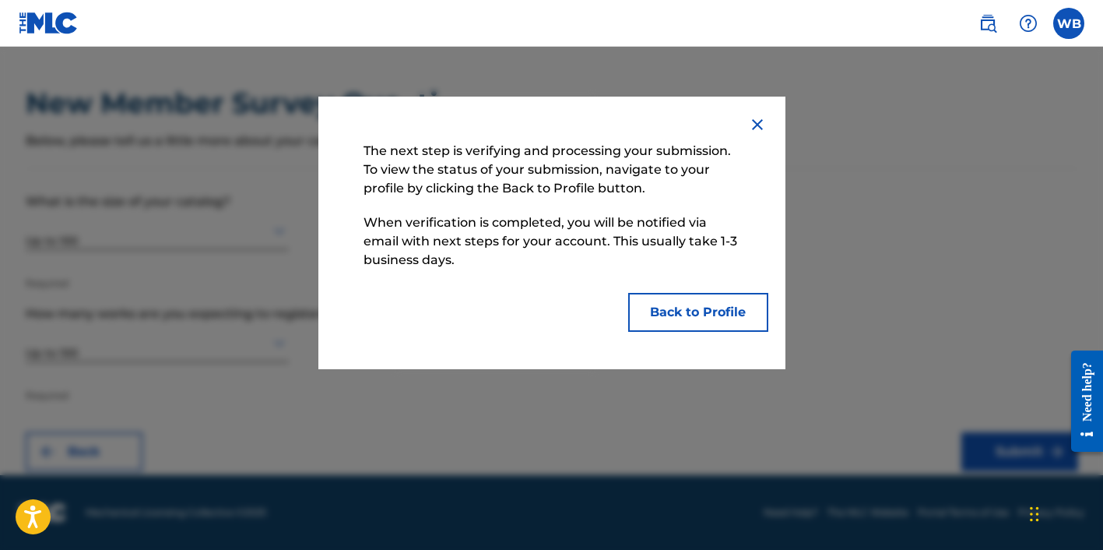
click at [699, 318] on button "Back to Profile" at bounding box center [698, 312] width 140 height 39
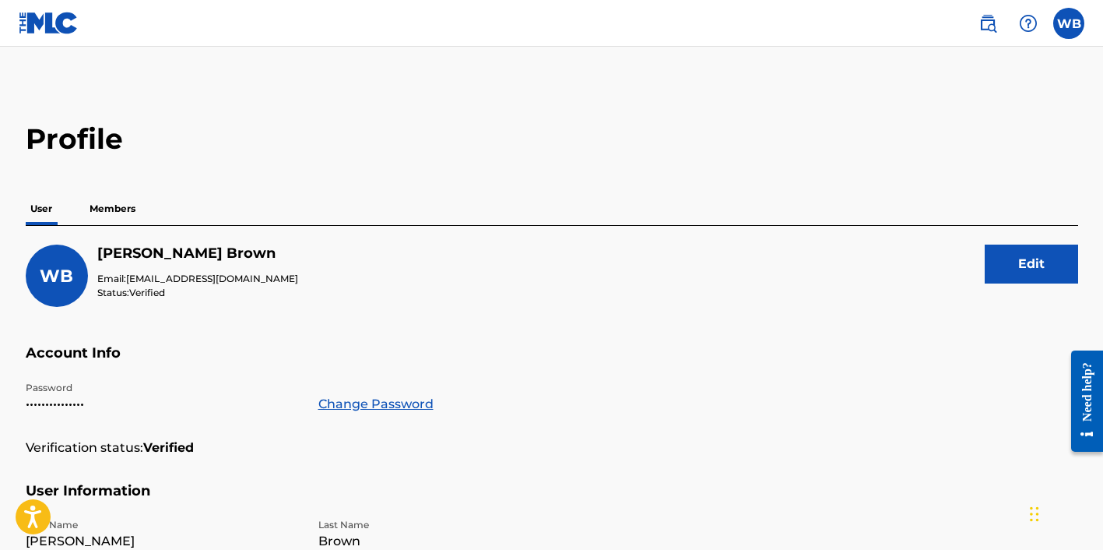
click at [1067, 19] on label at bounding box center [1068, 23] width 31 height 31
click at [1069, 23] on input "WB [PERSON_NAME] [EMAIL_ADDRESS][DOMAIN_NAME] Notification Preferences Profile …" at bounding box center [1069, 23] width 0 height 0
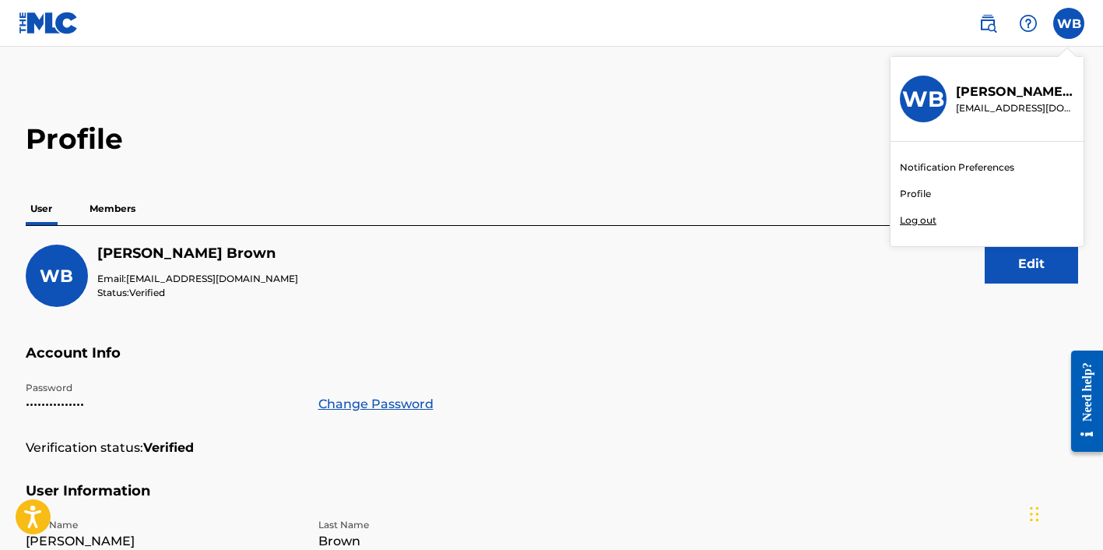
click at [920, 192] on link "Profile" at bounding box center [915, 194] width 31 height 14
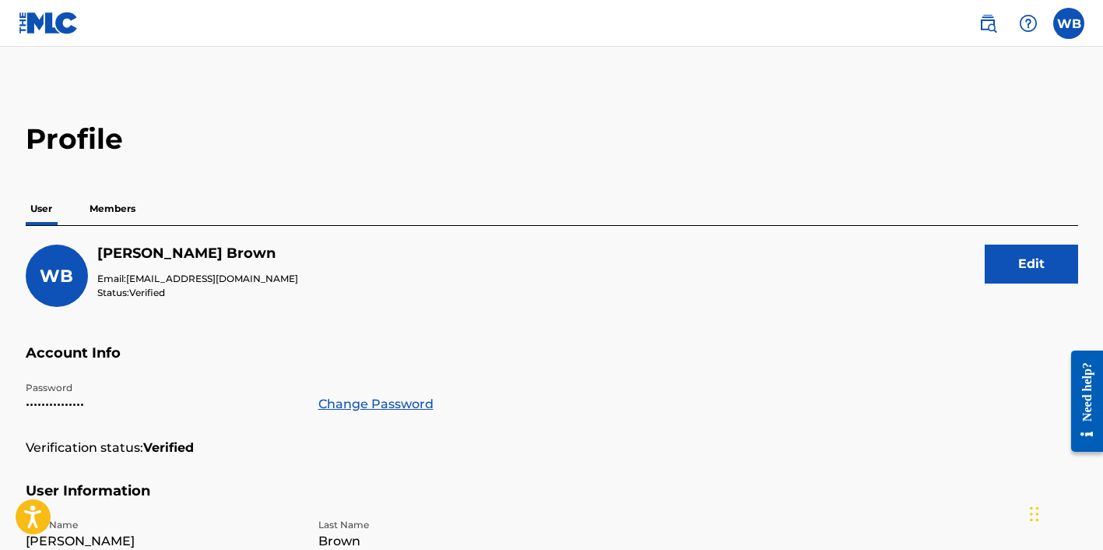
click at [113, 210] on p "Members" at bounding box center [112, 208] width 55 height 33
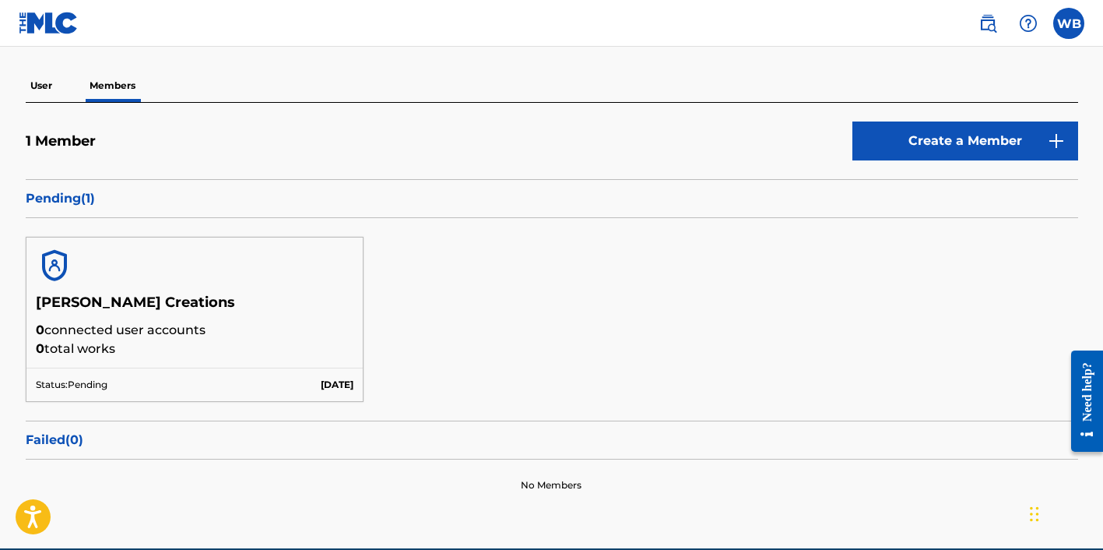
scroll to position [142, 0]
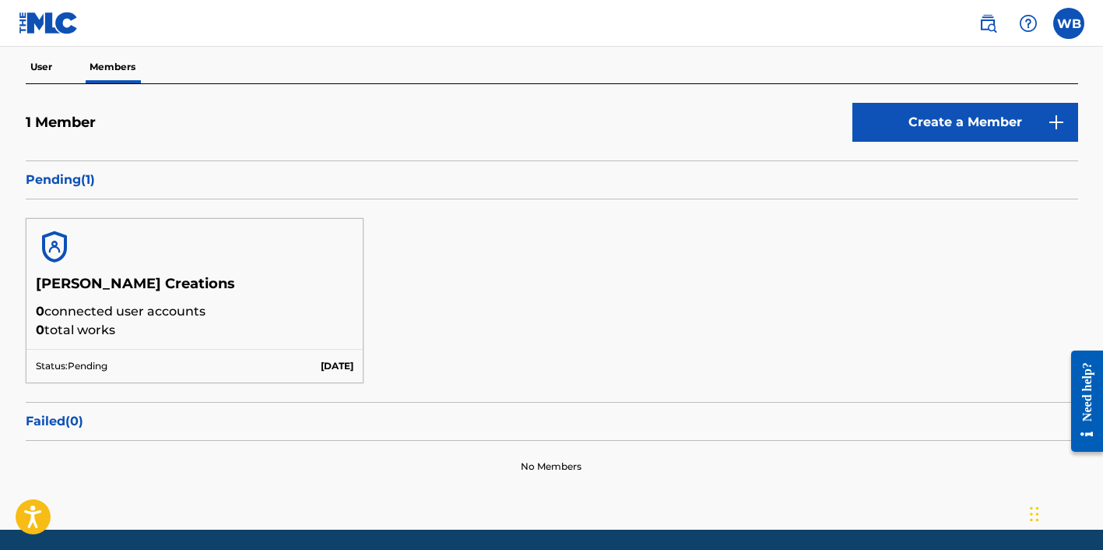
click at [910, 129] on link "Create a Member" at bounding box center [966, 122] width 226 height 39
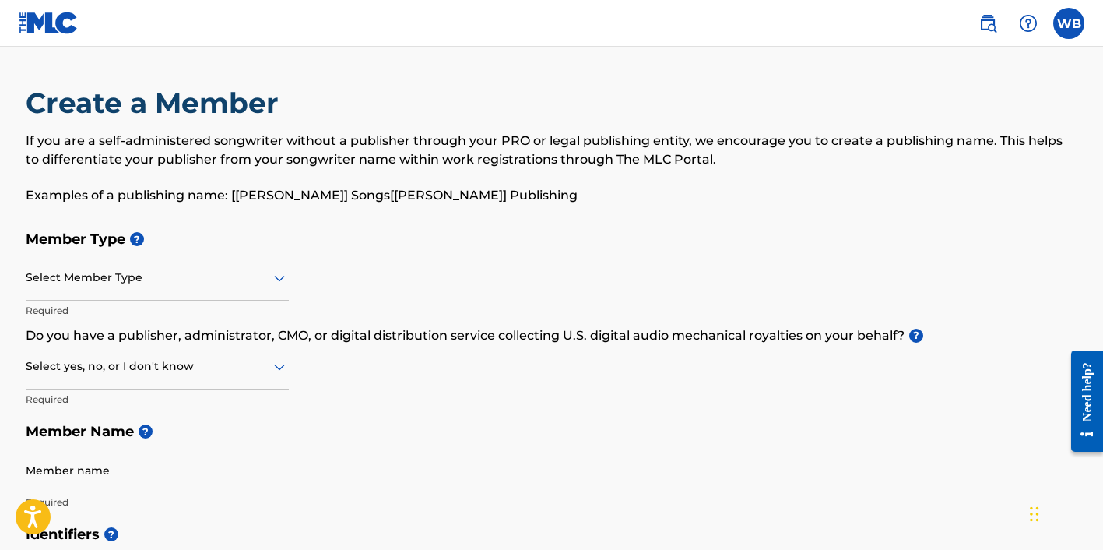
click at [255, 288] on div "Select Member Type" at bounding box center [157, 278] width 263 height 44
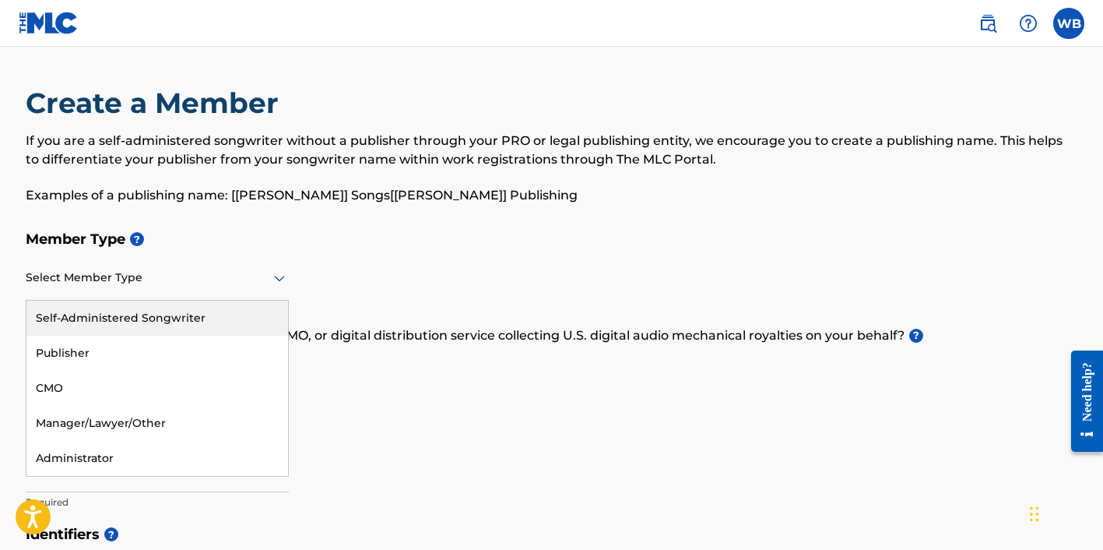
click at [231, 311] on div "Self-Administered Songwriter" at bounding box center [157, 318] width 262 height 35
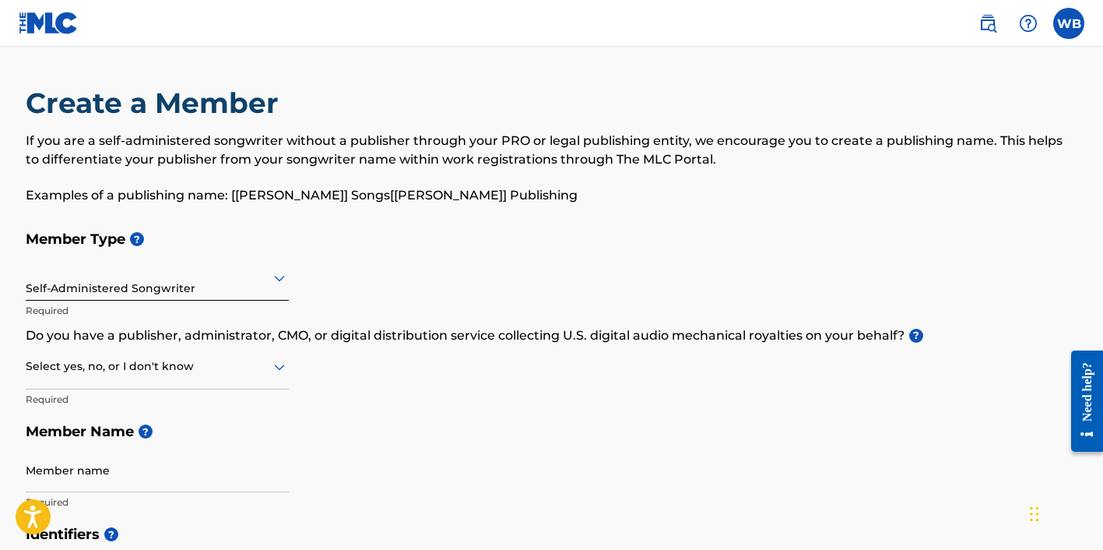
click at [206, 367] on div at bounding box center [157, 366] width 263 height 19
click at [167, 431] on div "No" at bounding box center [157, 441] width 262 height 35
click at [167, 431] on h5 "Member Name ?" at bounding box center [552, 431] width 1053 height 33
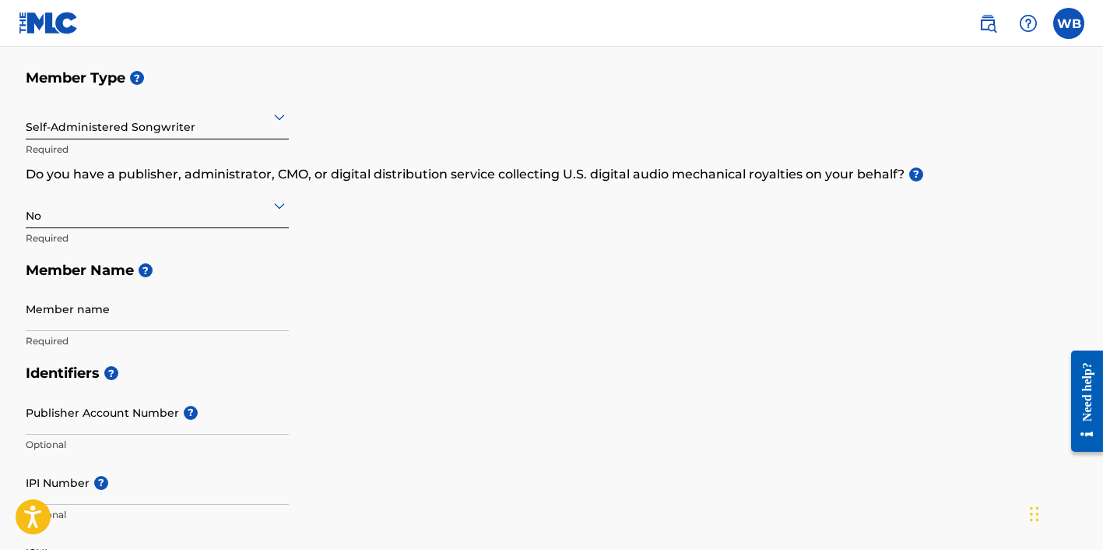
scroll to position [195, 0]
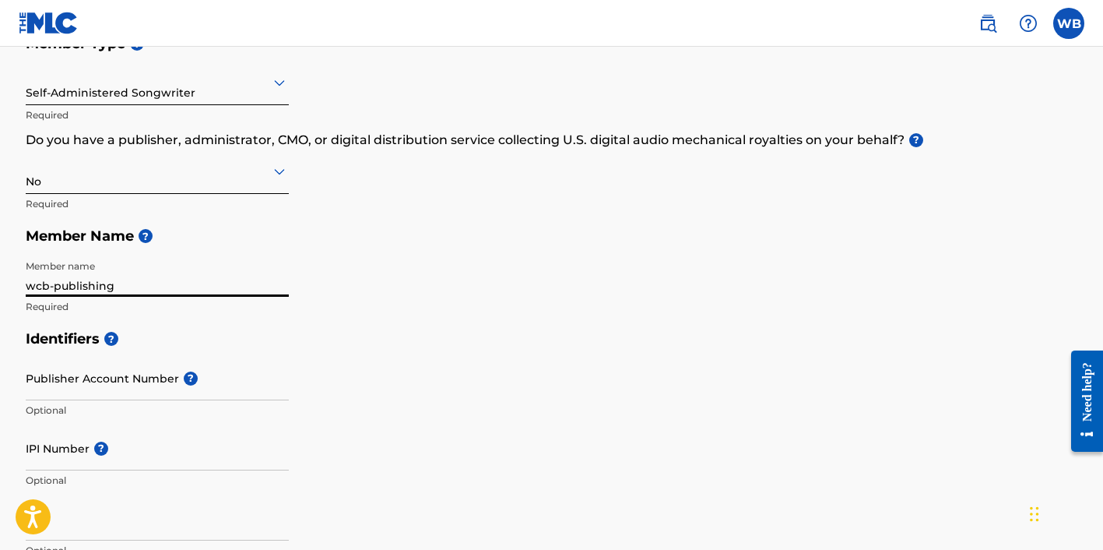
click at [38, 287] on input "wcb-publishing" at bounding box center [157, 274] width 263 height 44
type input "wchrisb-publishing"
click at [57, 441] on input "IPI Number ?" at bounding box center [157, 448] width 263 height 44
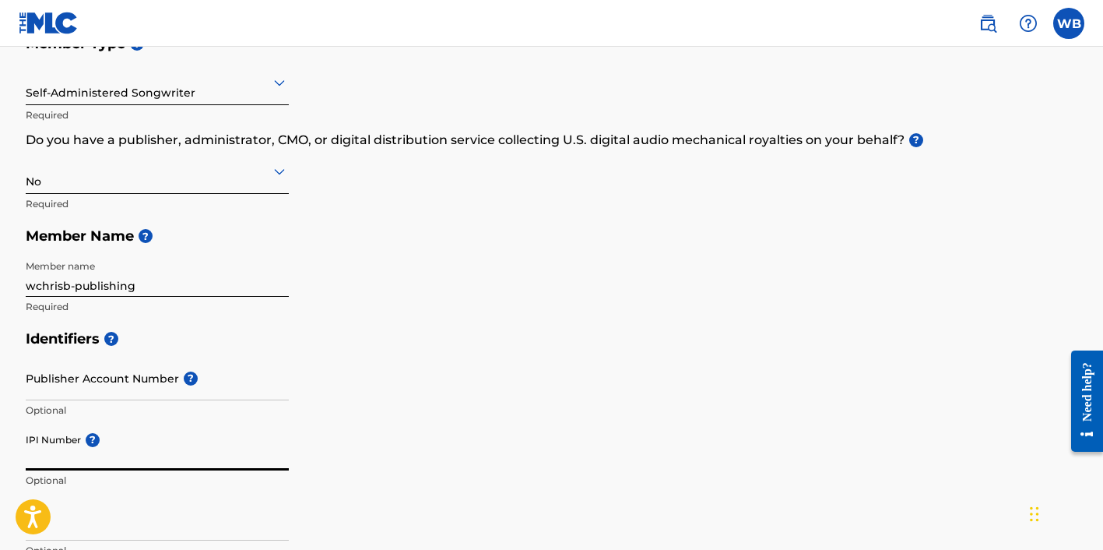
paste input "664837015"
type input "664837015"
click at [382, 330] on h5 "Identifiers ?" at bounding box center [552, 338] width 1053 height 33
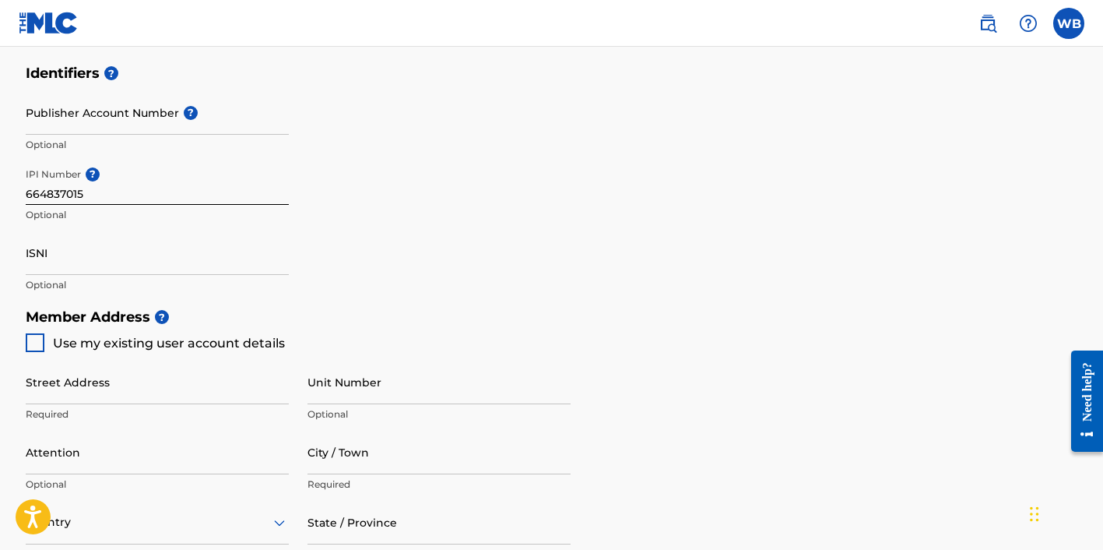
scroll to position [463, 0]
click at [26, 336] on div at bounding box center [35, 340] width 19 height 19
type input "[STREET_ADDRESS][PERSON_NAME]"
type input "[GEOGRAPHIC_DATA]"
type input "90068"
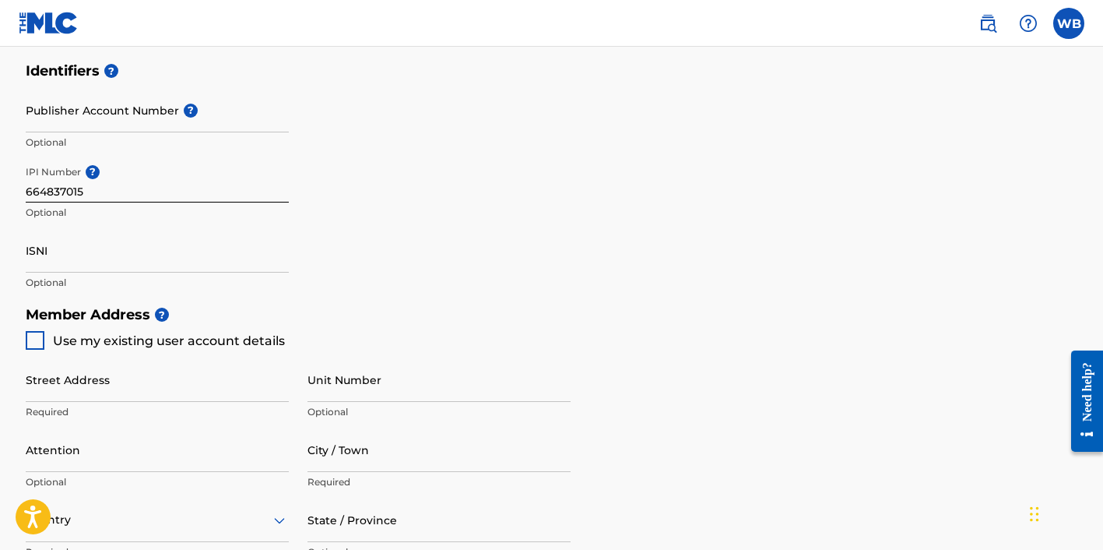
type input "310"
type input "4228745"
type input "[EMAIL_ADDRESS][DOMAIN_NAME]"
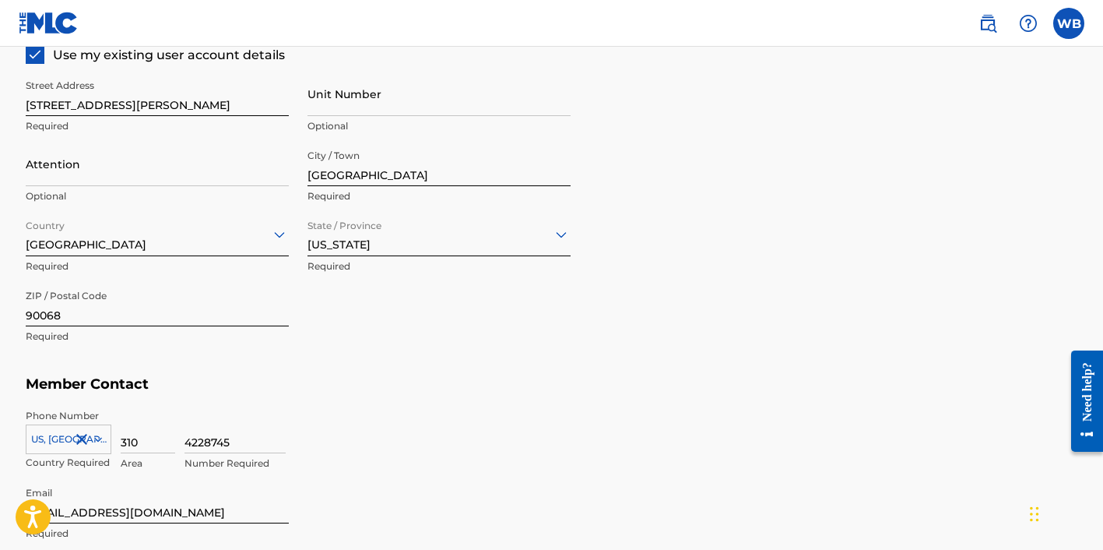
scroll to position [754, 0]
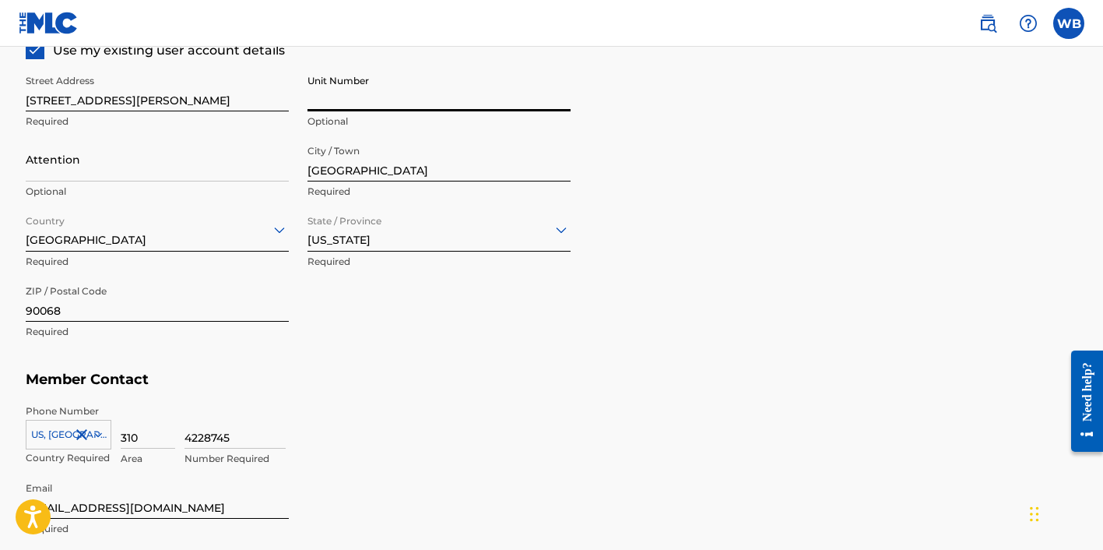
type input "5"
type input "6"
click at [479, 317] on div "Street Address [STREET_ADDRESS][PERSON_NAME] Optional Attention Optional City /…" at bounding box center [298, 207] width 545 height 296
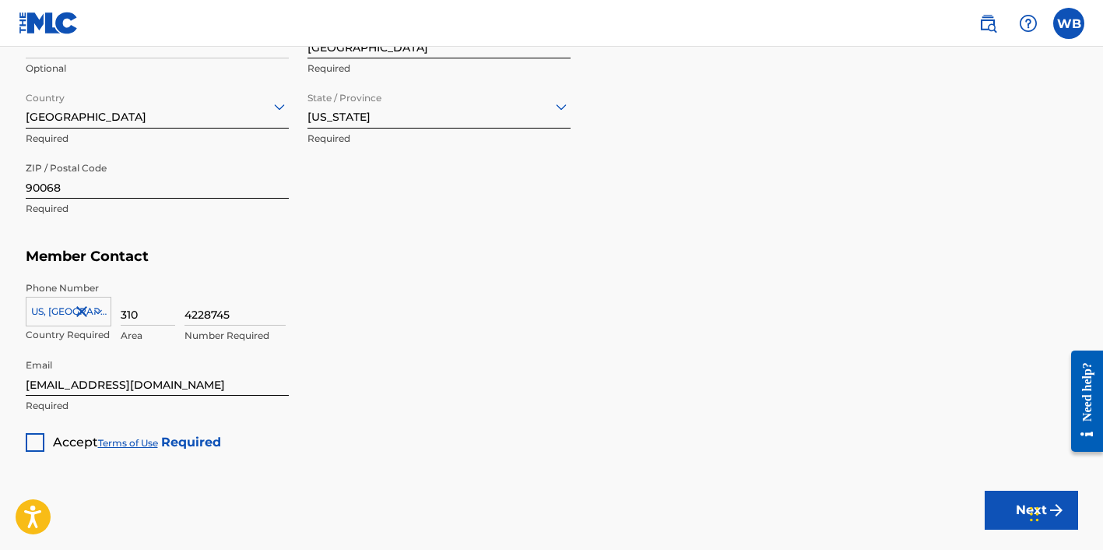
scroll to position [883, 0]
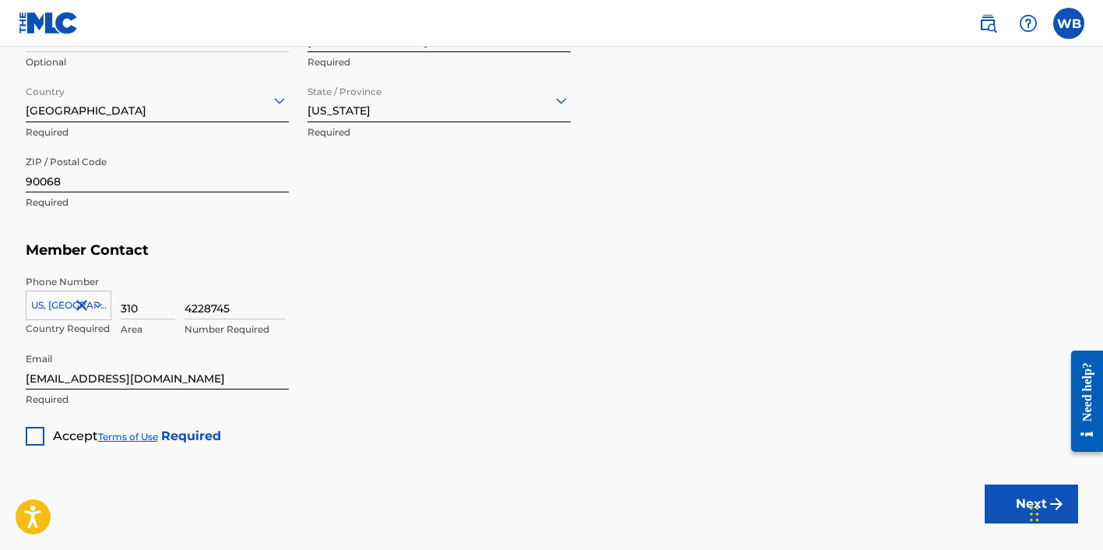
click at [32, 435] on div at bounding box center [35, 436] width 19 height 19
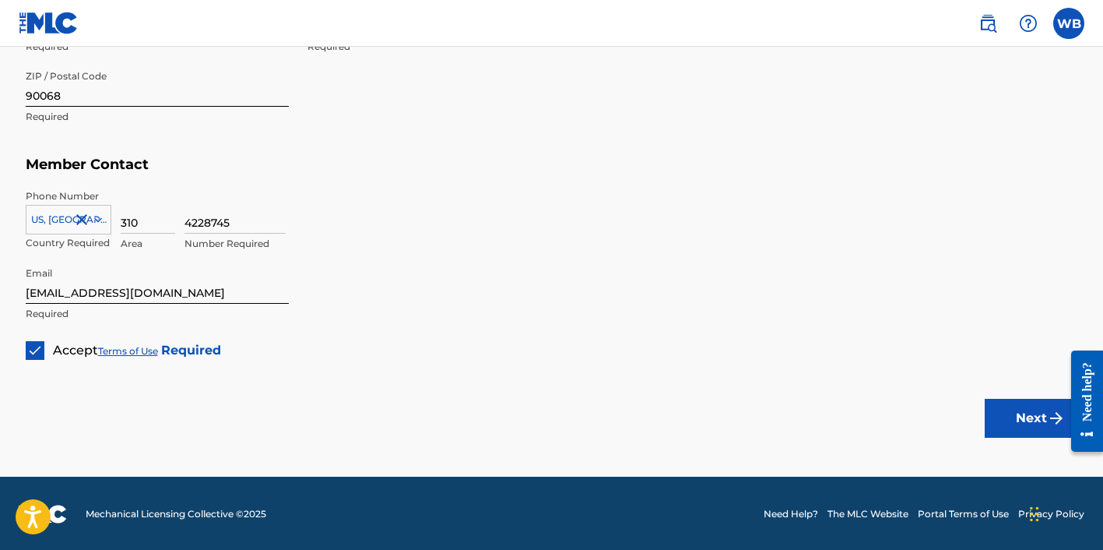
scroll to position [968, 0]
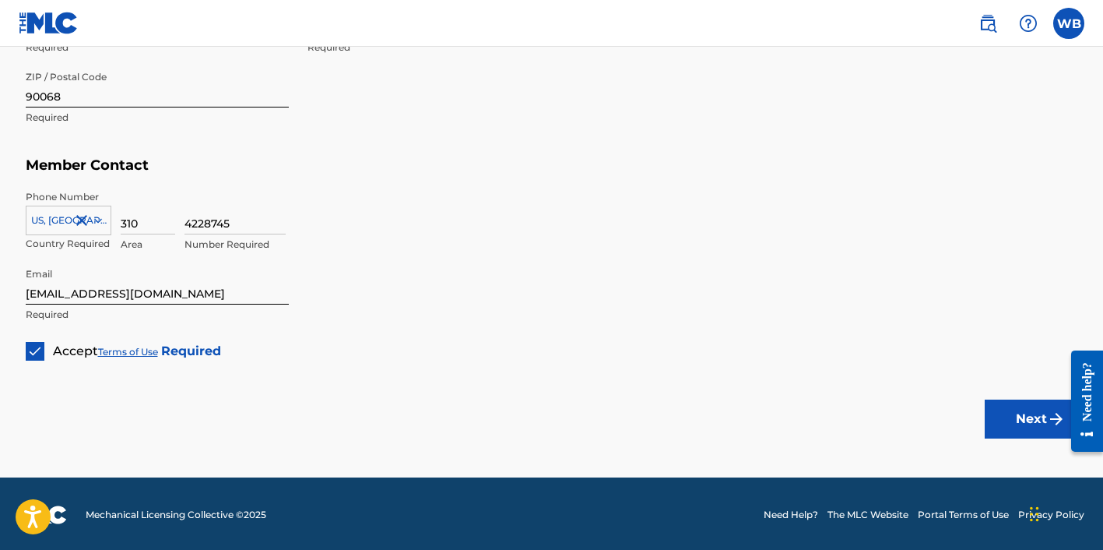
click at [1033, 410] on button "Next" at bounding box center [1031, 418] width 93 height 39
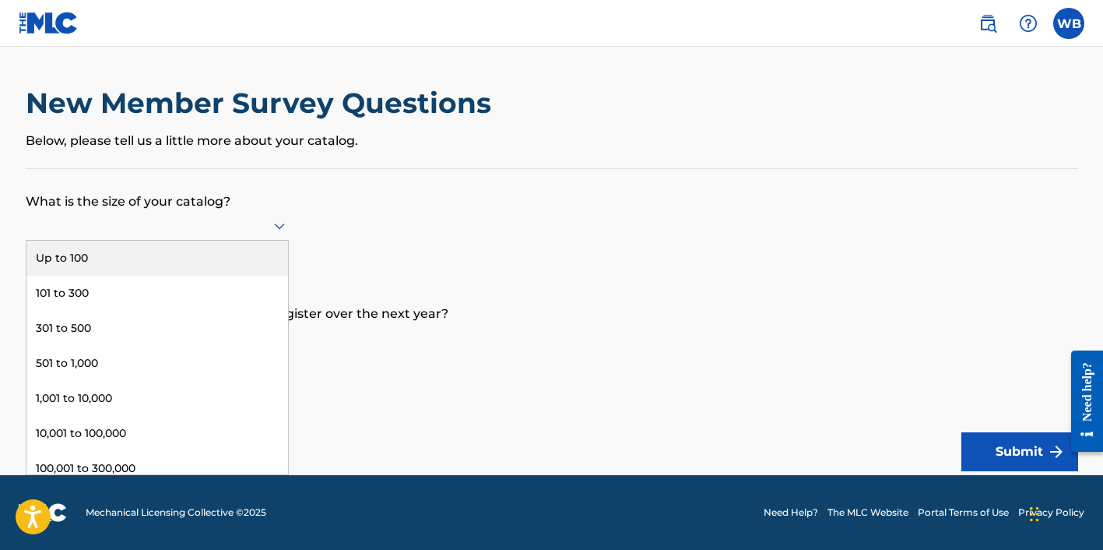
click at [276, 241] on div at bounding box center [157, 226] width 263 height 30
click at [269, 258] on div "Up to 100" at bounding box center [157, 258] width 262 height 35
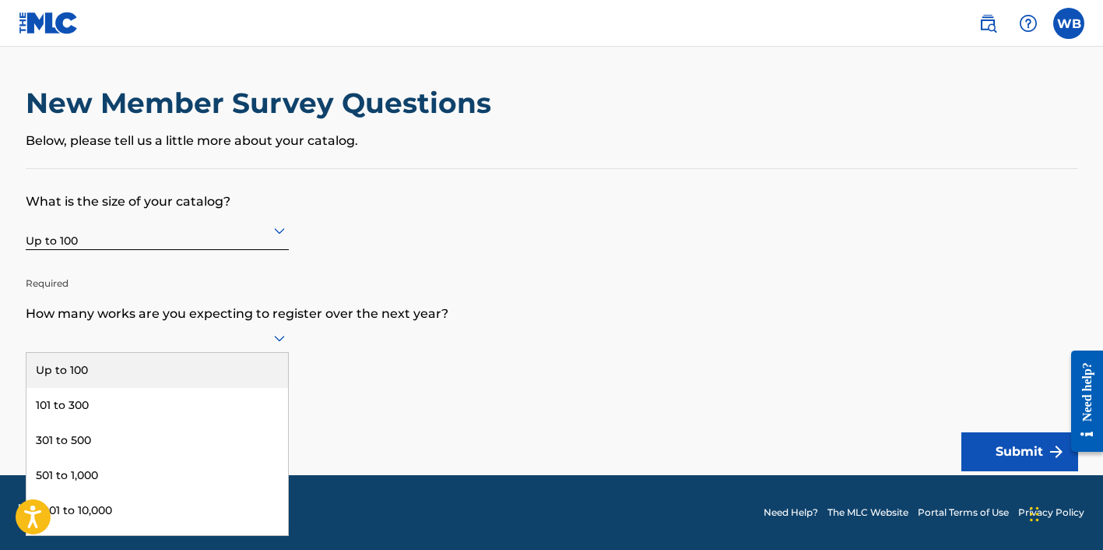
scroll to position [1, 0]
click at [283, 342] on icon at bounding box center [279, 338] width 19 height 19
click at [268, 382] on div "Up to 100" at bounding box center [157, 370] width 262 height 35
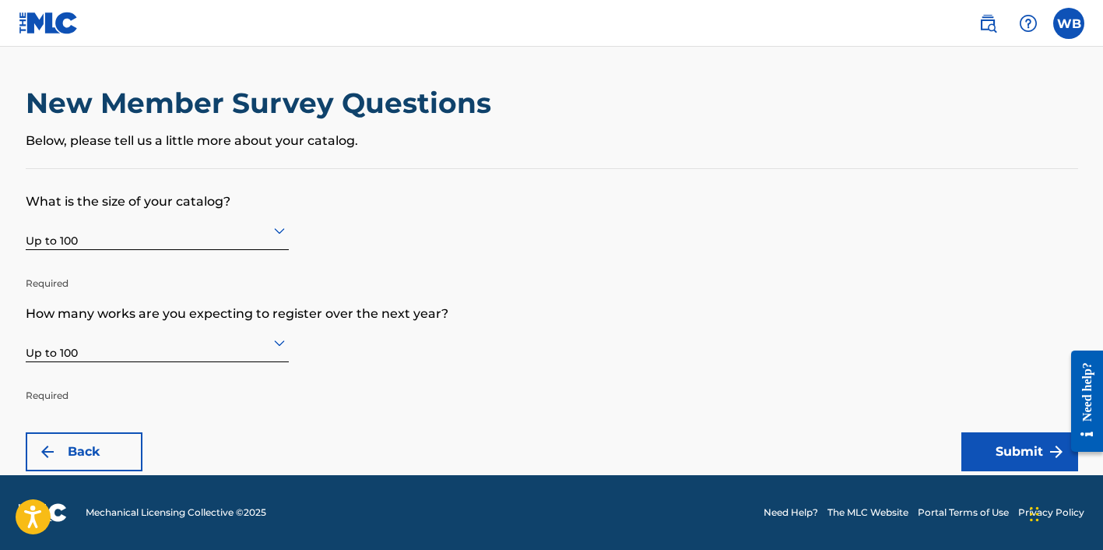
click at [1004, 448] on button "Submit" at bounding box center [1020, 451] width 117 height 39
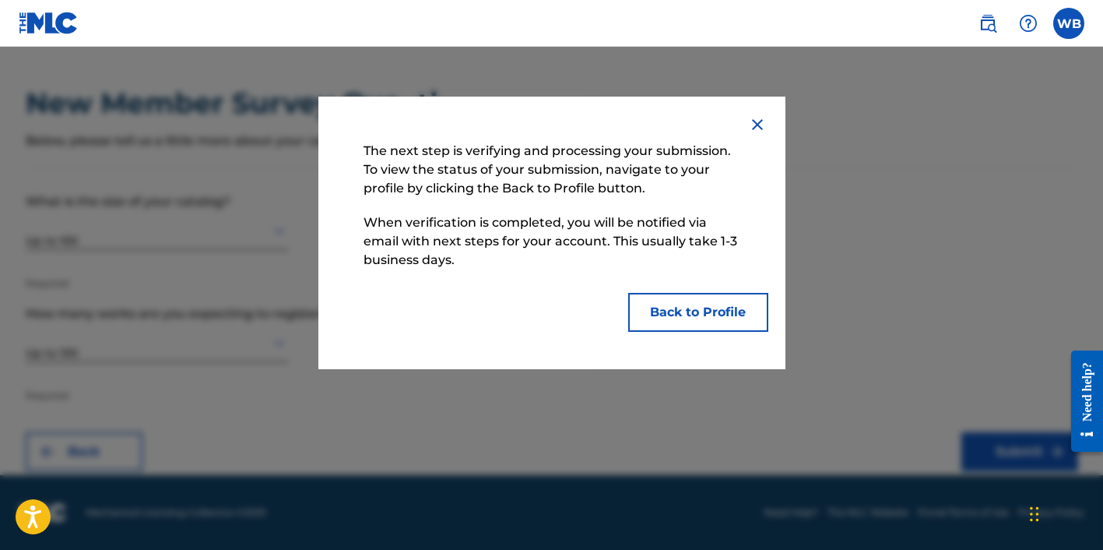
click at [710, 309] on button "Back to Profile" at bounding box center [698, 312] width 140 height 39
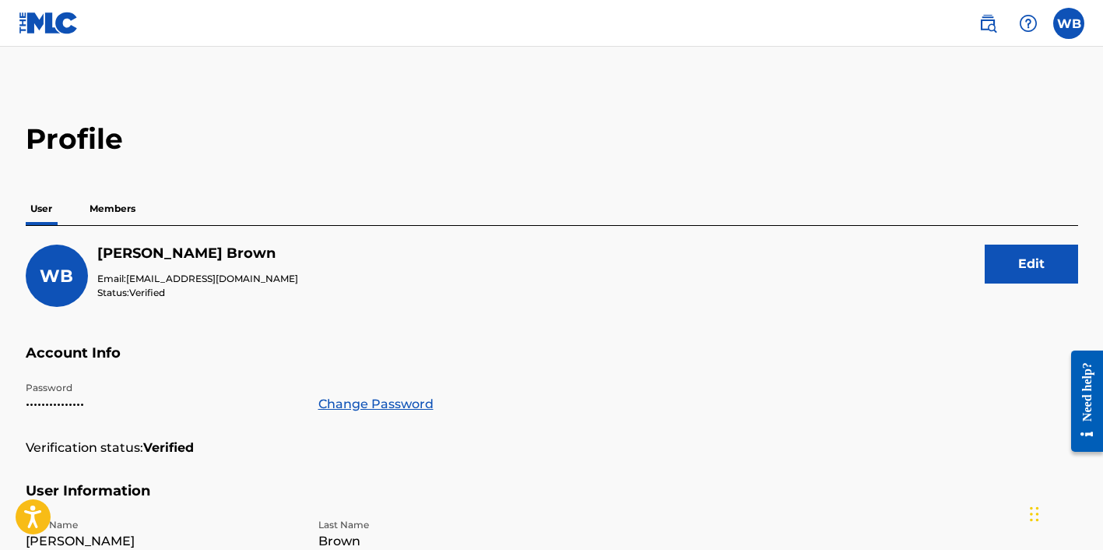
click at [118, 218] on p "Members" at bounding box center [112, 208] width 55 height 33
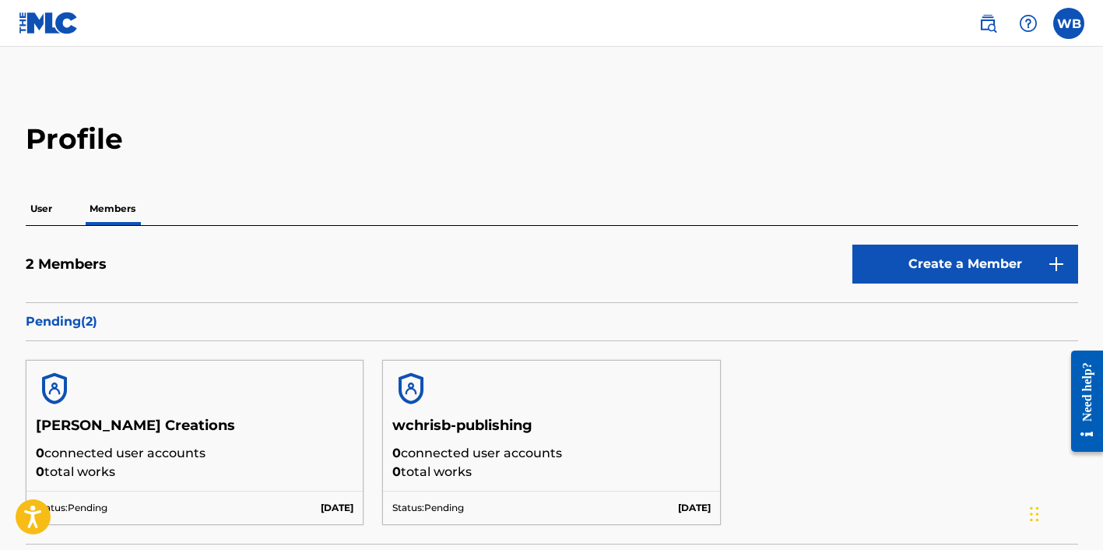
click at [1064, 23] on label at bounding box center [1068, 23] width 31 height 31
click at [1069, 23] on input "WB [PERSON_NAME] [EMAIL_ADDRESS][DOMAIN_NAME] Notification Preferences Profile …" at bounding box center [1069, 23] width 0 height 0
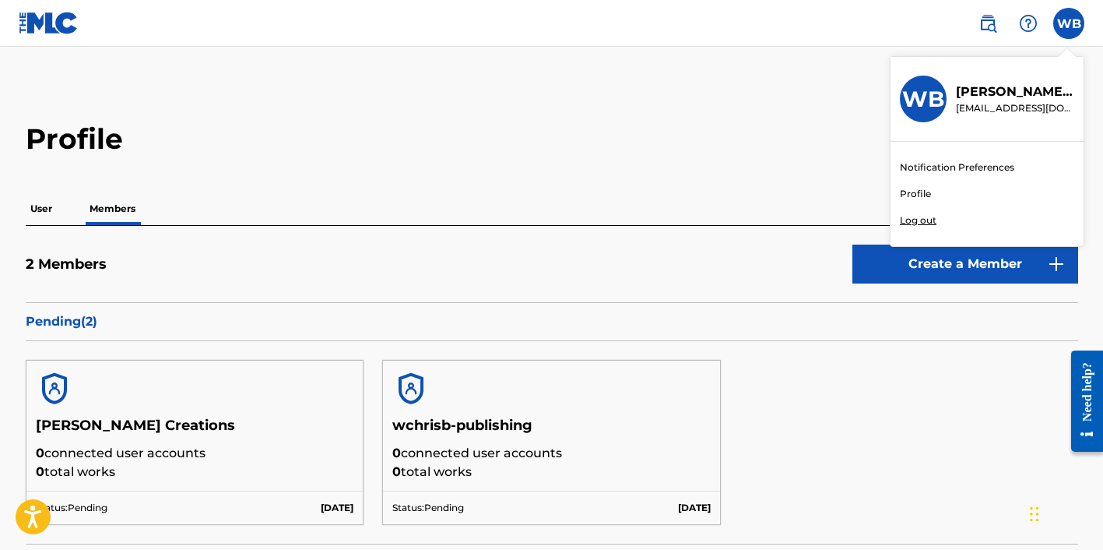
click at [915, 222] on p "Log out" at bounding box center [918, 220] width 37 height 14
click at [1069, 23] on input "WB [PERSON_NAME] [EMAIL_ADDRESS][DOMAIN_NAME] Notification Preferences Profile …" at bounding box center [1069, 23] width 0 height 0
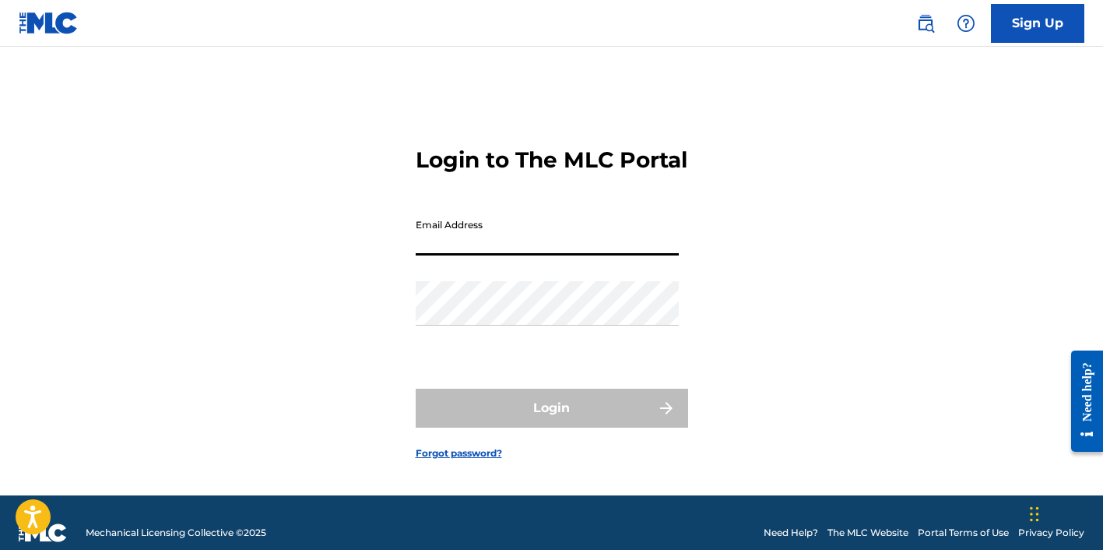
click at [747, 166] on div "Login to The MLC Portal Email Address Password Login Forgot password?" at bounding box center [552, 291] width 1090 height 410
